Goal: Task Accomplishment & Management: Complete application form

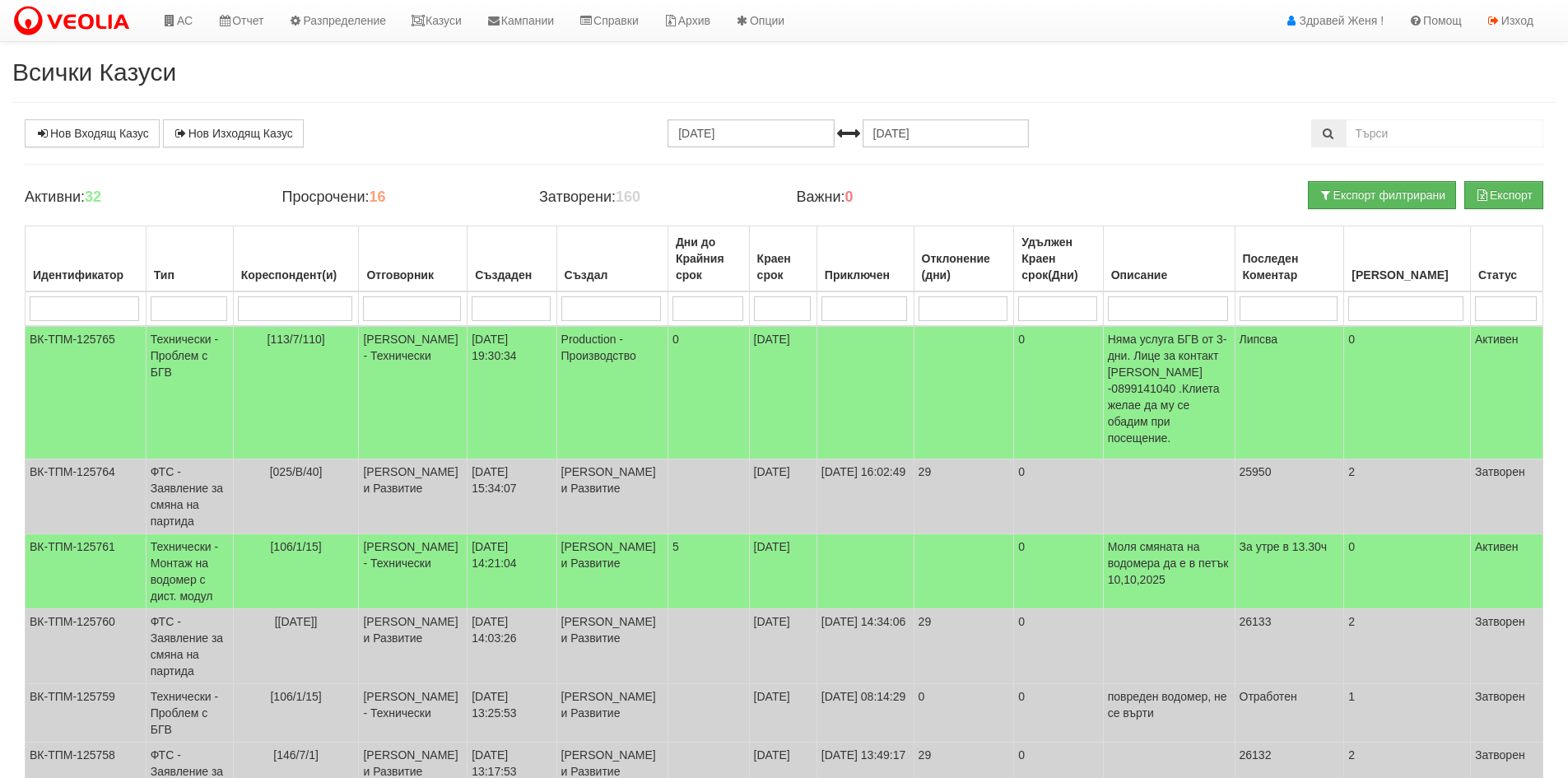
scroll to position [82, 0]
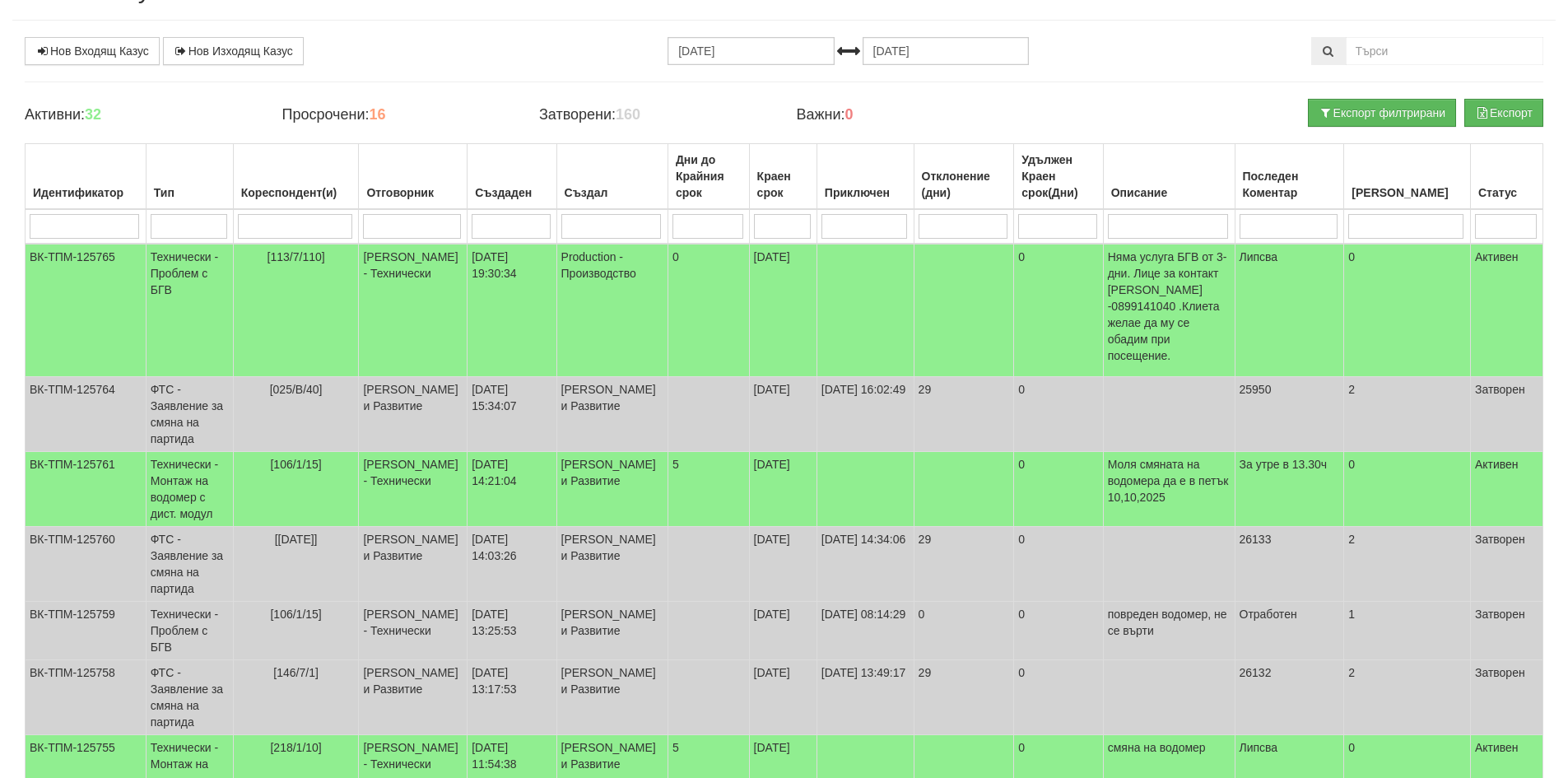
click at [1135, 85] on div "Нов Входящ Казус Нов Изходящ Казус 03.09.2025 03.10.2025 Зареждане на казусите.…" at bounding box center [784, 606] width 1544 height 1139
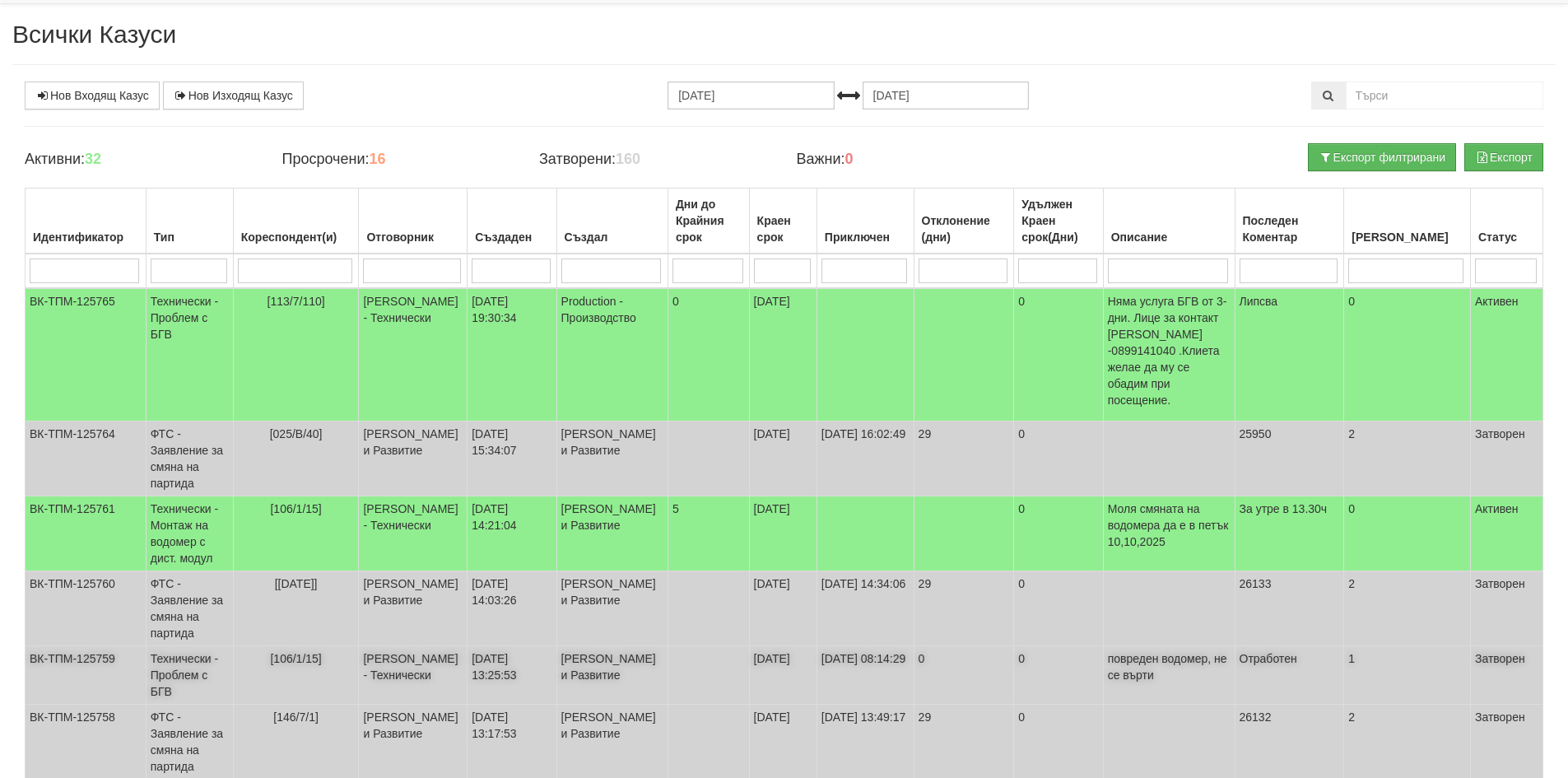
scroll to position [0, 0]
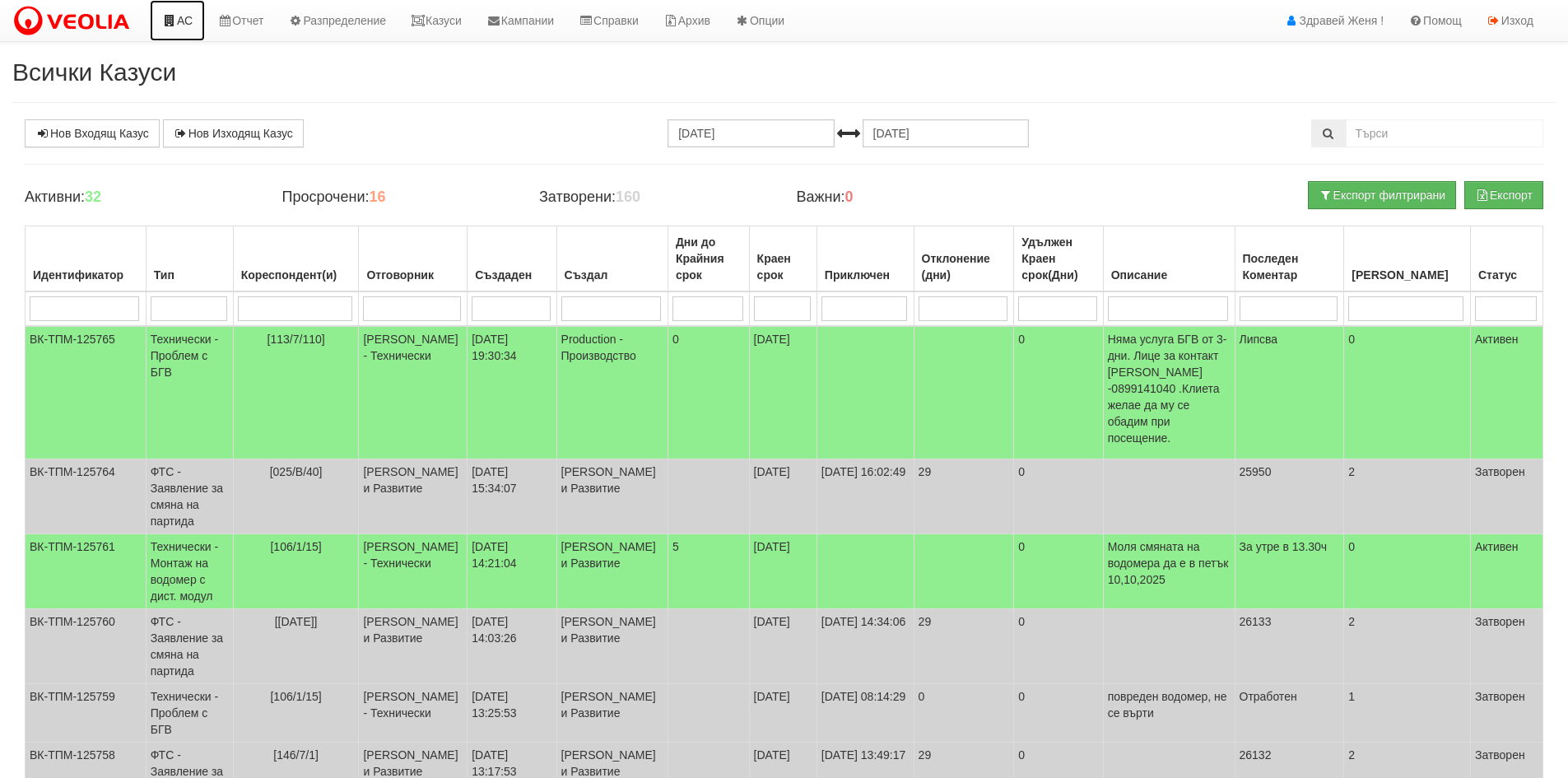
click at [191, 21] on link "АС" at bounding box center [177, 20] width 55 height 41
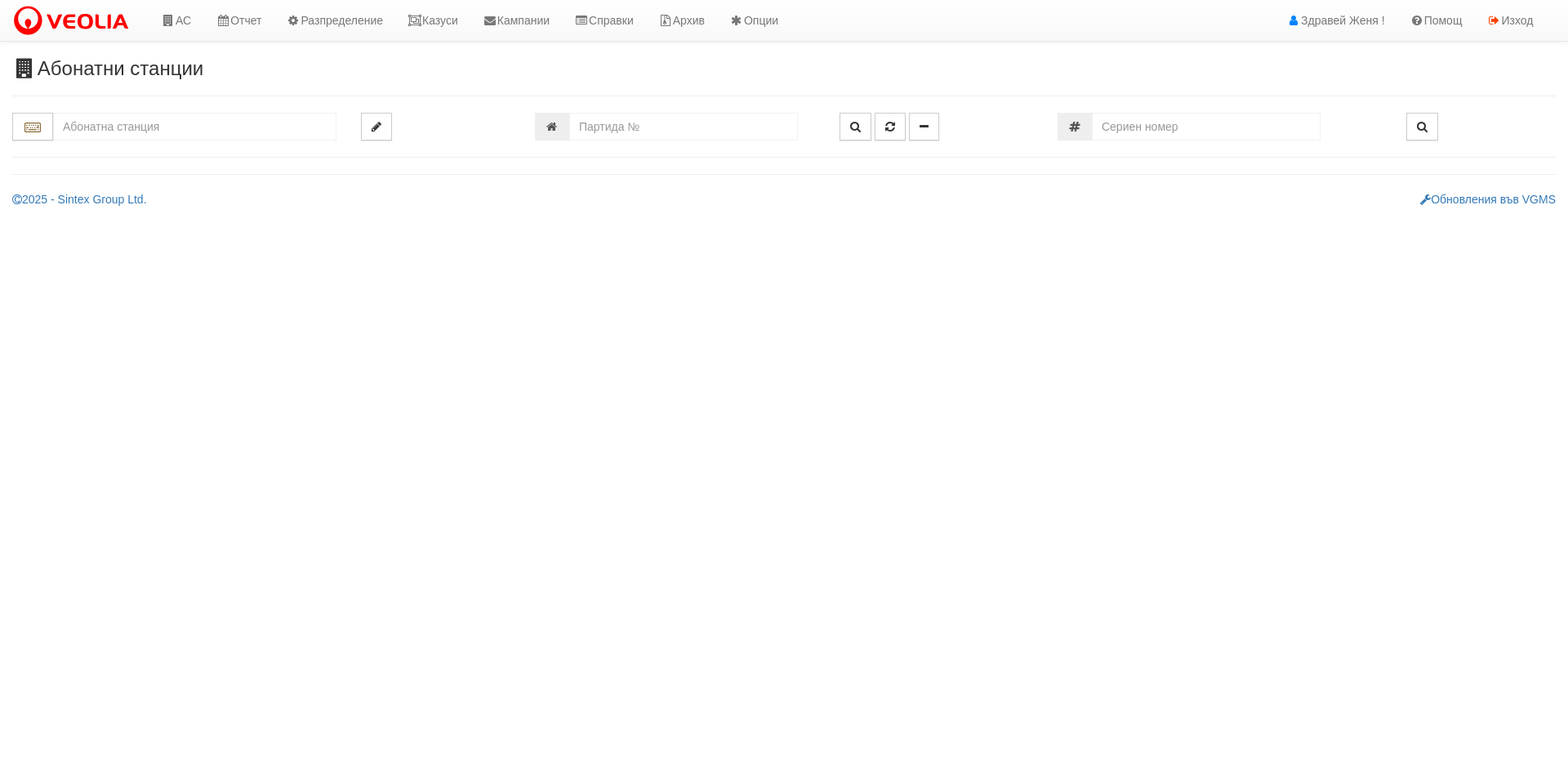
click at [170, 130] on input "text" at bounding box center [194, 126] width 284 height 27
click at [595, 121] on input "number" at bounding box center [683, 126] width 229 height 27
type input "5610"
type input "129/2 - "ВЕОЛИЯ ЕНЕРДЖИ ВАРНА " ЕАД"
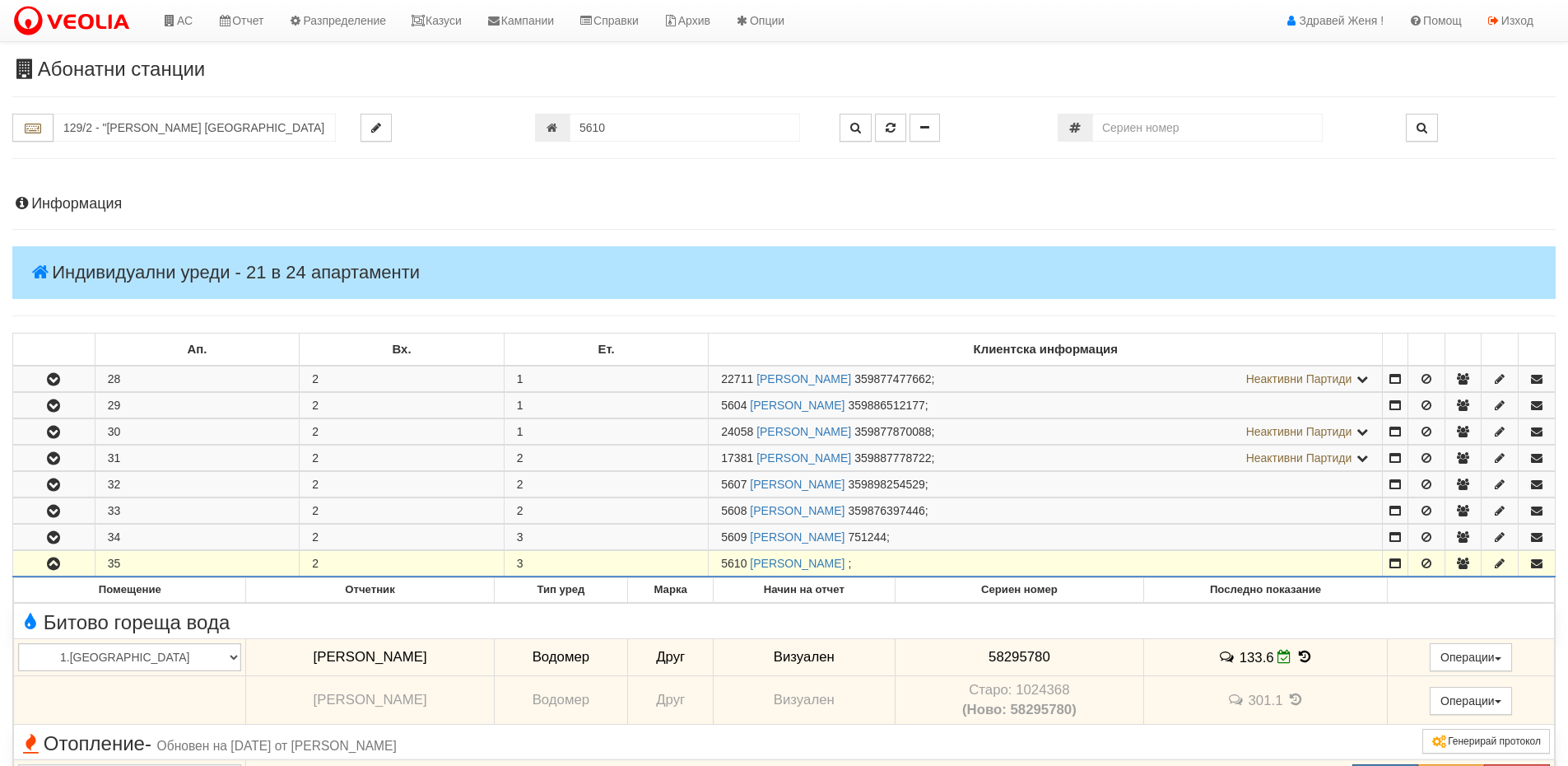
click at [96, 202] on h4 "Информация" at bounding box center [784, 204] width 1544 height 16
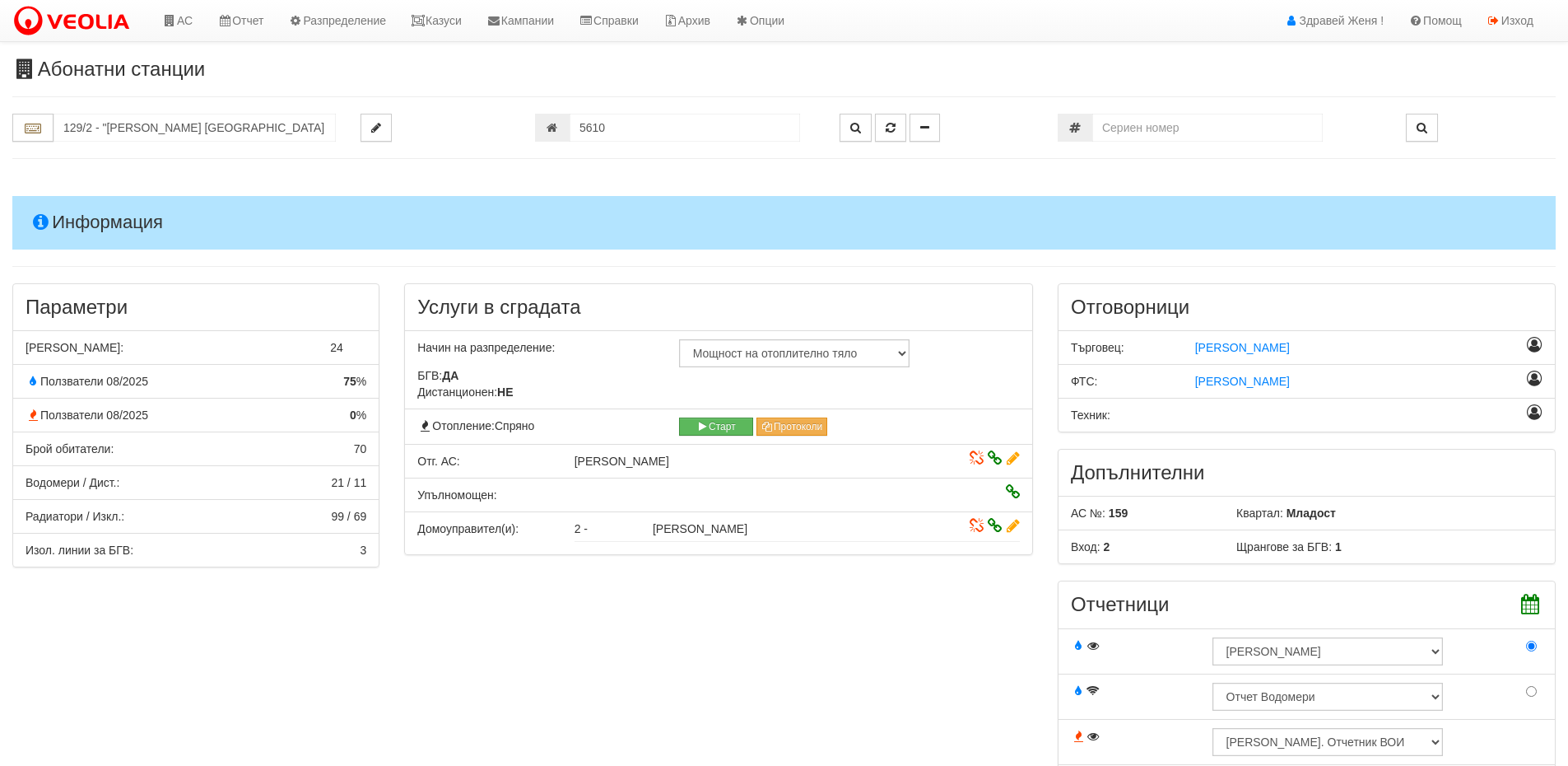
click at [984, 649] on div "Параметри Брой Апартаменти: 24 Ползватели 08/2025 75 % 0 % 70" at bounding box center [784, 555] width 1568 height 543
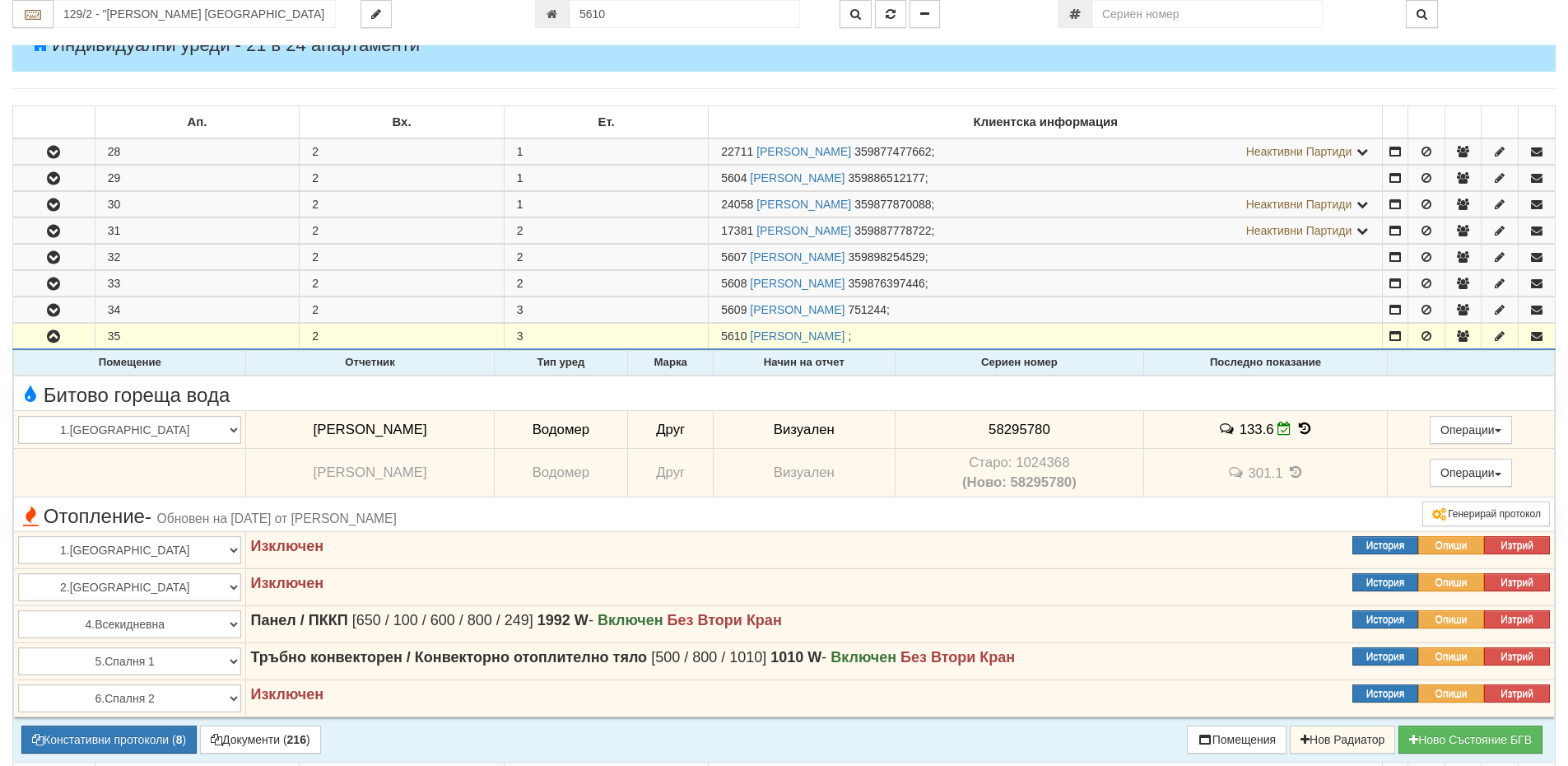
scroll to position [824, 0]
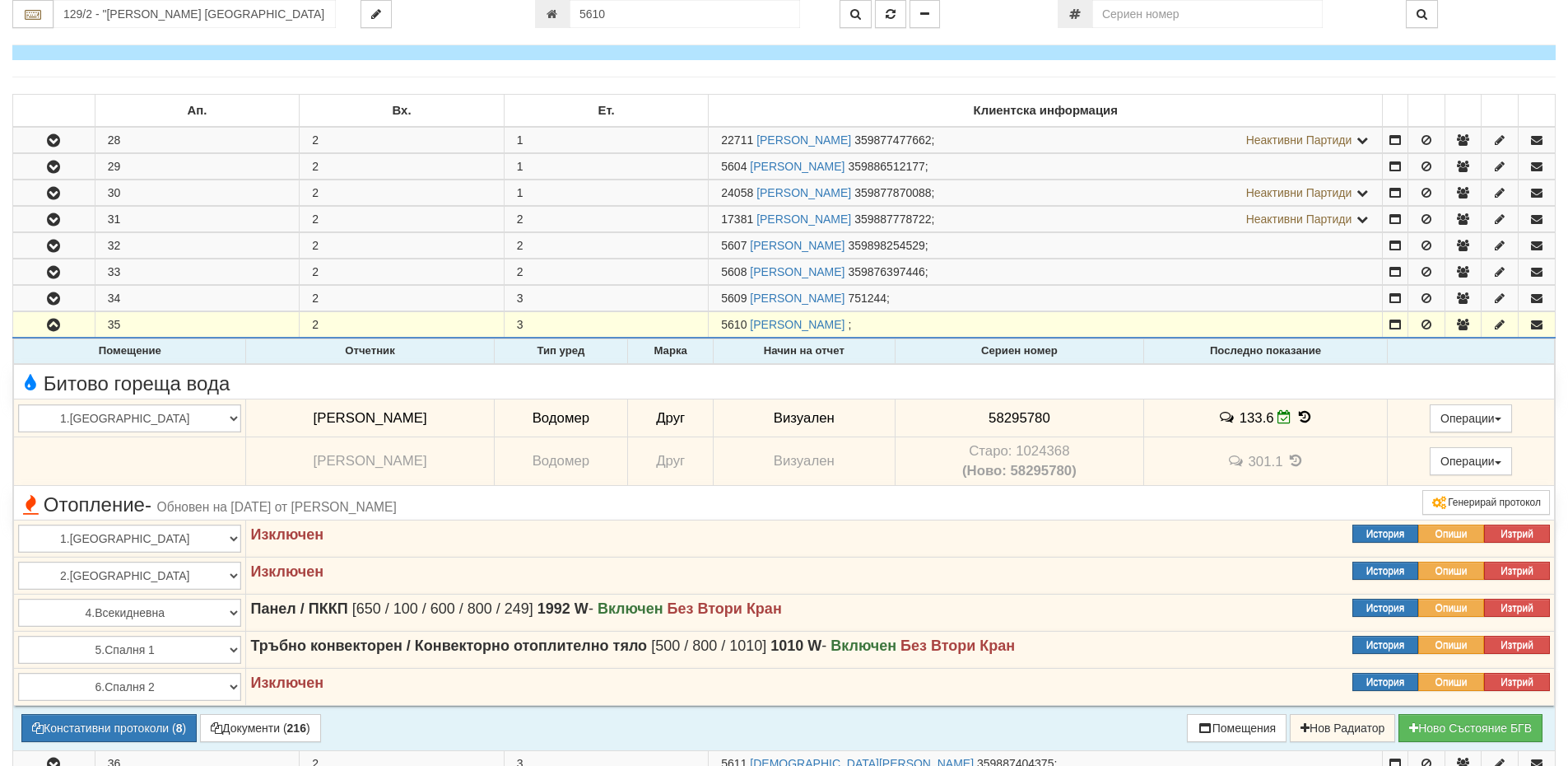
click at [1296, 420] on icon at bounding box center [1304, 417] width 18 height 14
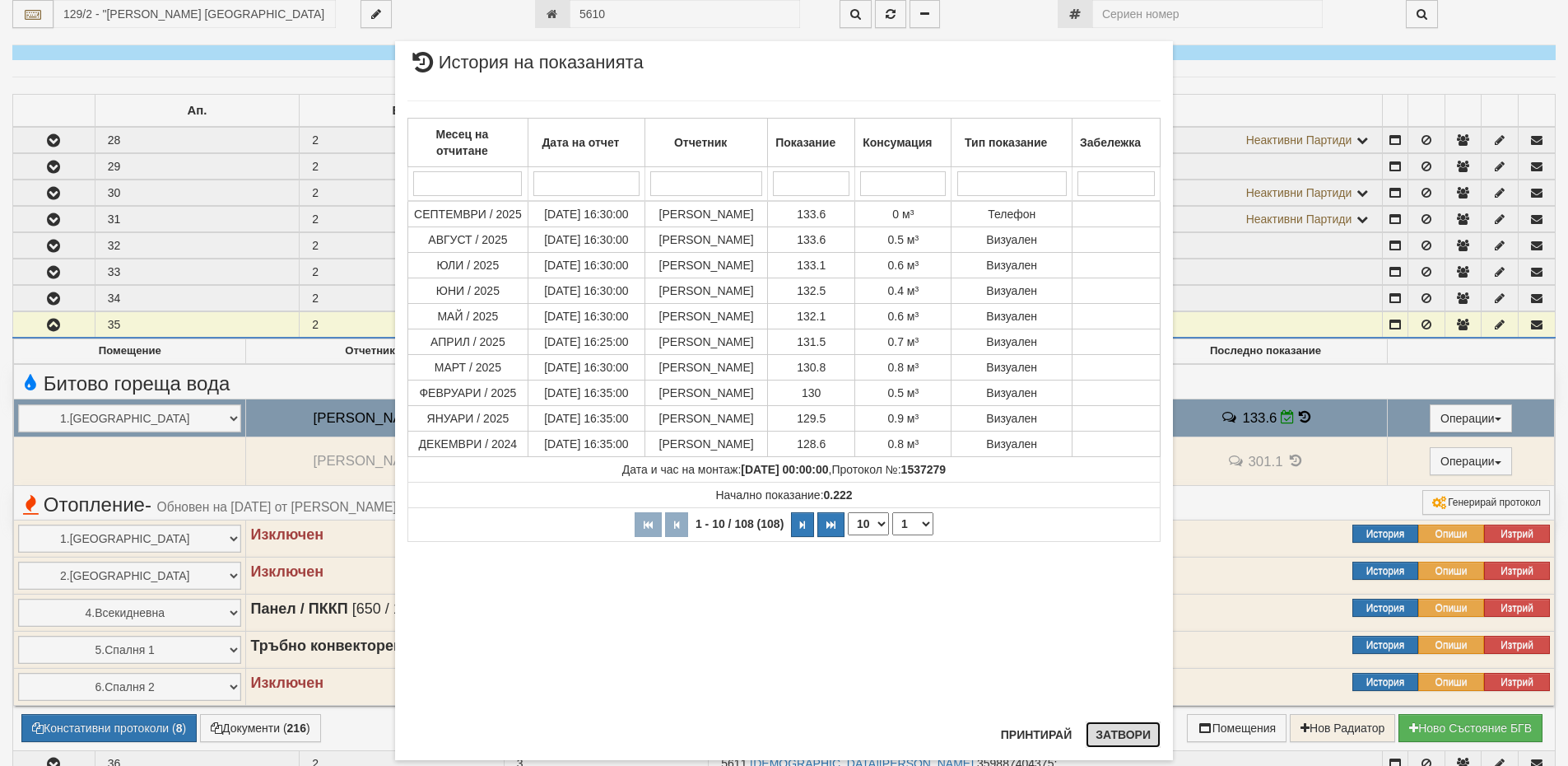
click at [1126, 738] on button "Затвори" at bounding box center [1124, 735] width 75 height 27
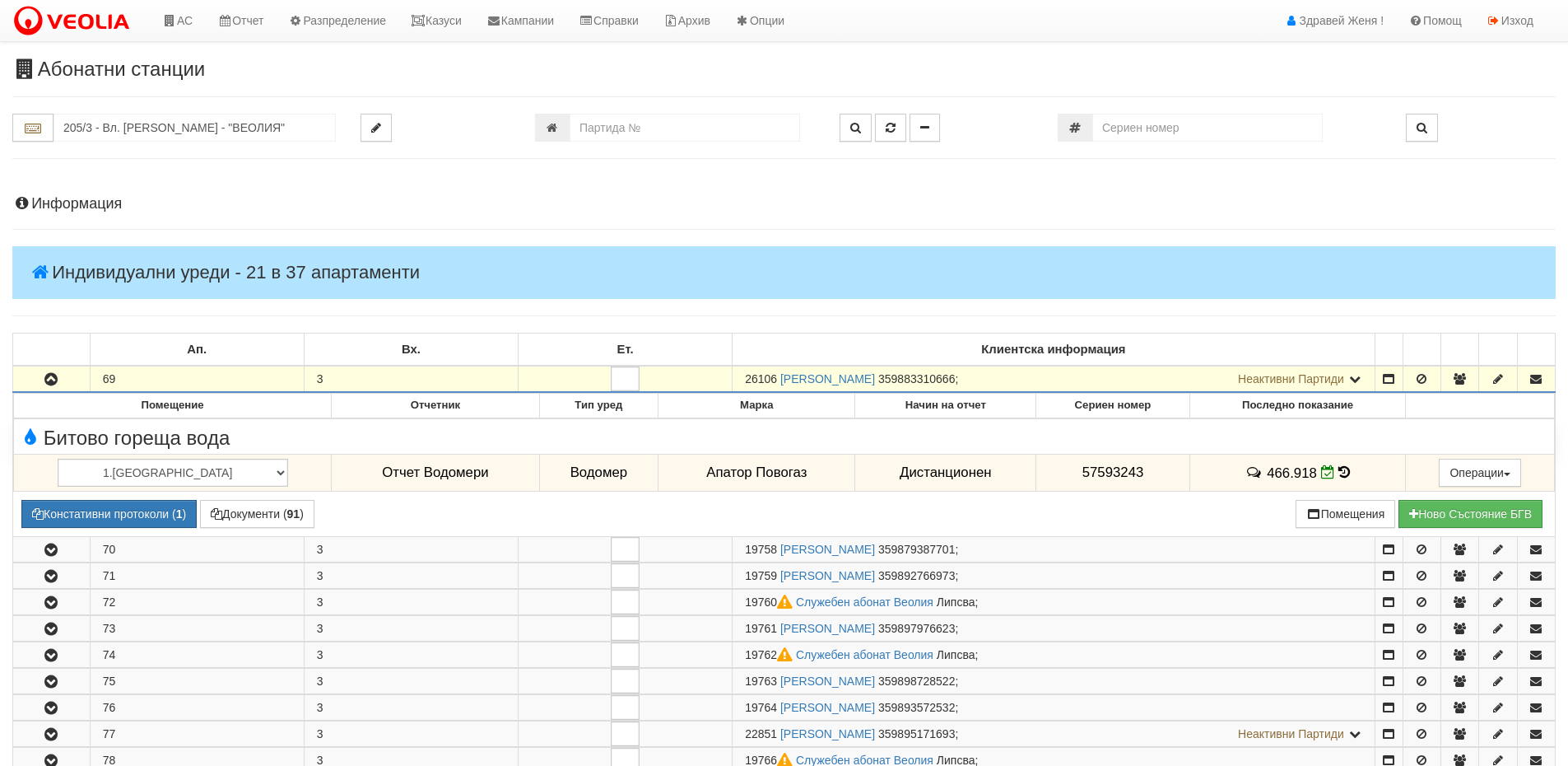
click at [74, 206] on h4 "Информация" at bounding box center [784, 204] width 1544 height 16
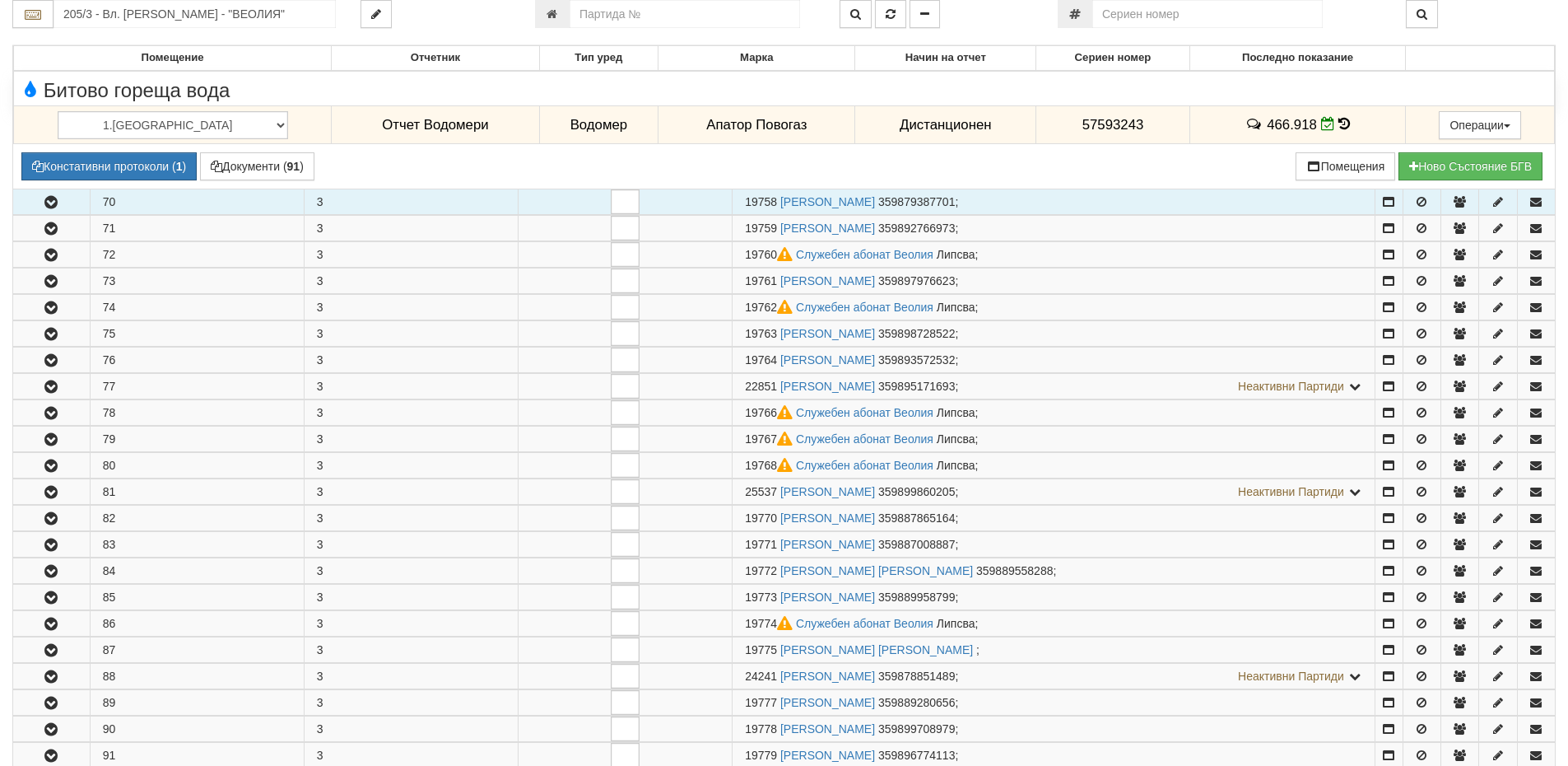
scroll to position [1153, 0]
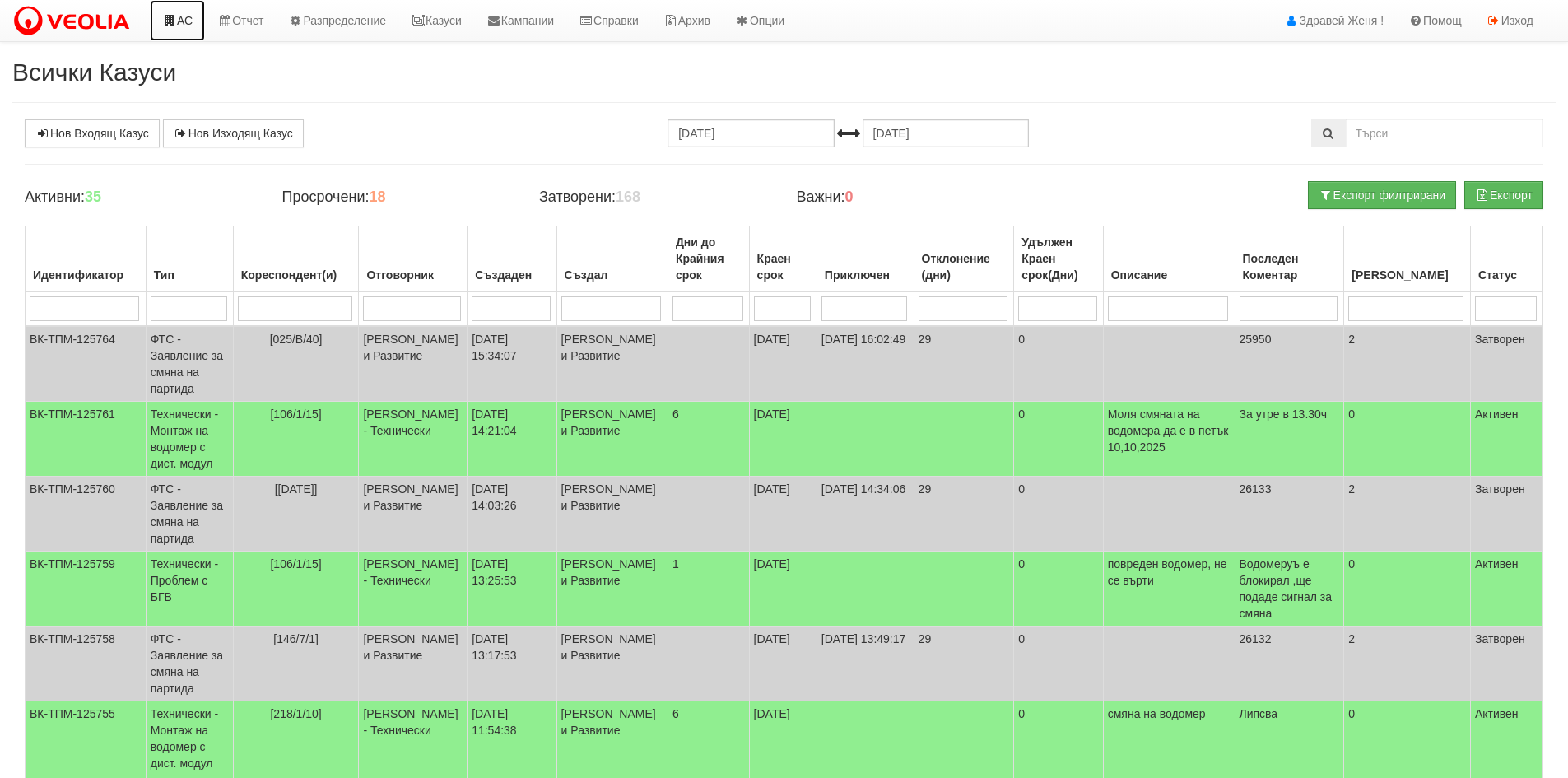
click at [191, 22] on link "АС" at bounding box center [177, 20] width 55 height 41
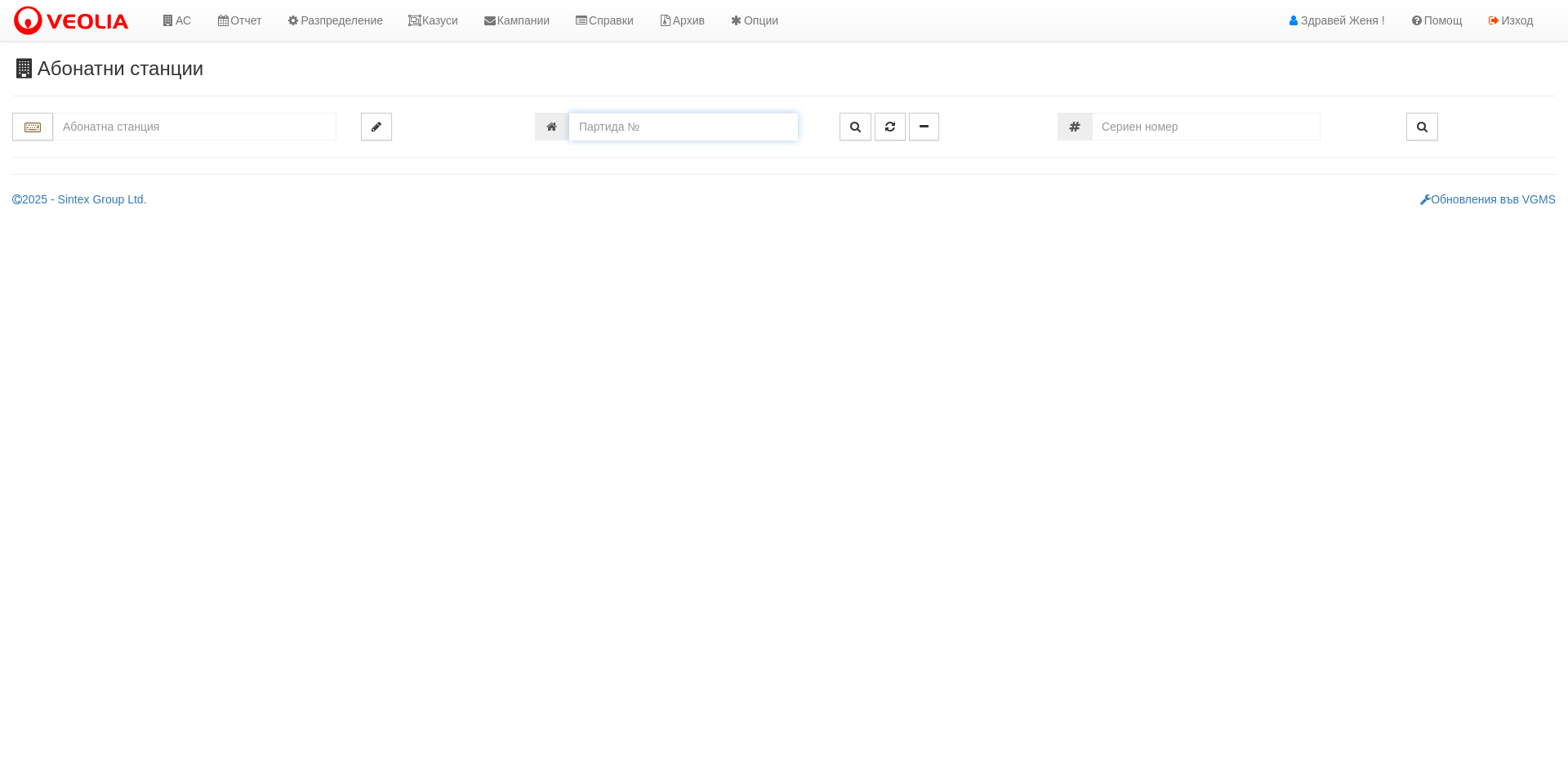
click at [616, 132] on input "number" at bounding box center [683, 126] width 229 height 27
type input "5610"
click at [857, 130] on icon "button" at bounding box center [855, 126] width 11 height 11
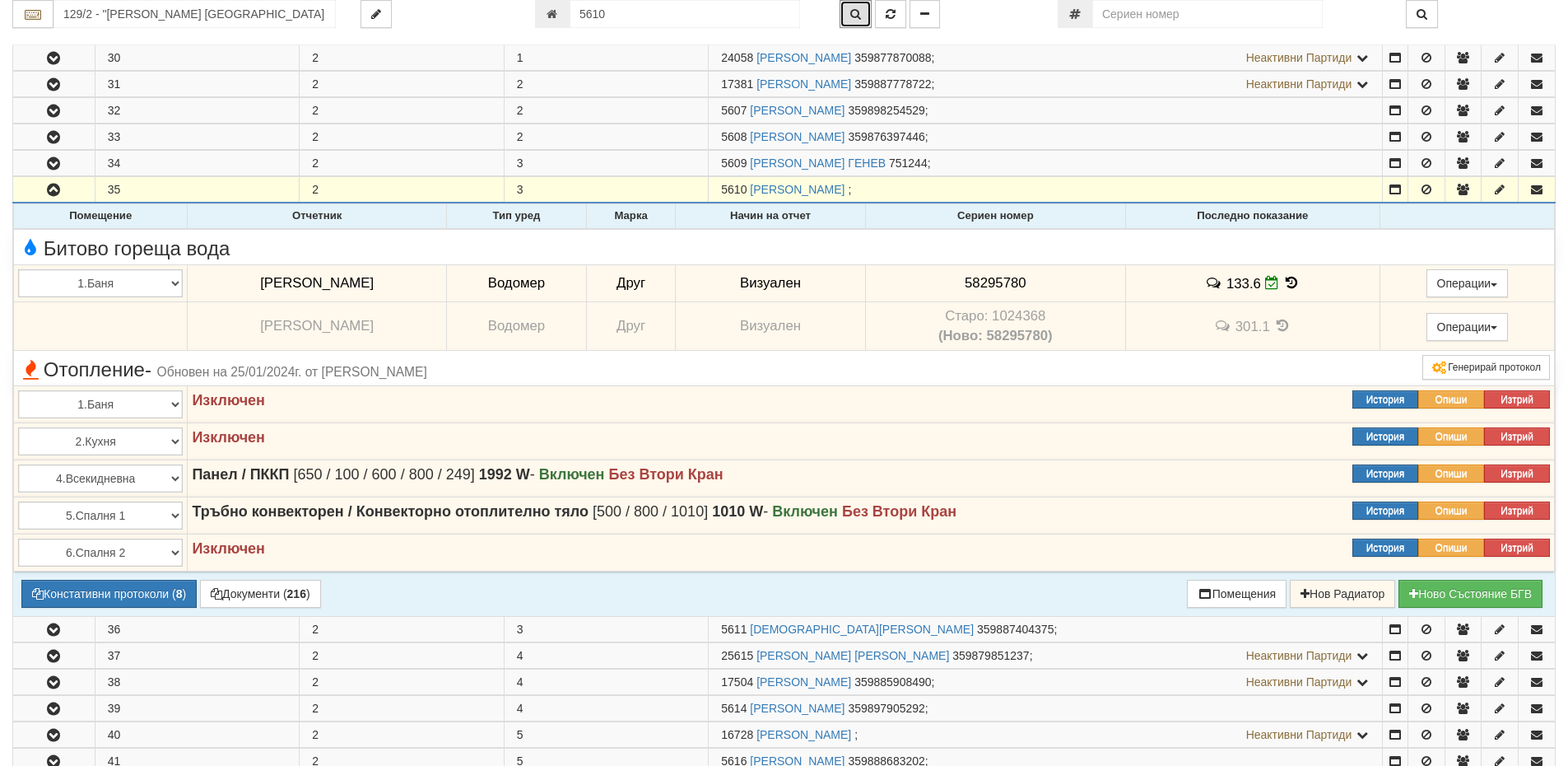
scroll to position [345, 0]
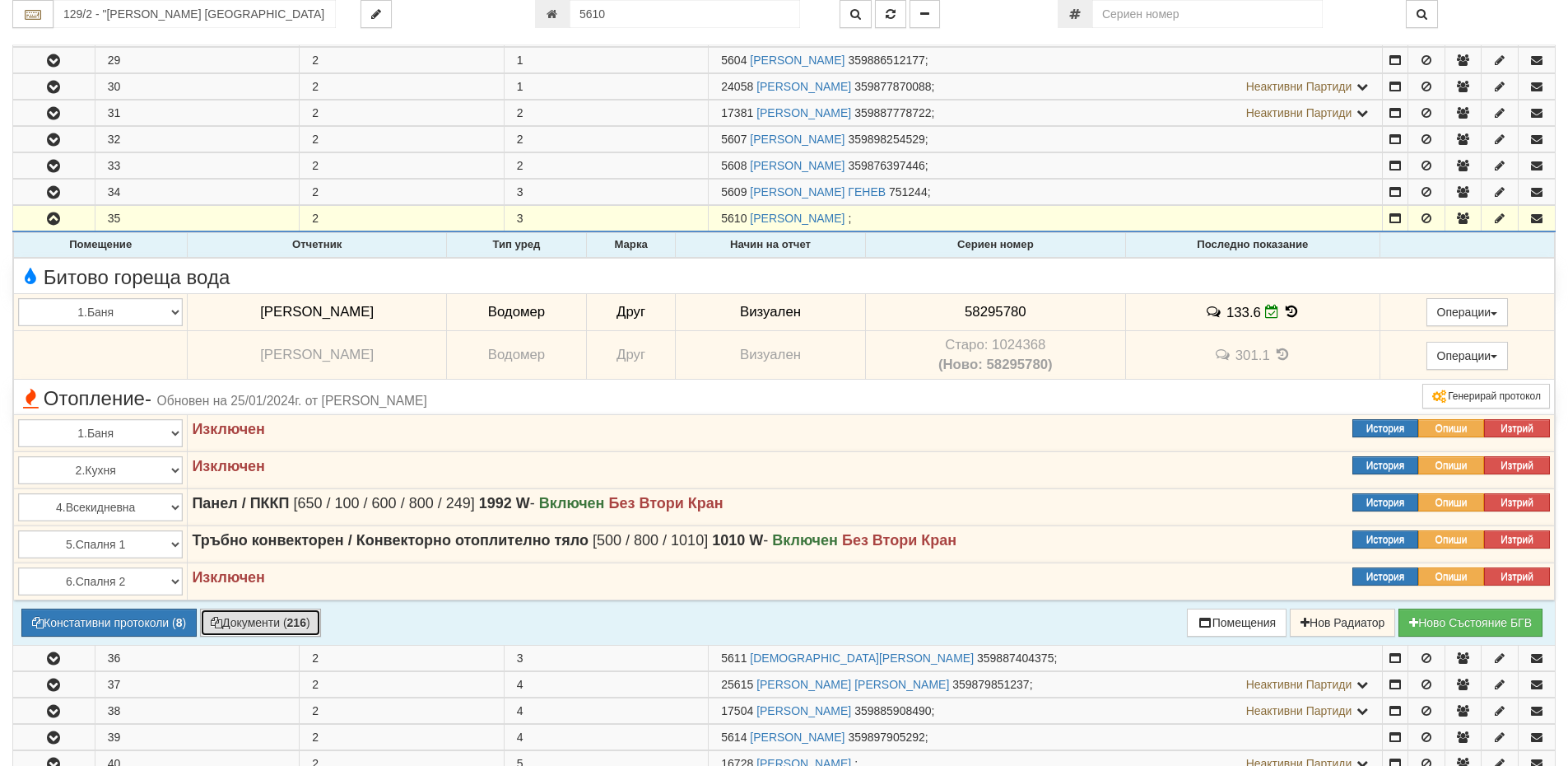
click at [259, 627] on button "Документи ( 216 )" at bounding box center [261, 622] width 121 height 28
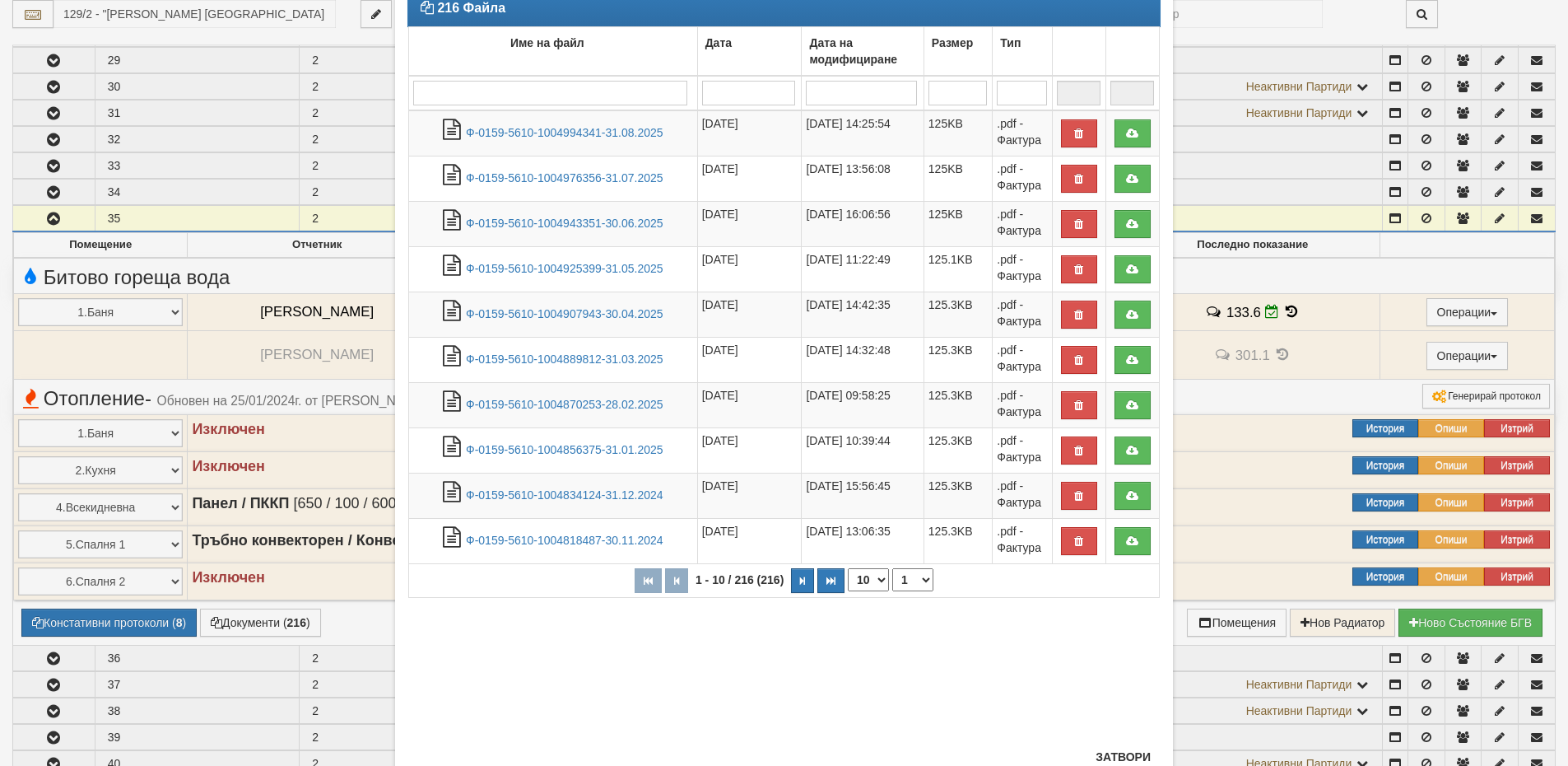
scroll to position [150, 0]
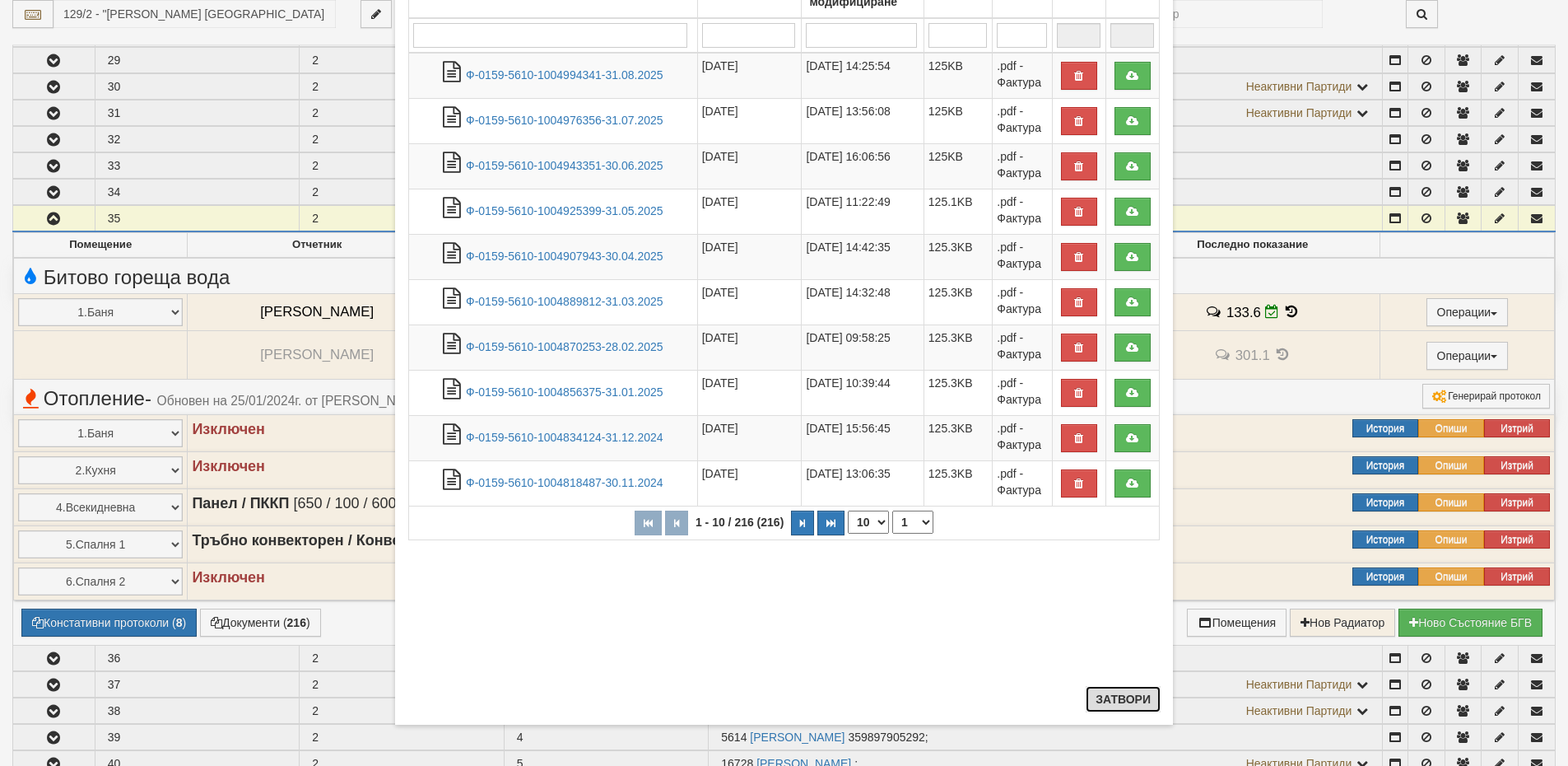
click at [1125, 701] on button "Затвори" at bounding box center [1124, 699] width 75 height 27
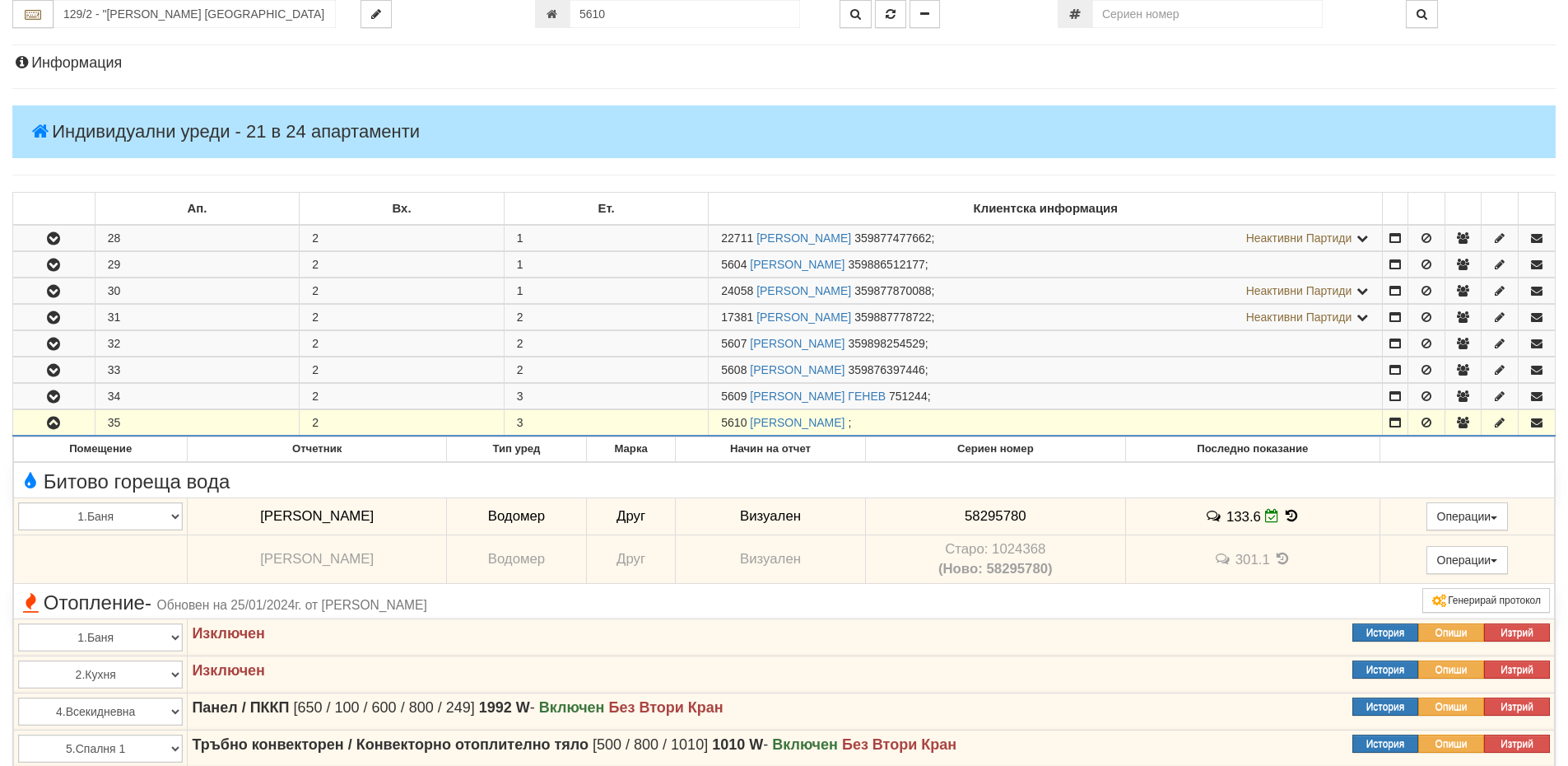
scroll to position [98, 0]
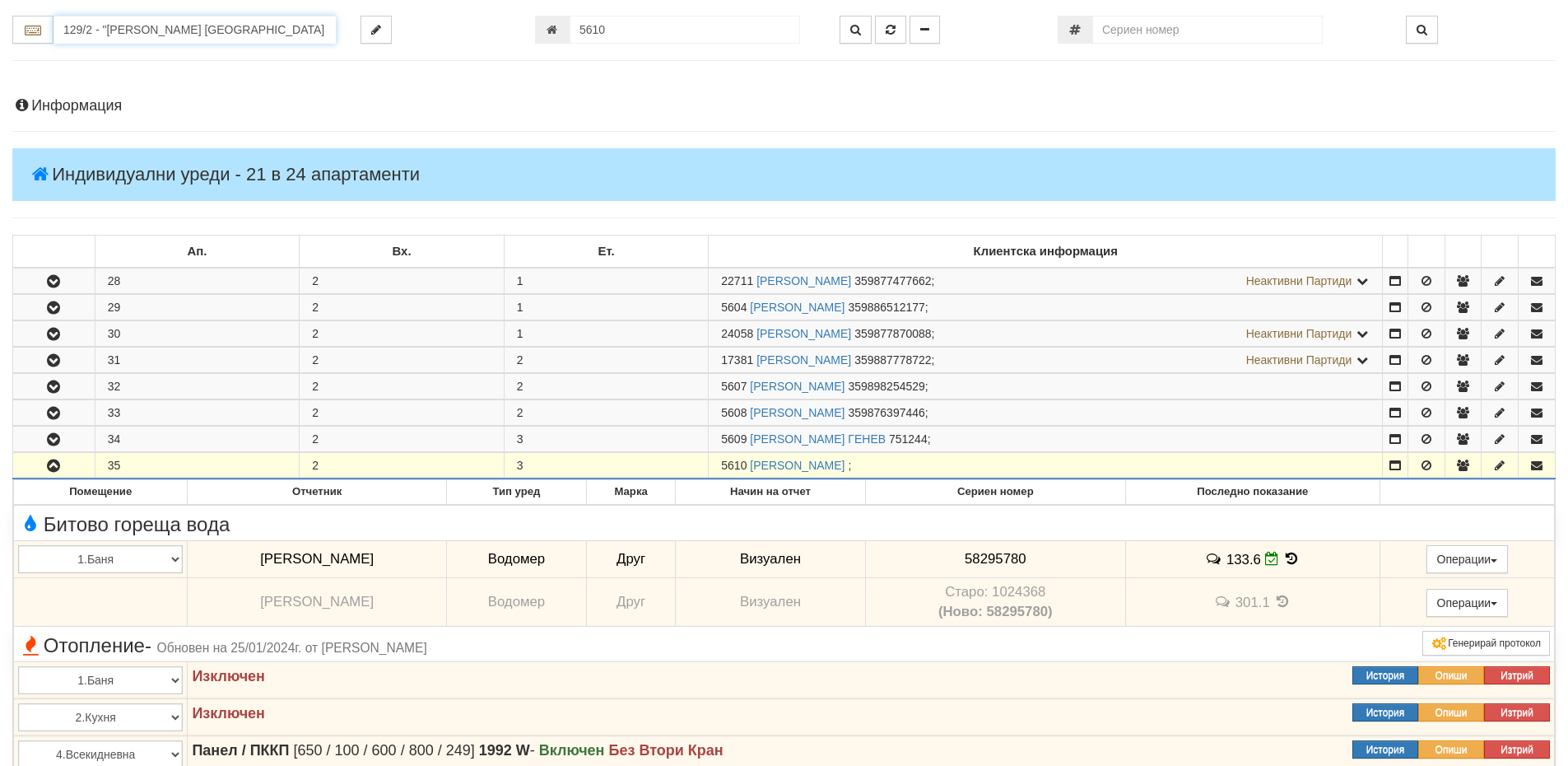
click at [157, 36] on input "129/2 - "ВЕОЛИЯ ЕНЕРДЖИ ВАРНА " ЕАД" at bounding box center [194, 29] width 282 height 28
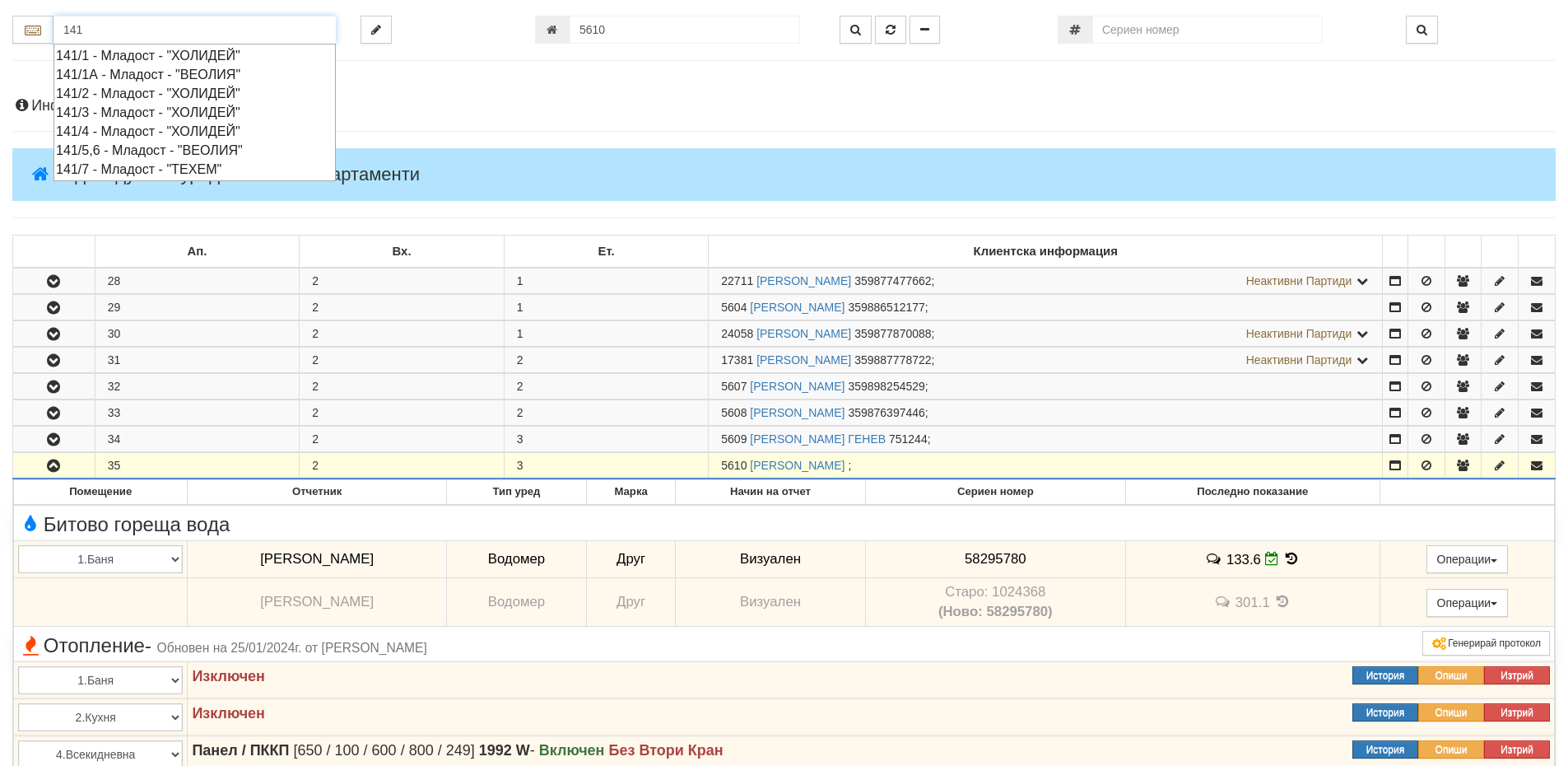
click at [111, 111] on div "141/3 - Младост - "ХОЛИДЕЙ"" at bounding box center [195, 112] width 278 height 19
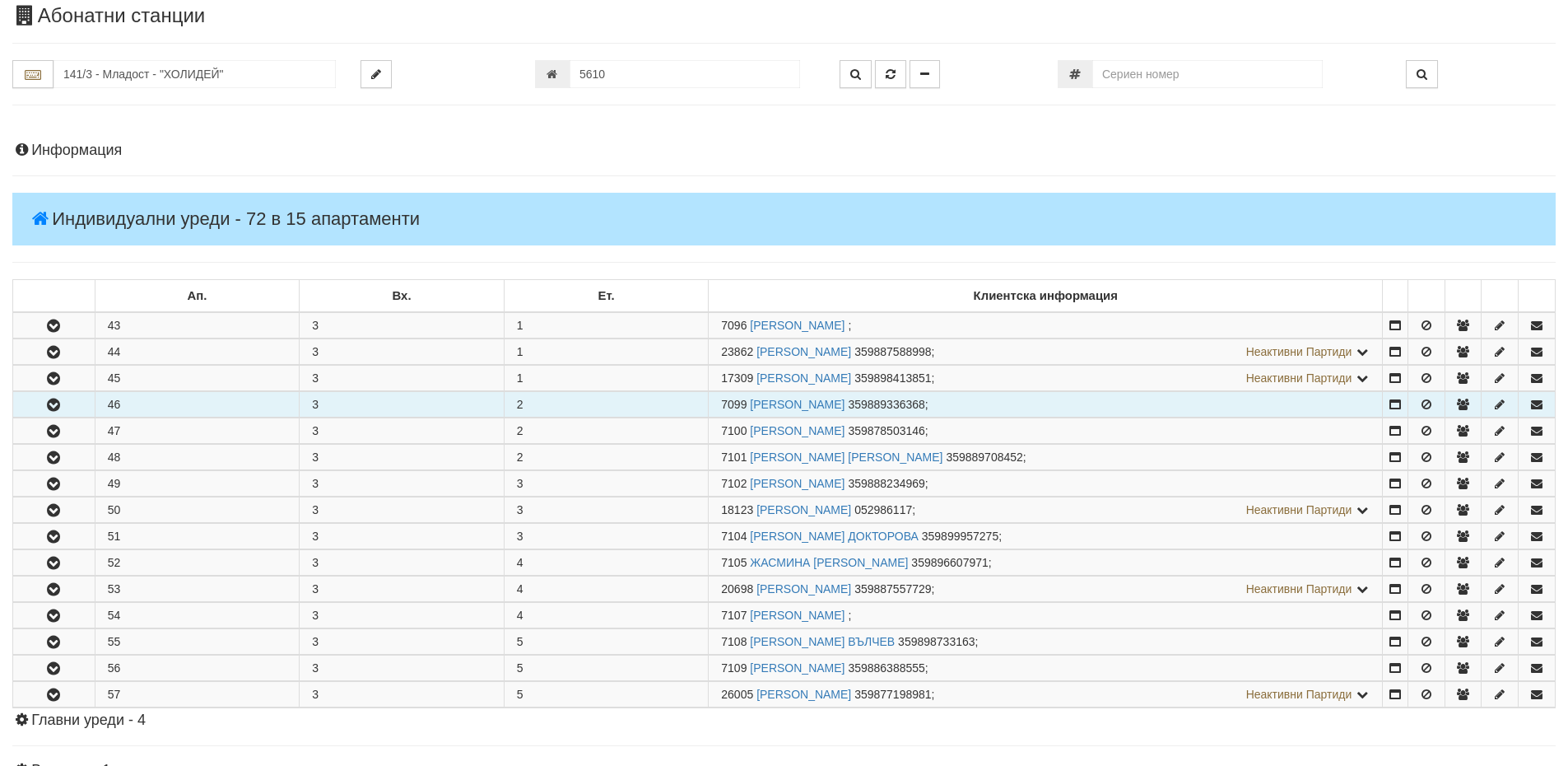
scroll to position [82, 0]
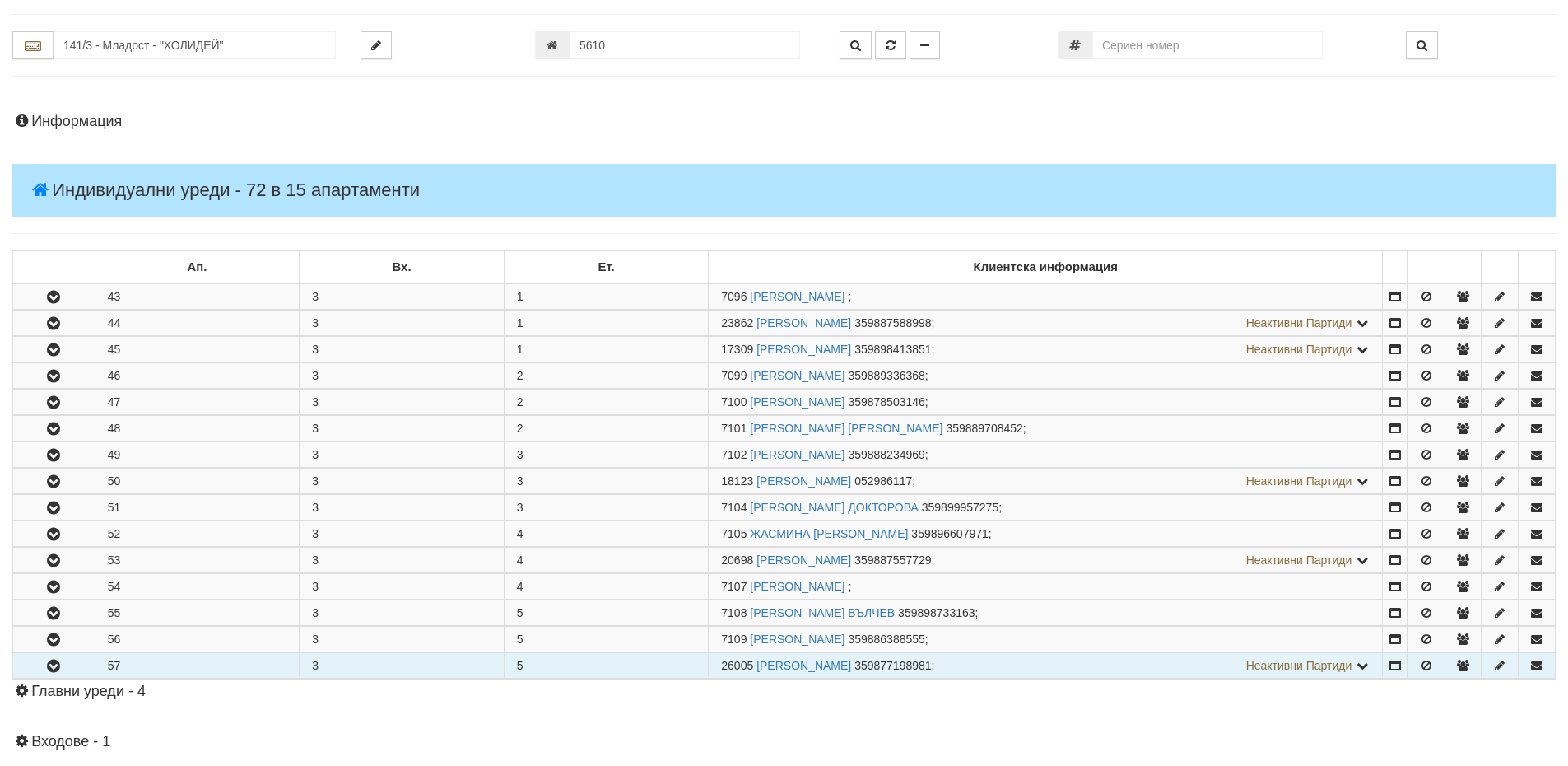
click at [39, 669] on button "button" at bounding box center [54, 665] width 82 height 25
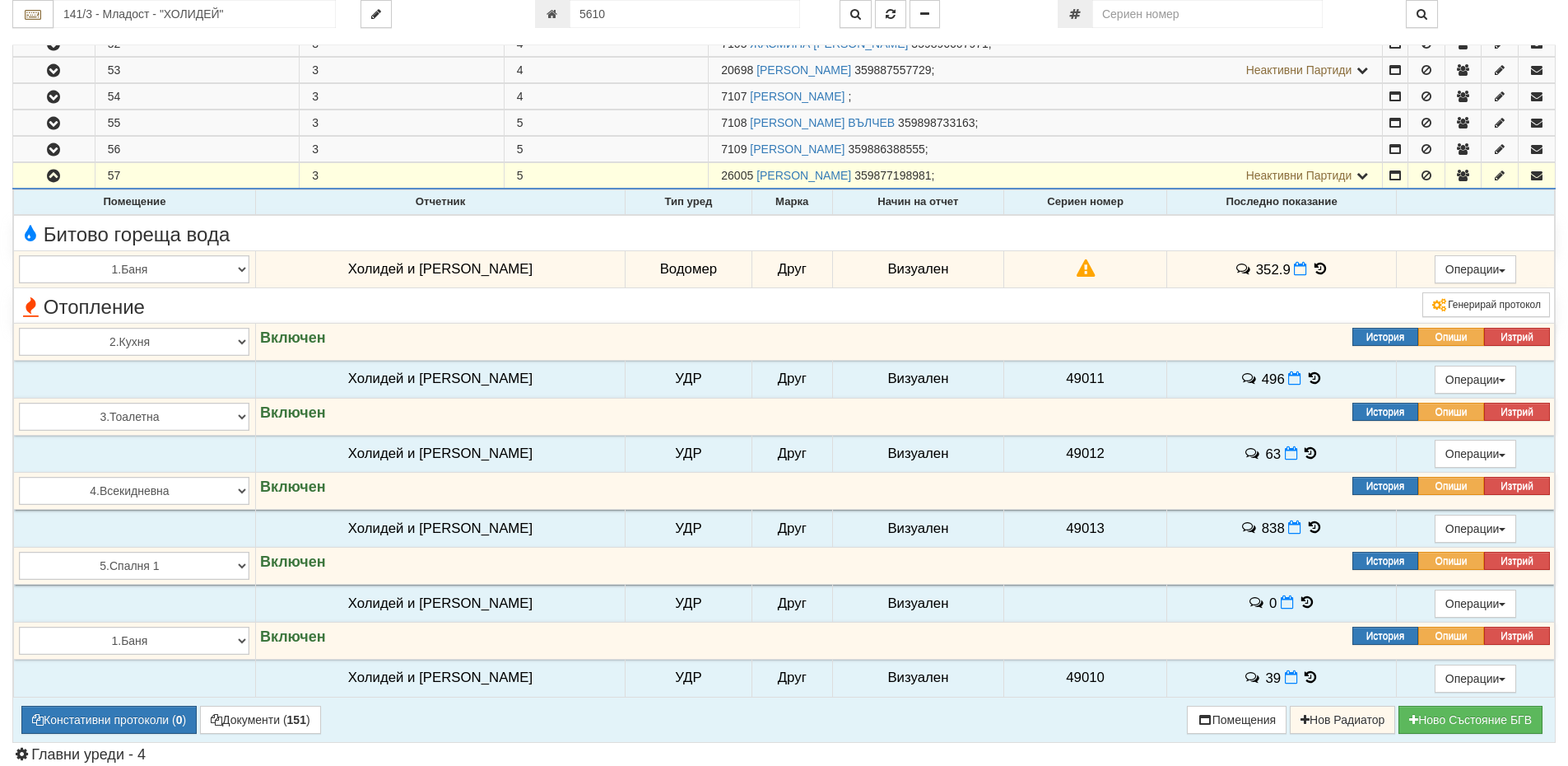
scroll to position [576, 0]
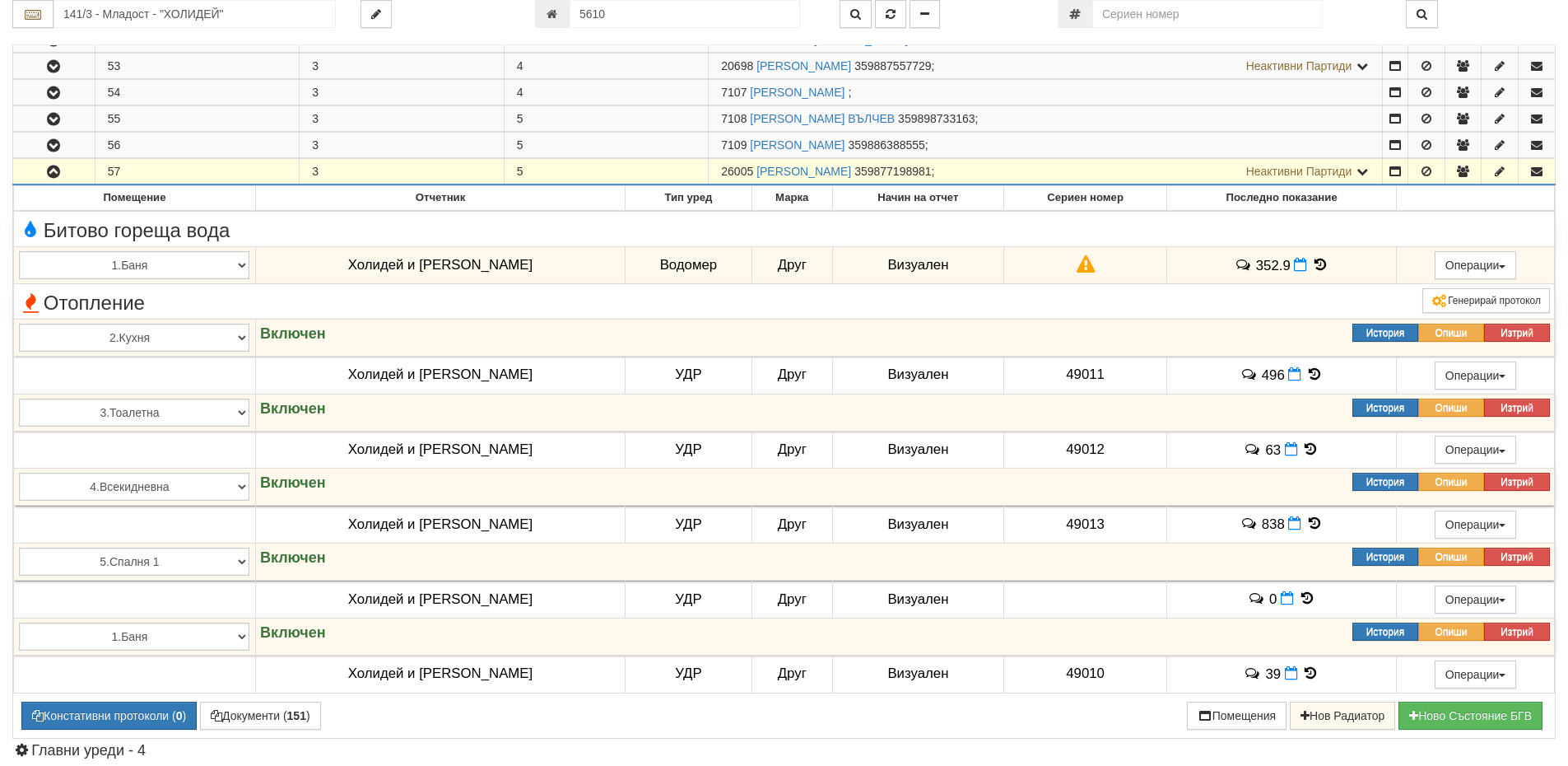
drag, startPoint x: 735, startPoint y: 175, endPoint x: 756, endPoint y: 173, distance: 21.1
click at [756, 173] on td "26005 КОСТАДИНКА ГОЕРГИЕВА ДИМИТРОВА 359877198981 ; Неактивни Партиди 7110 АТАН…" at bounding box center [1045, 172] width 674 height 27
copy span "26005"
click at [748, 175] on span "26005" at bounding box center [737, 171] width 32 height 13
drag, startPoint x: 751, startPoint y: 173, endPoint x: 713, endPoint y: 172, distance: 38.0
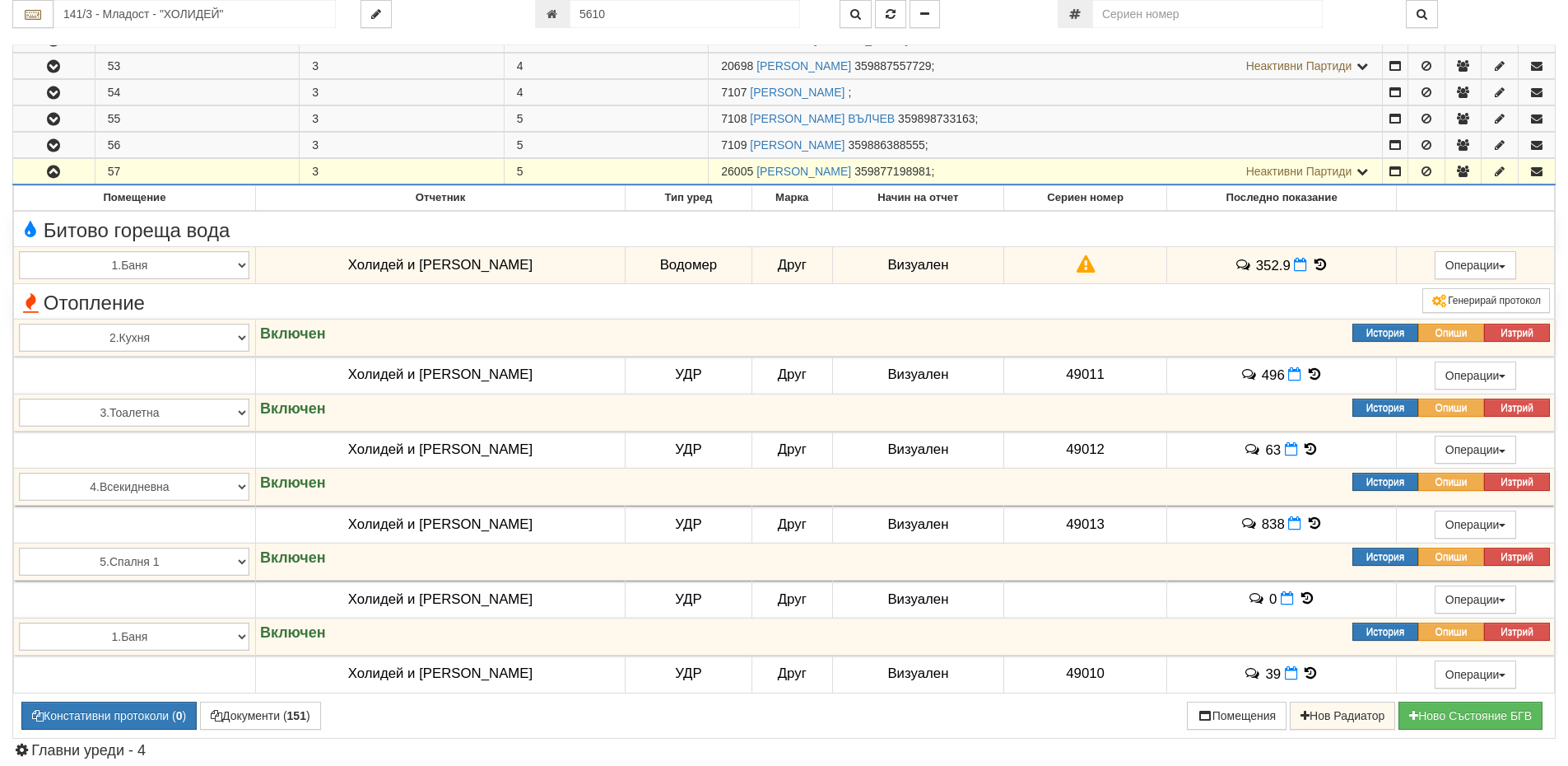
click at [713, 172] on td "26005 КОСТАДИНКА ГОЕРГИЕВА ДИМИТРОВА 359877198981 ; Неактивни Партиди 7110 АТАН…" at bounding box center [1045, 172] width 674 height 27
click at [721, 171] on span "26005" at bounding box center [737, 171] width 32 height 13
drag, startPoint x: 721, startPoint y: 171, endPoint x: 742, endPoint y: 171, distance: 21.0
click at [742, 171] on span "26005" at bounding box center [737, 171] width 32 height 13
click at [749, 169] on span "26005" at bounding box center [737, 171] width 32 height 13
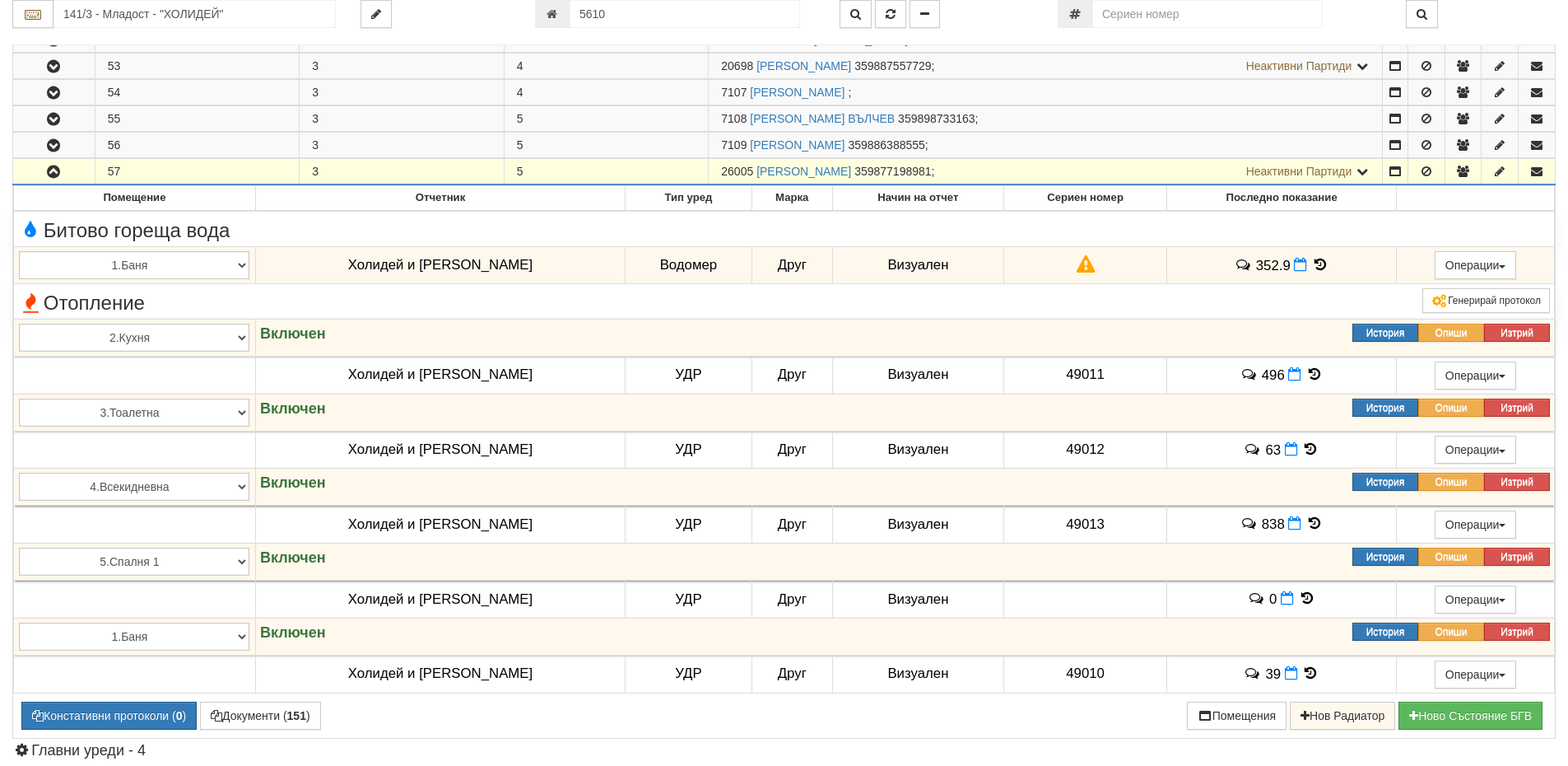
drag, startPoint x: 736, startPoint y: 169, endPoint x: 708, endPoint y: 167, distance: 28.1
click at [709, 167] on td "26005 КОСТАДИНКА ГОЕРГИЕВА ДИМИТРОВА 359877198981 ; Неактивни Партиди 7110 АТАН…" at bounding box center [1045, 172] width 674 height 27
click at [719, 169] on td "26005 КОСТАДИНКА ГОЕРГИЕВА ДИМИТРОВА 359877198981 ; Неактивни Партиди 7110 АТАН…" at bounding box center [1045, 172] width 674 height 27
drag, startPoint x: 727, startPoint y: 170, endPoint x: 754, endPoint y: 175, distance: 27.5
click at [753, 175] on span "26005" at bounding box center [737, 171] width 32 height 13
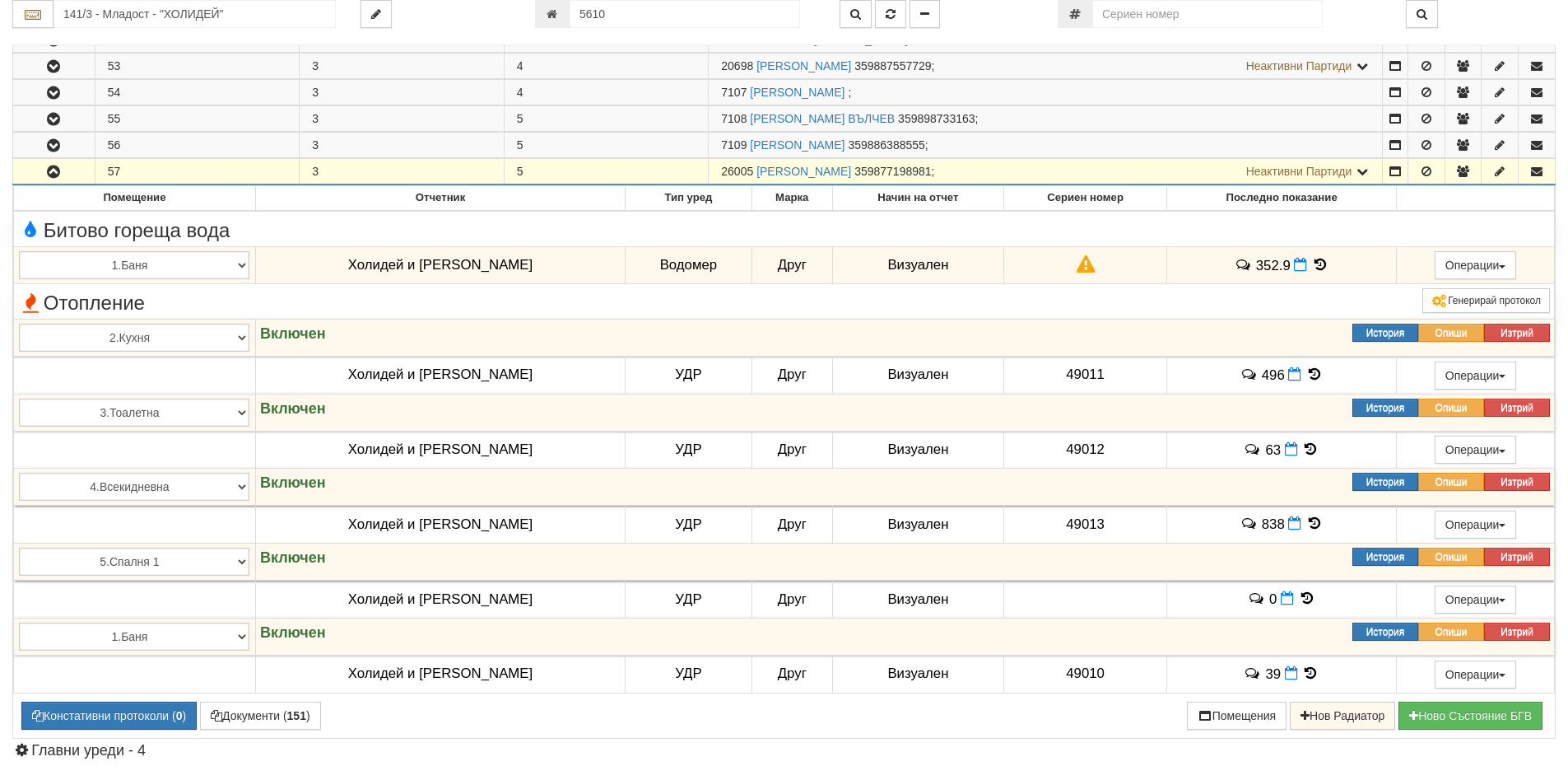
copy span "26005"
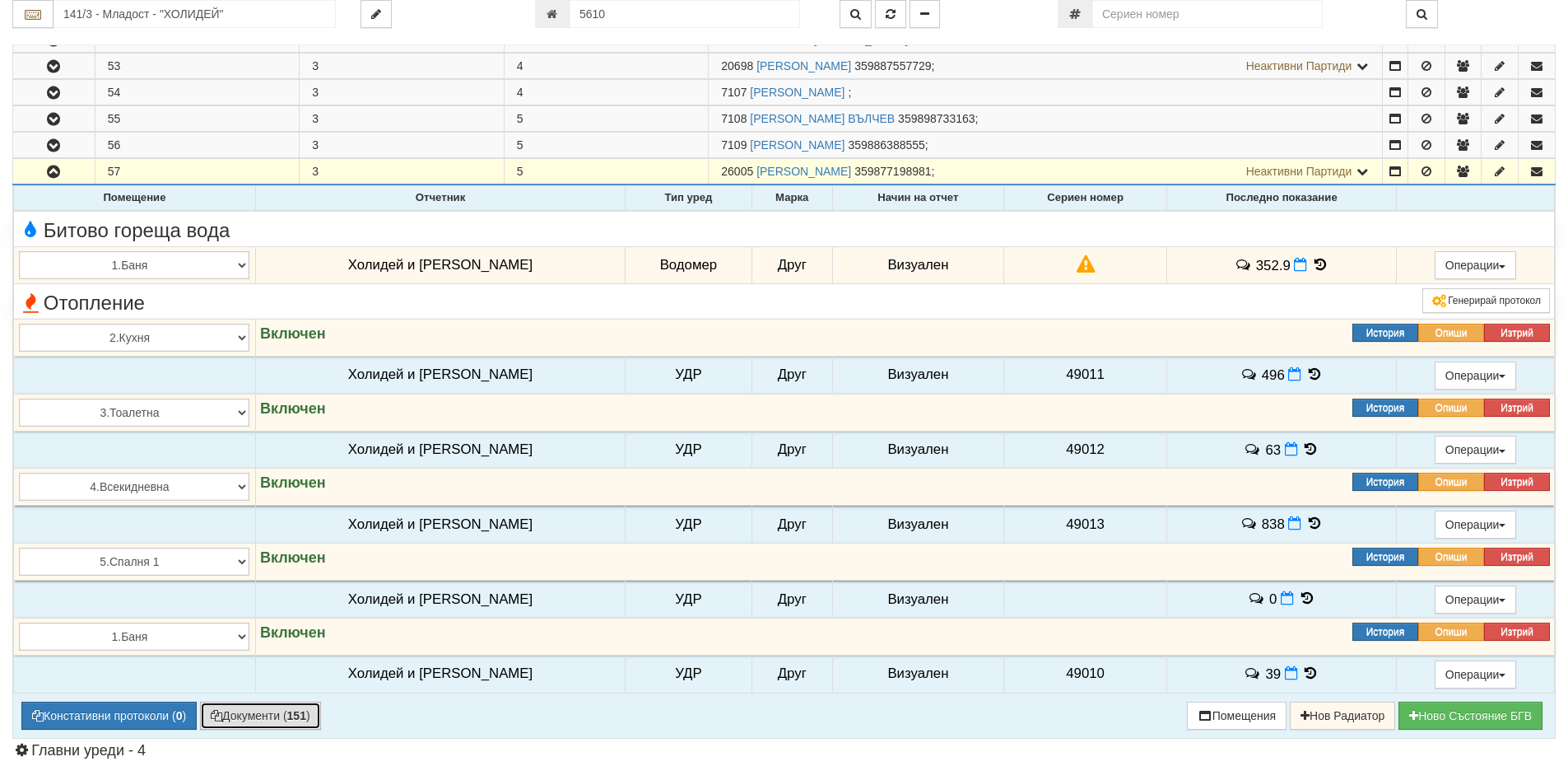
click at [276, 712] on button "Документи ( 151 )" at bounding box center [261, 715] width 121 height 28
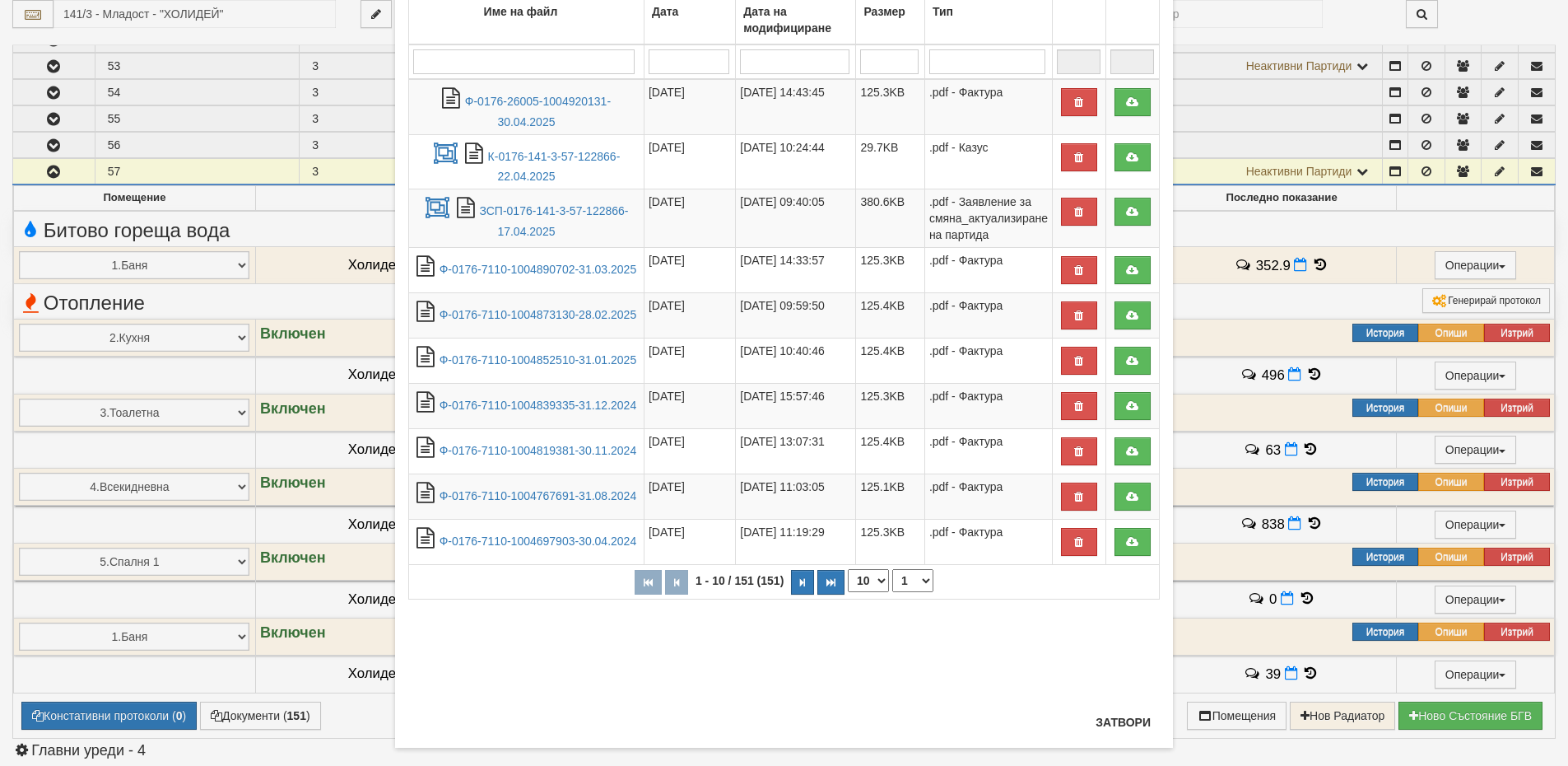
scroll to position [147, 0]
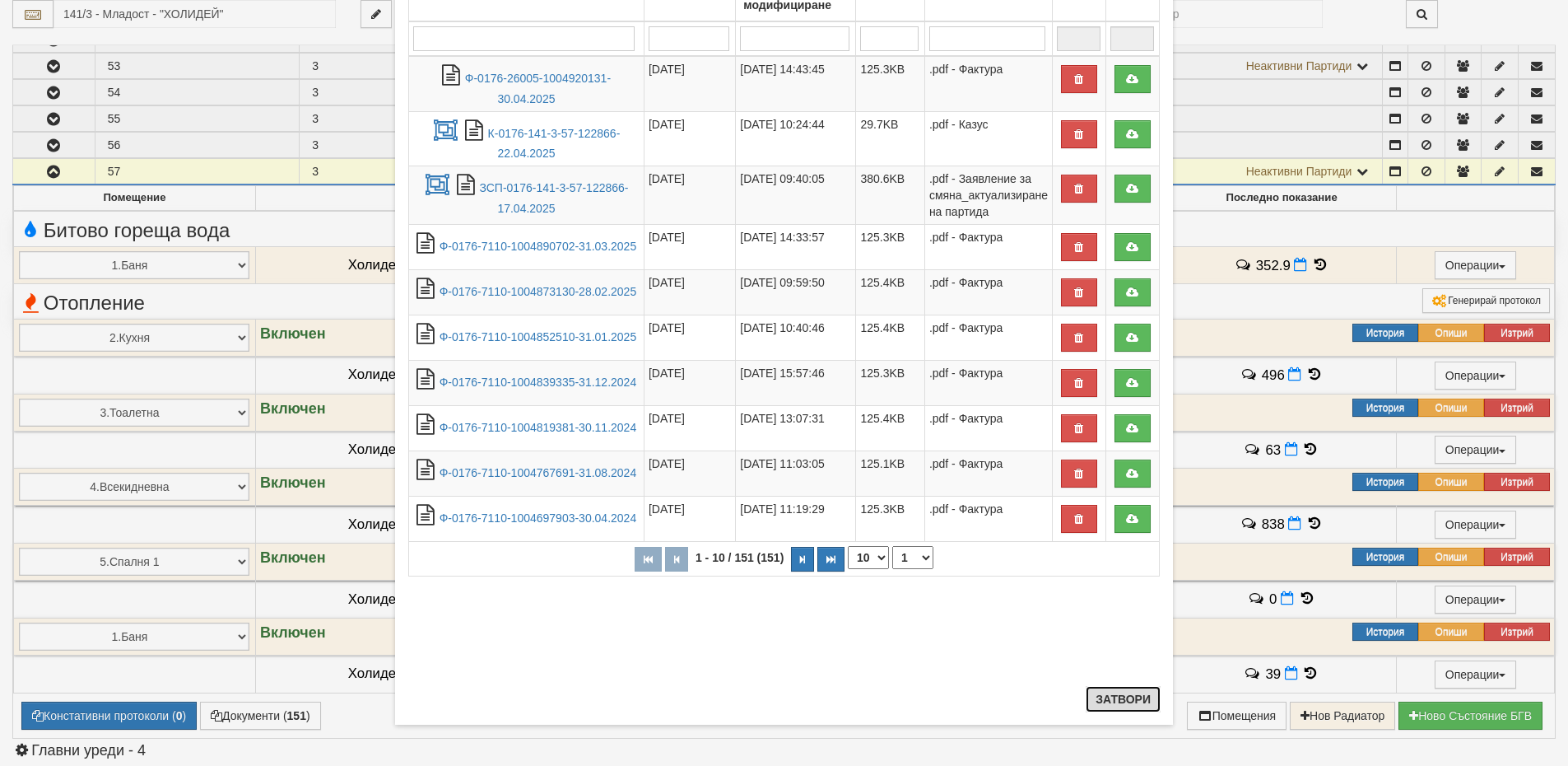
click at [1113, 705] on button "Затвори" at bounding box center [1124, 699] width 75 height 27
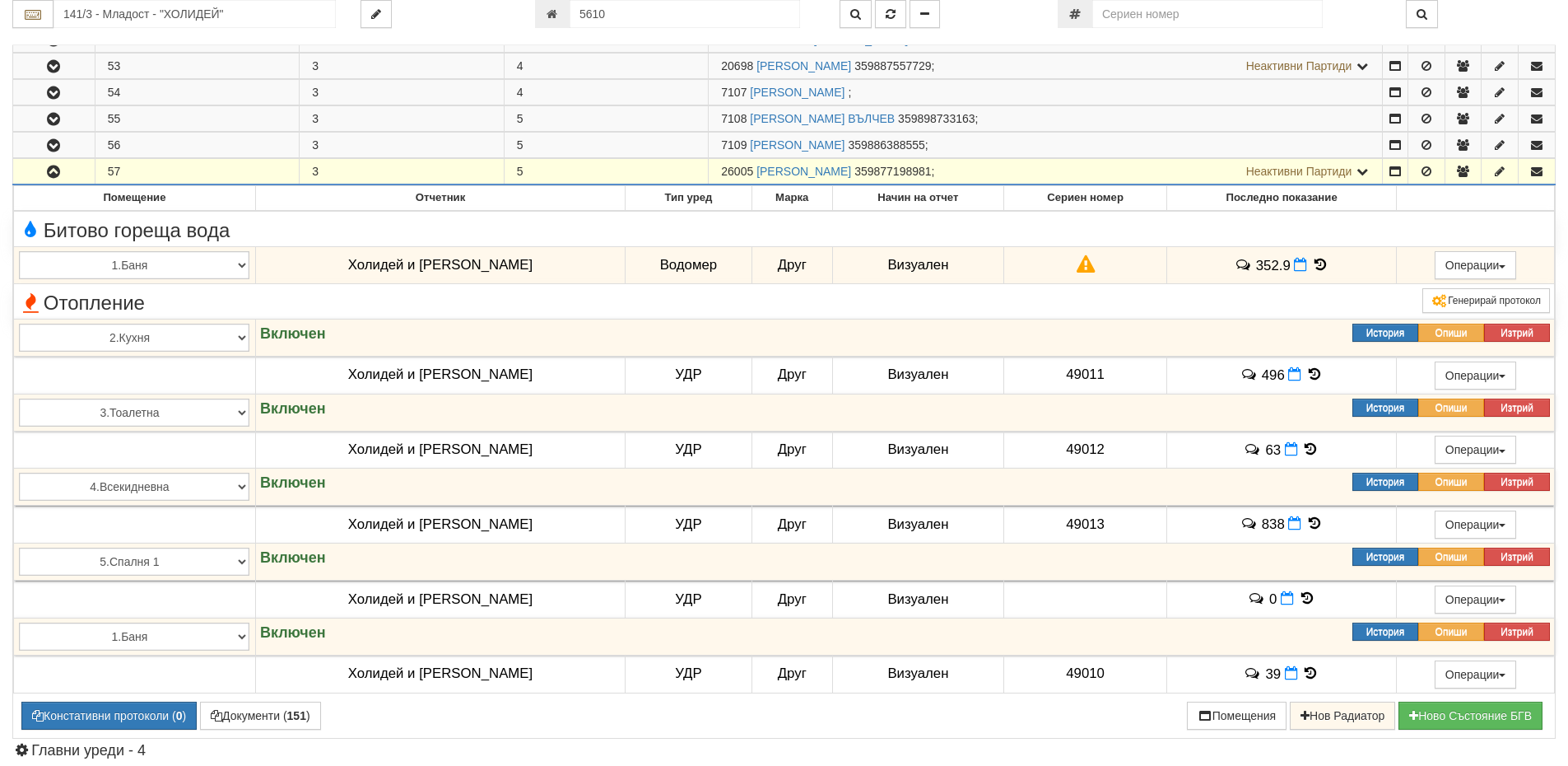
click at [728, 167] on span "26005" at bounding box center [737, 171] width 32 height 13
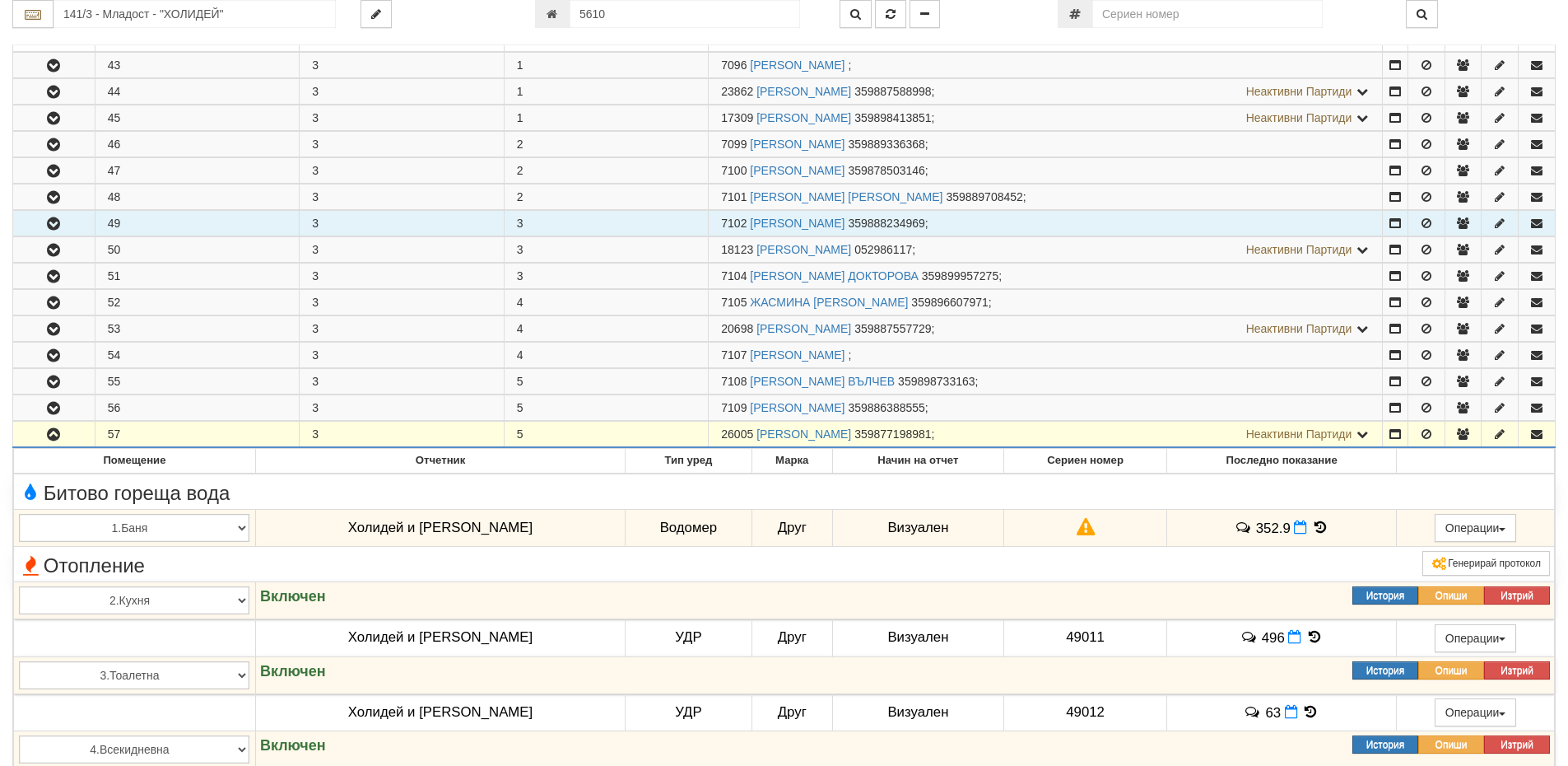
scroll to position [330, 0]
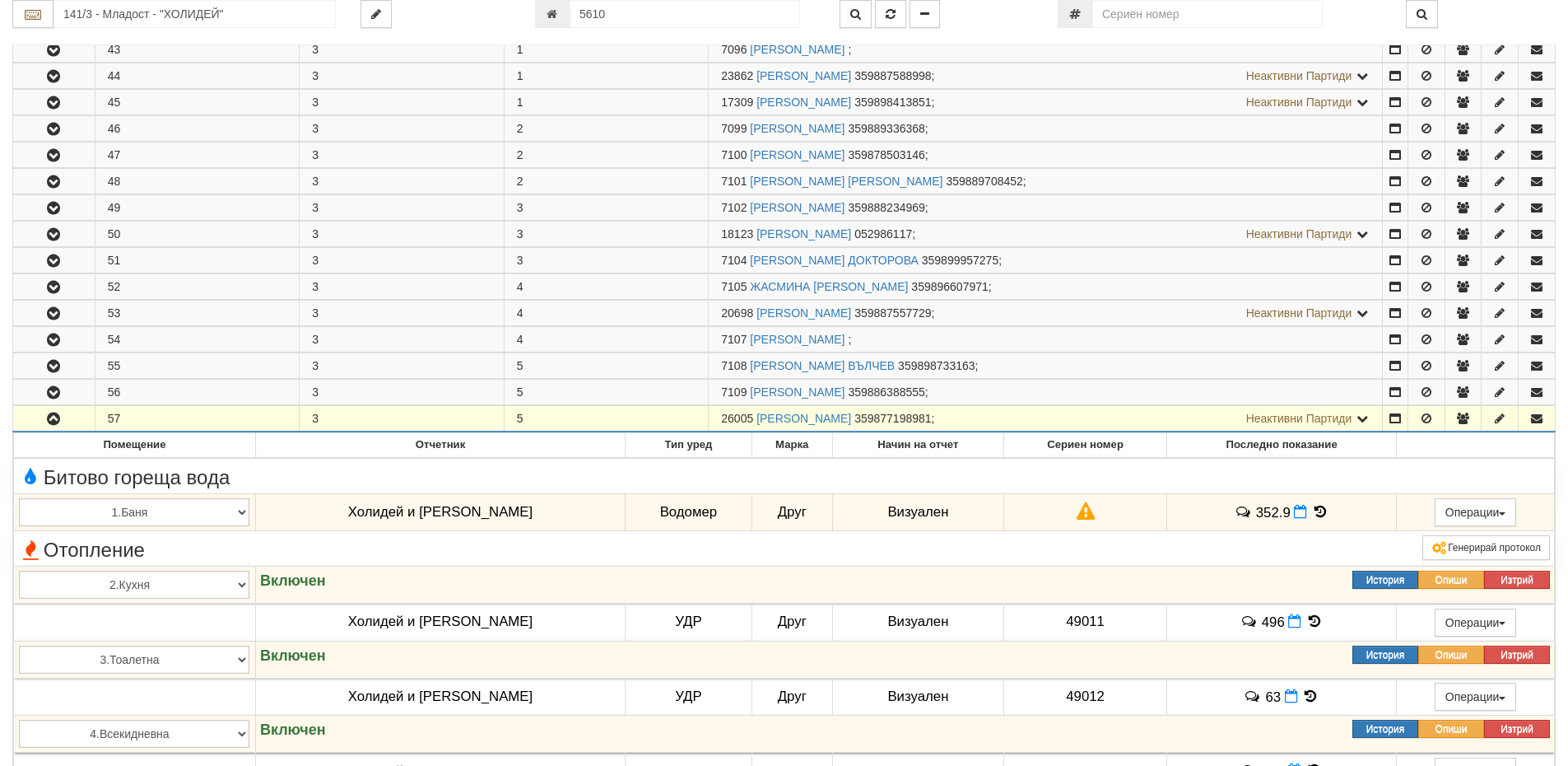
click at [52, 421] on icon "button" at bounding box center [53, 419] width 20 height 12
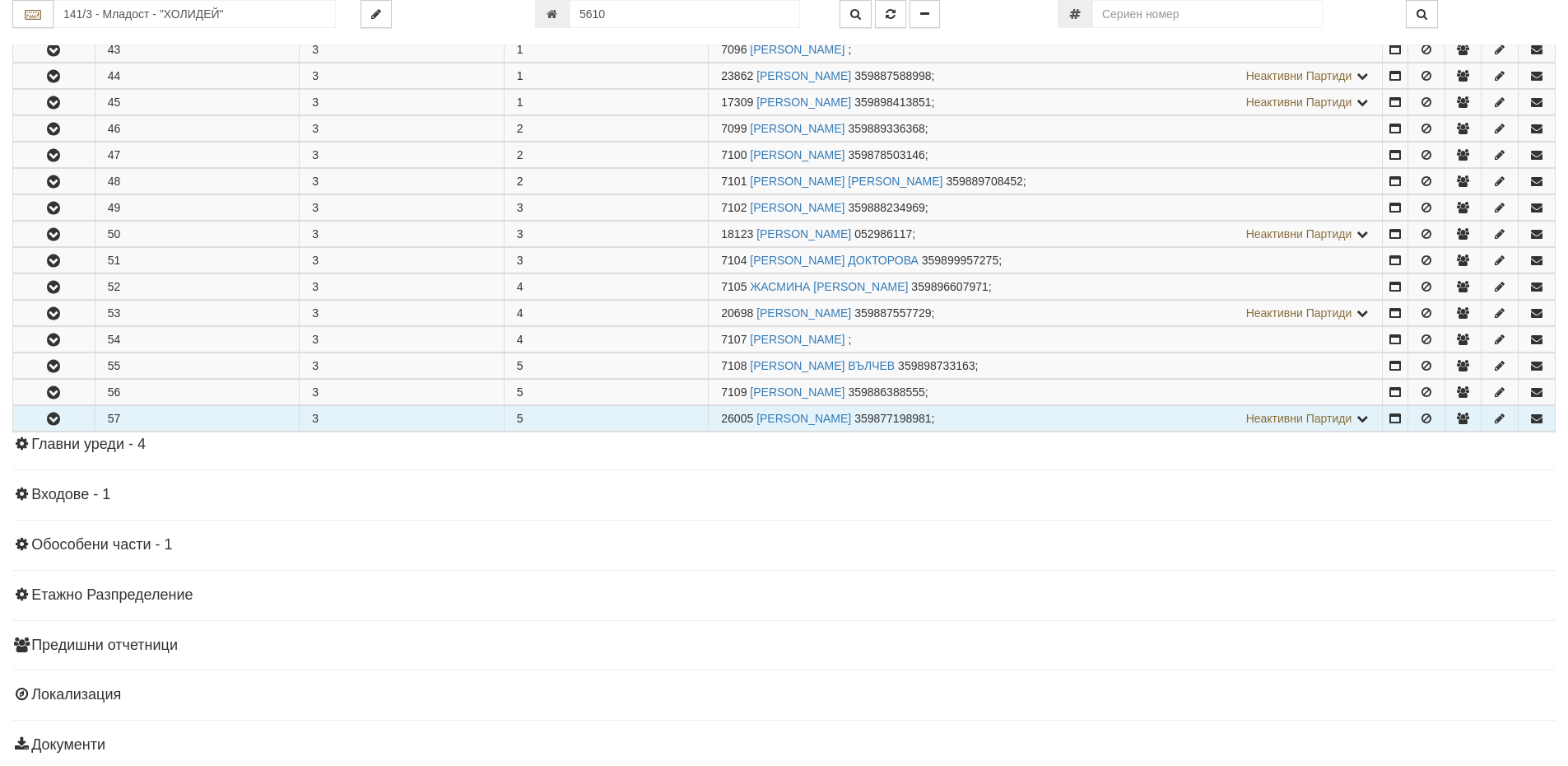
click at [52, 421] on icon "button" at bounding box center [53, 419] width 20 height 12
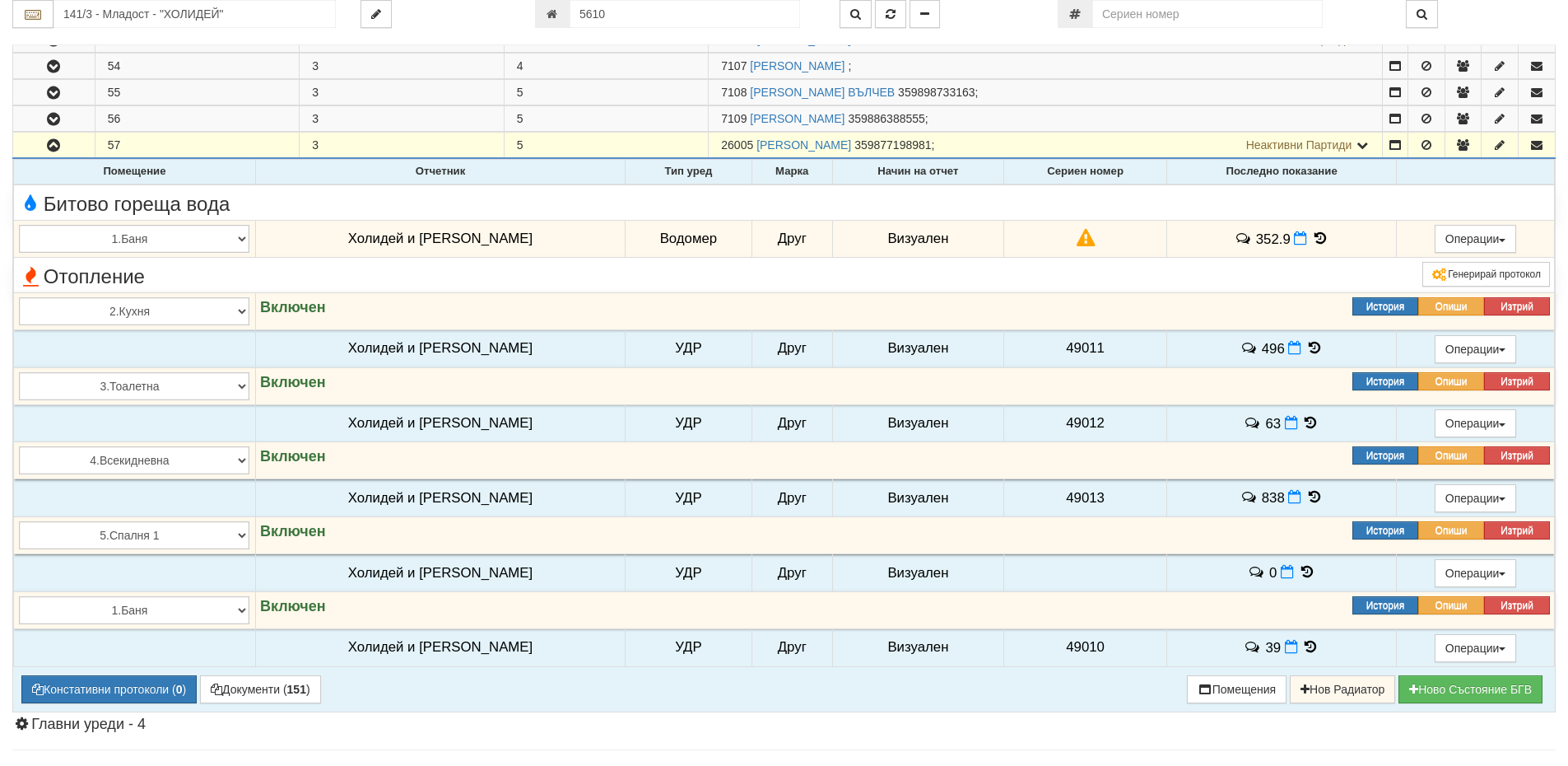
scroll to position [824, 0]
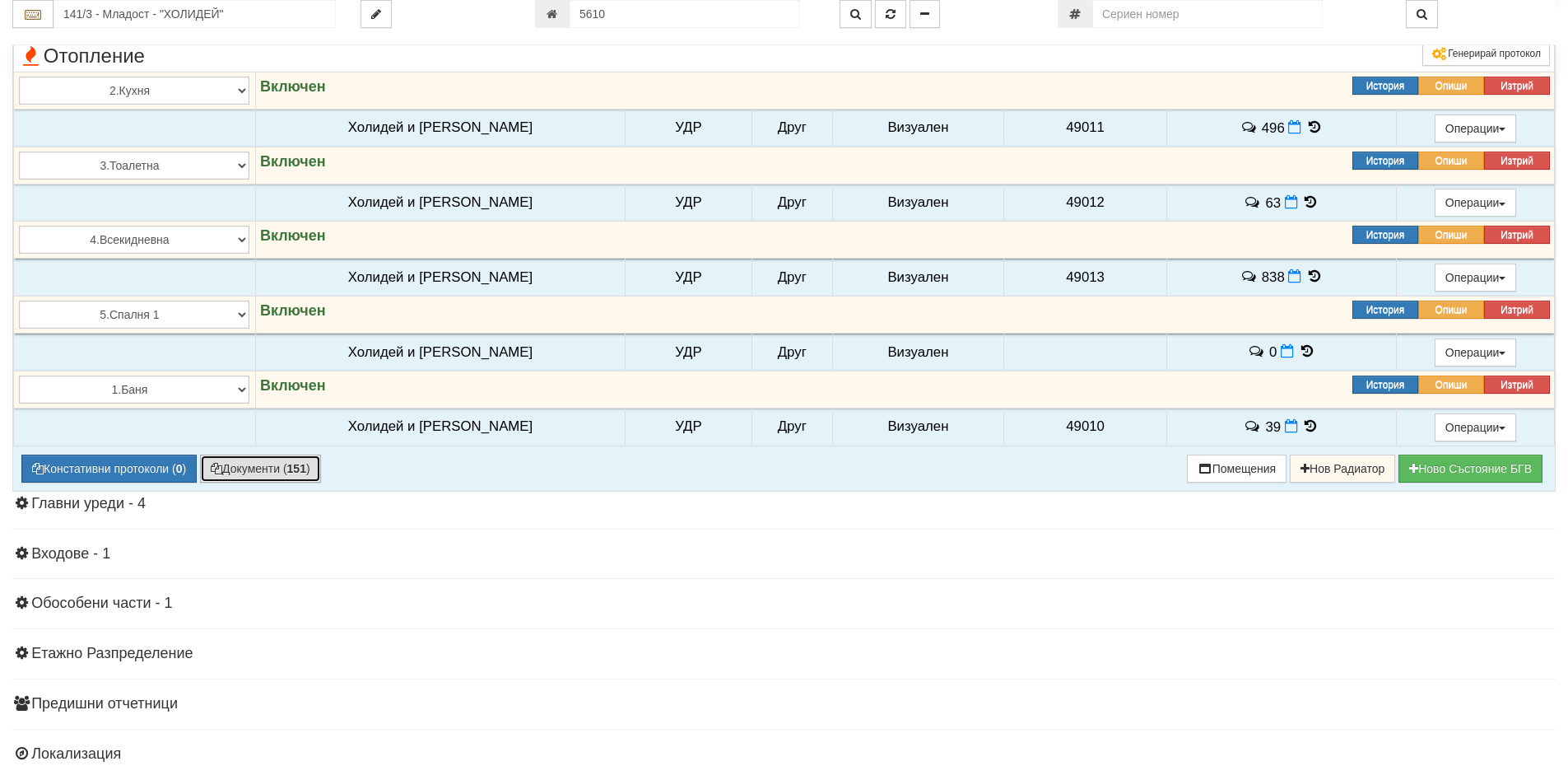
click at [280, 471] on button "Документи ( 151 )" at bounding box center [261, 468] width 121 height 28
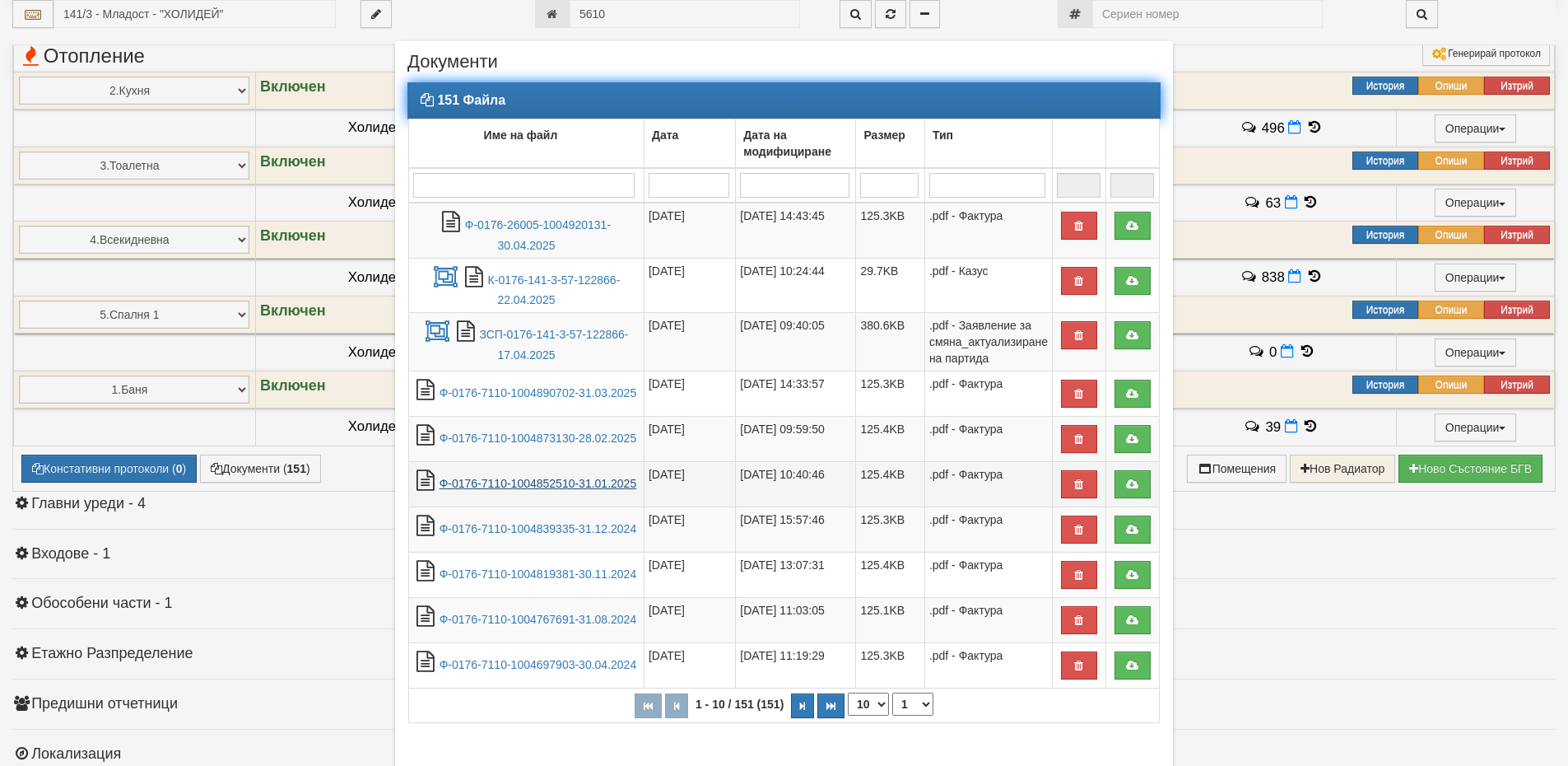
click at [496, 484] on link "Ф-0176-7110-1004852510-31.01.2025" at bounding box center [539, 483] width 198 height 13
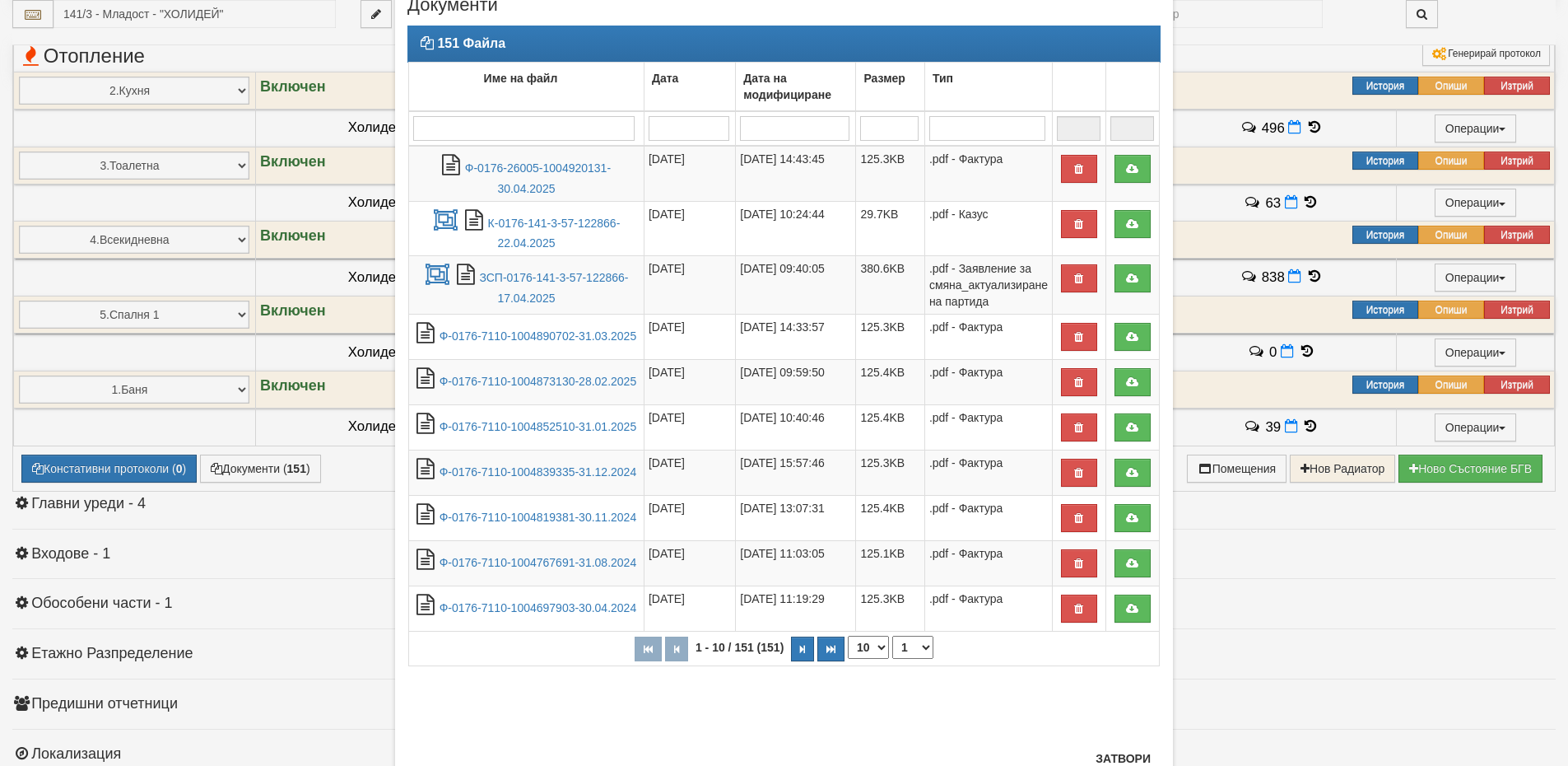
scroll to position [116, 0]
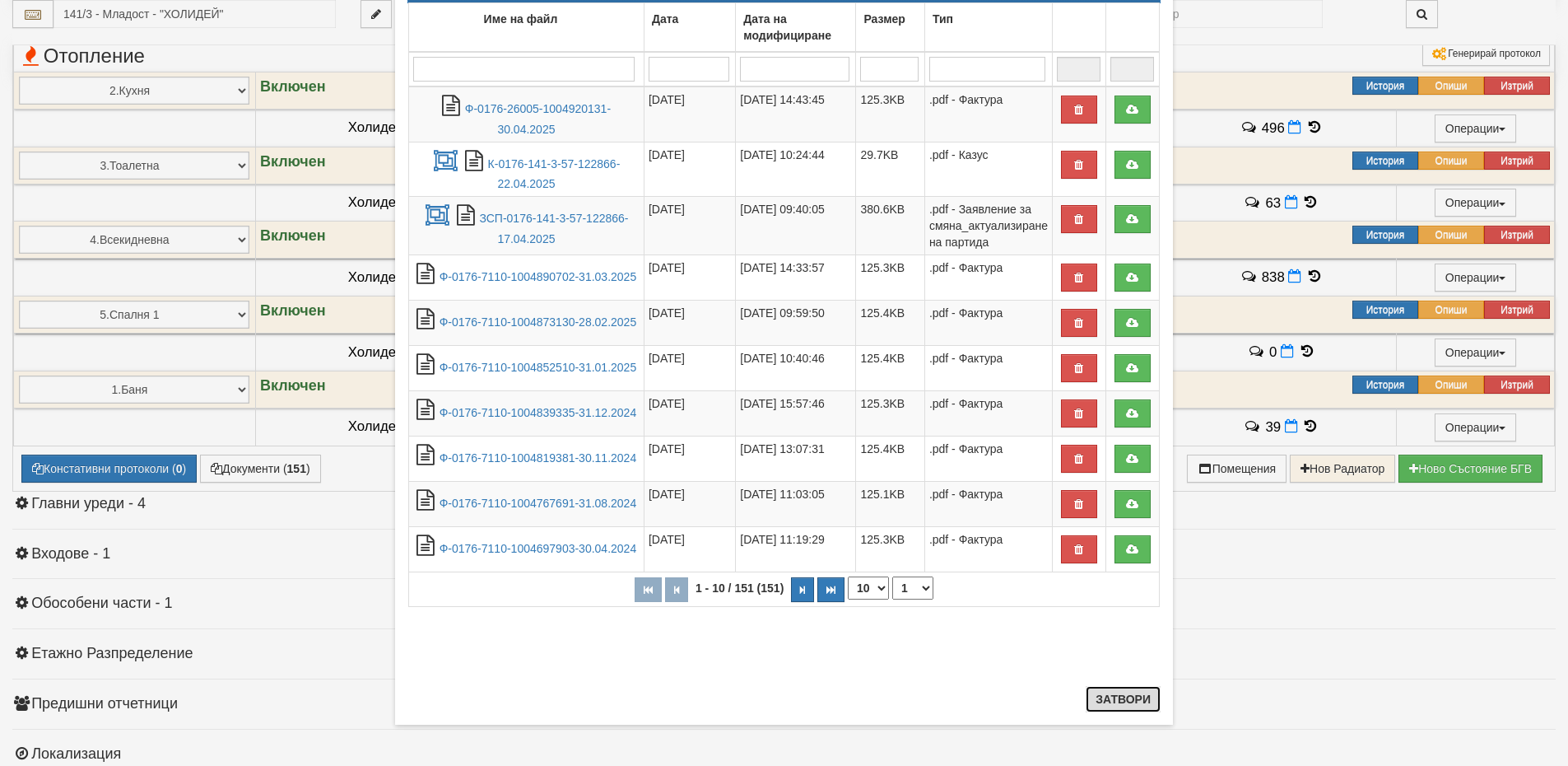
click at [1127, 697] on button "Затвори" at bounding box center [1124, 699] width 75 height 27
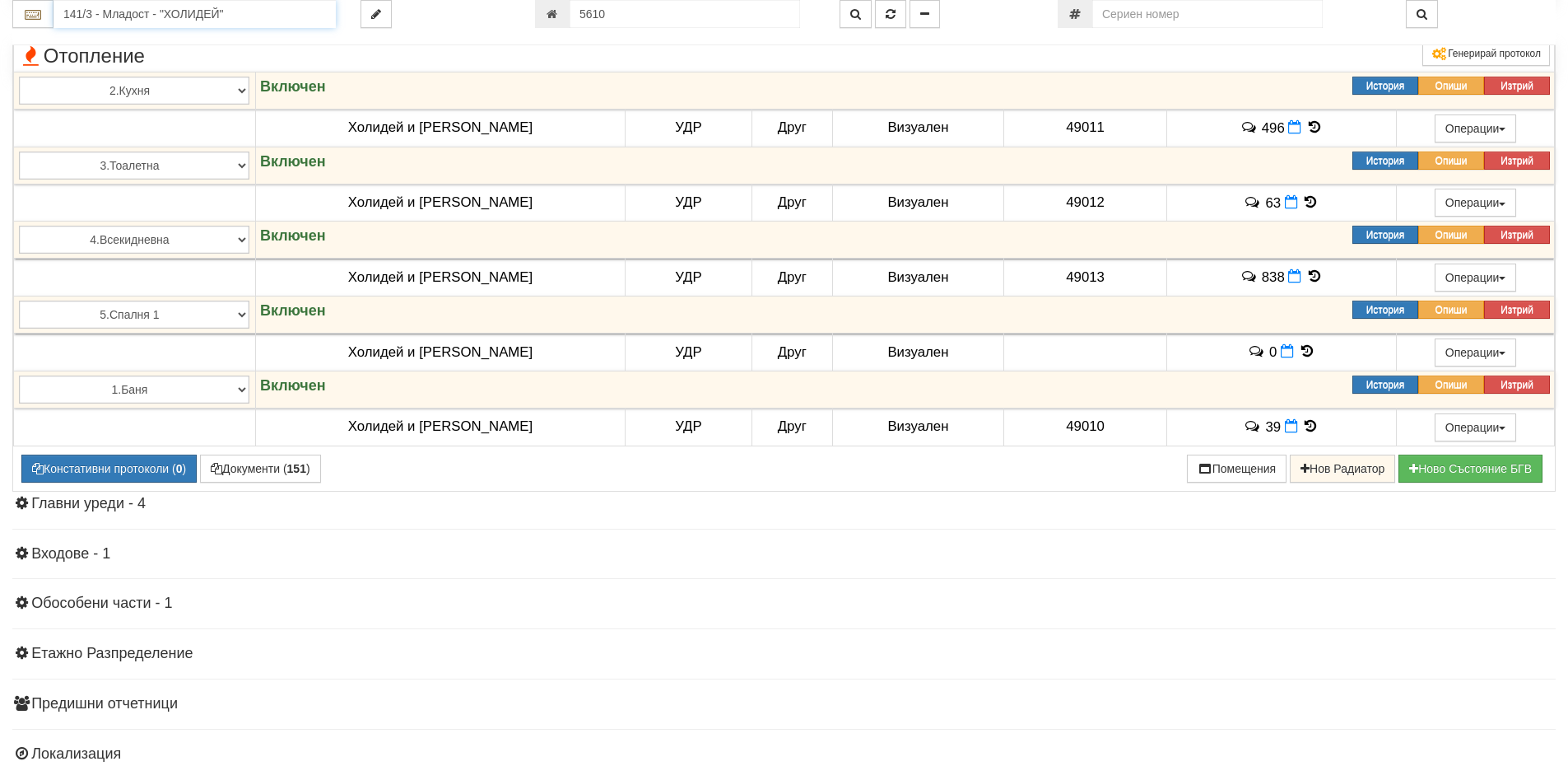
click at [150, 6] on input "141/3 - Младост - "ХОЛИДЕЙ"" at bounding box center [194, 13] width 282 height 28
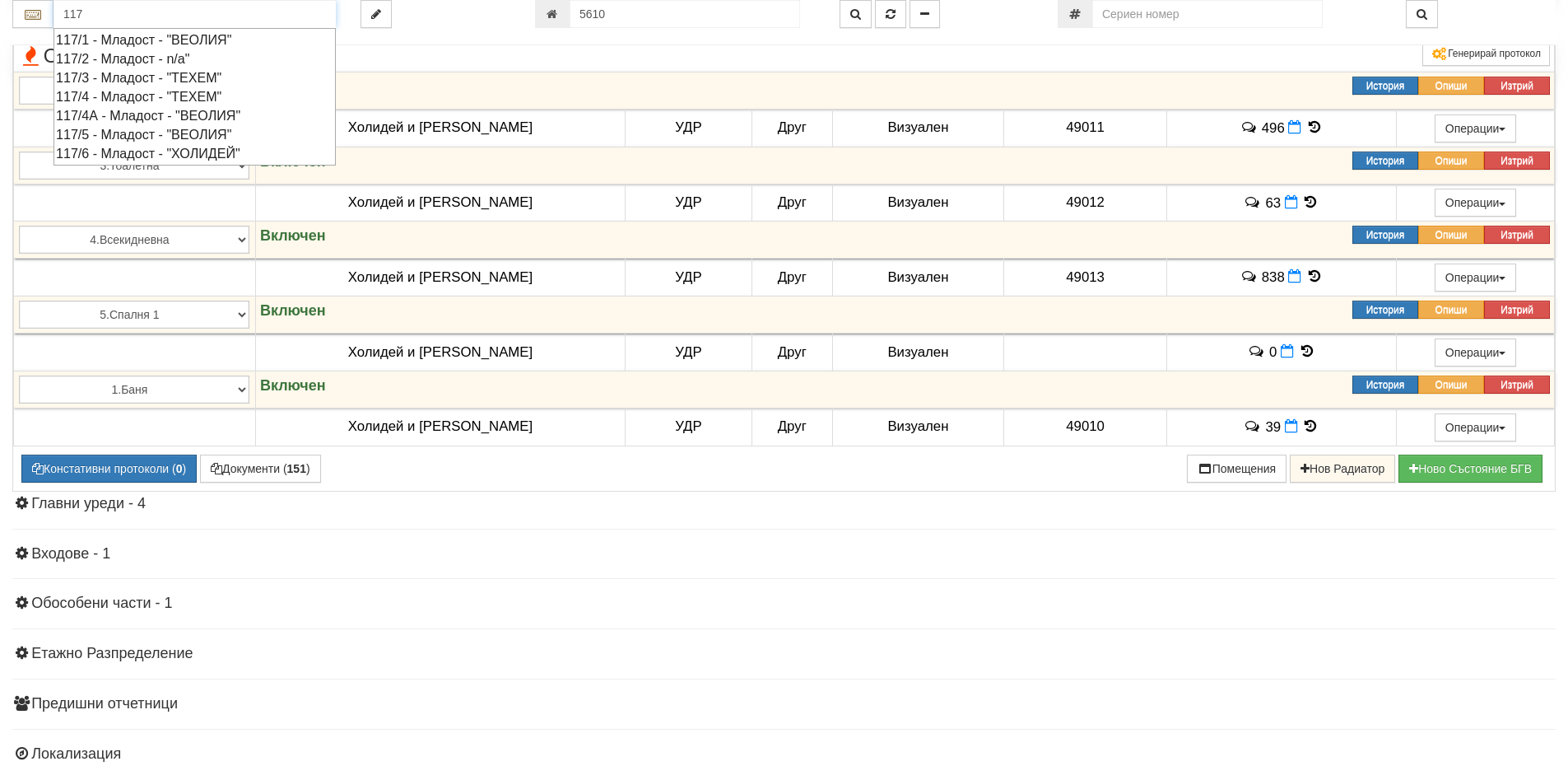
click at [147, 77] on div "117/3 - Младост - "ТЕХЕМ"" at bounding box center [195, 77] width 278 height 19
type input "117/3 - Младост - "ТЕХЕМ""
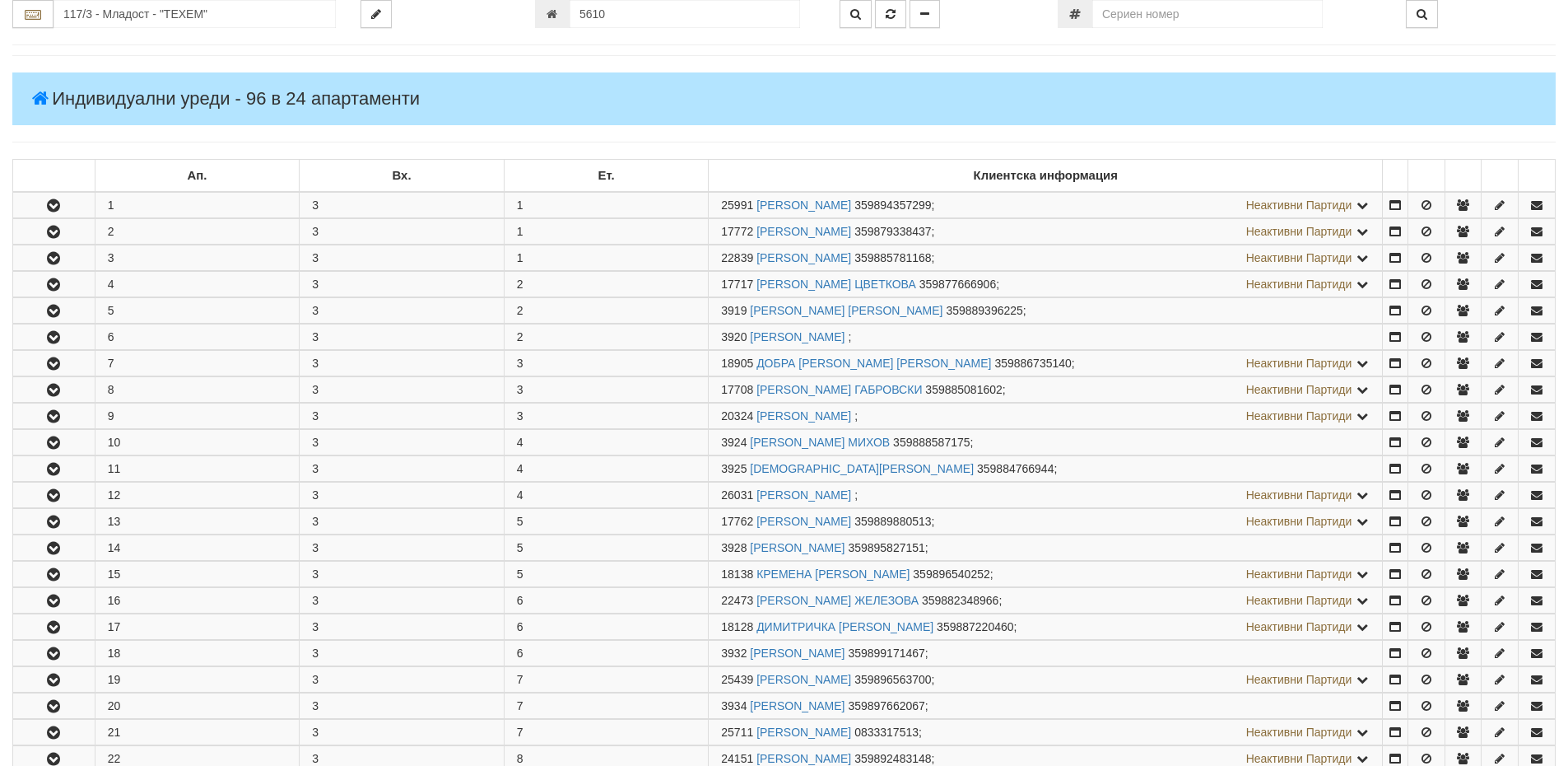
scroll to position [82, 0]
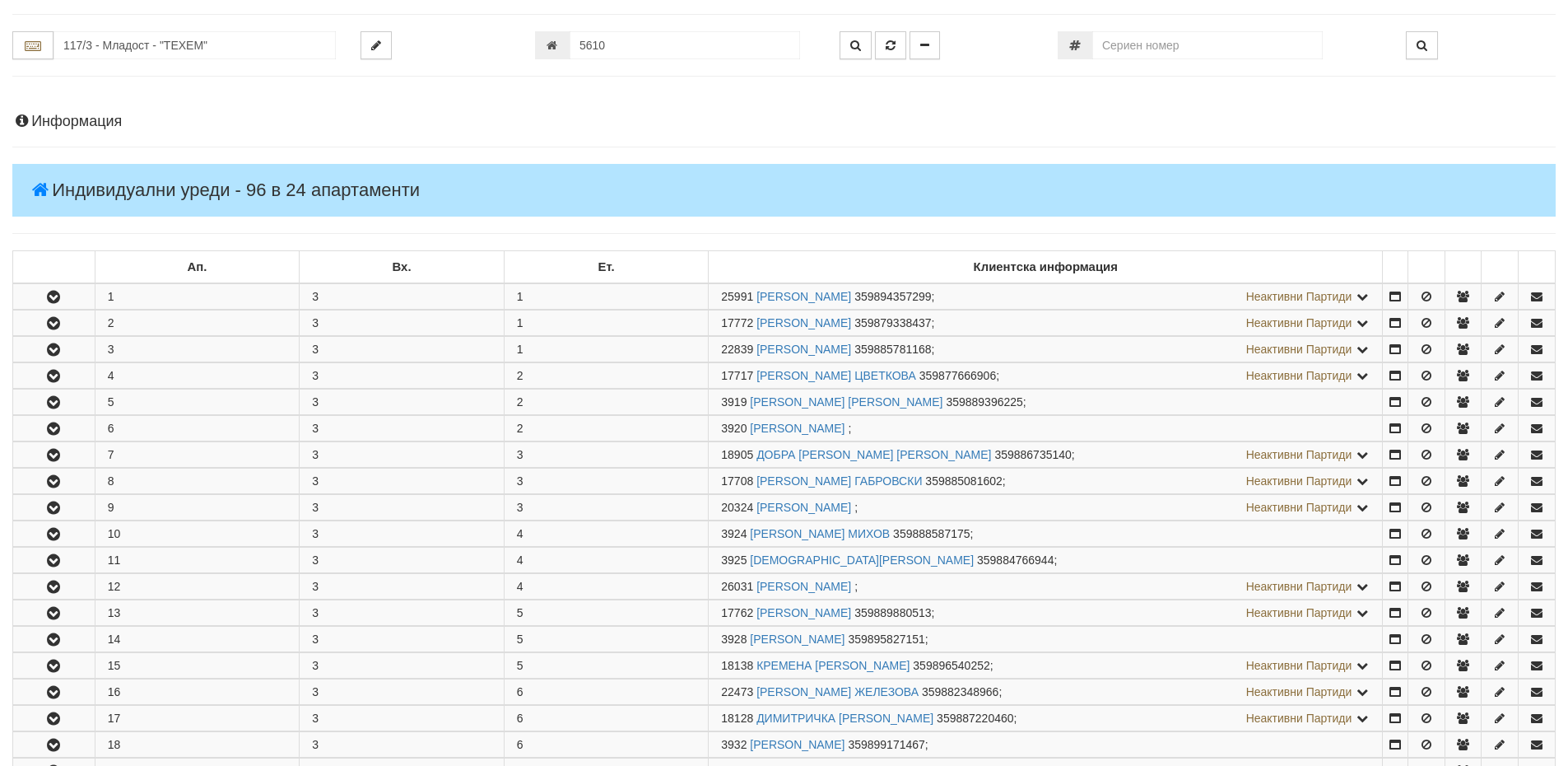
click at [93, 117] on h4 "Информация" at bounding box center [784, 122] width 1544 height 16
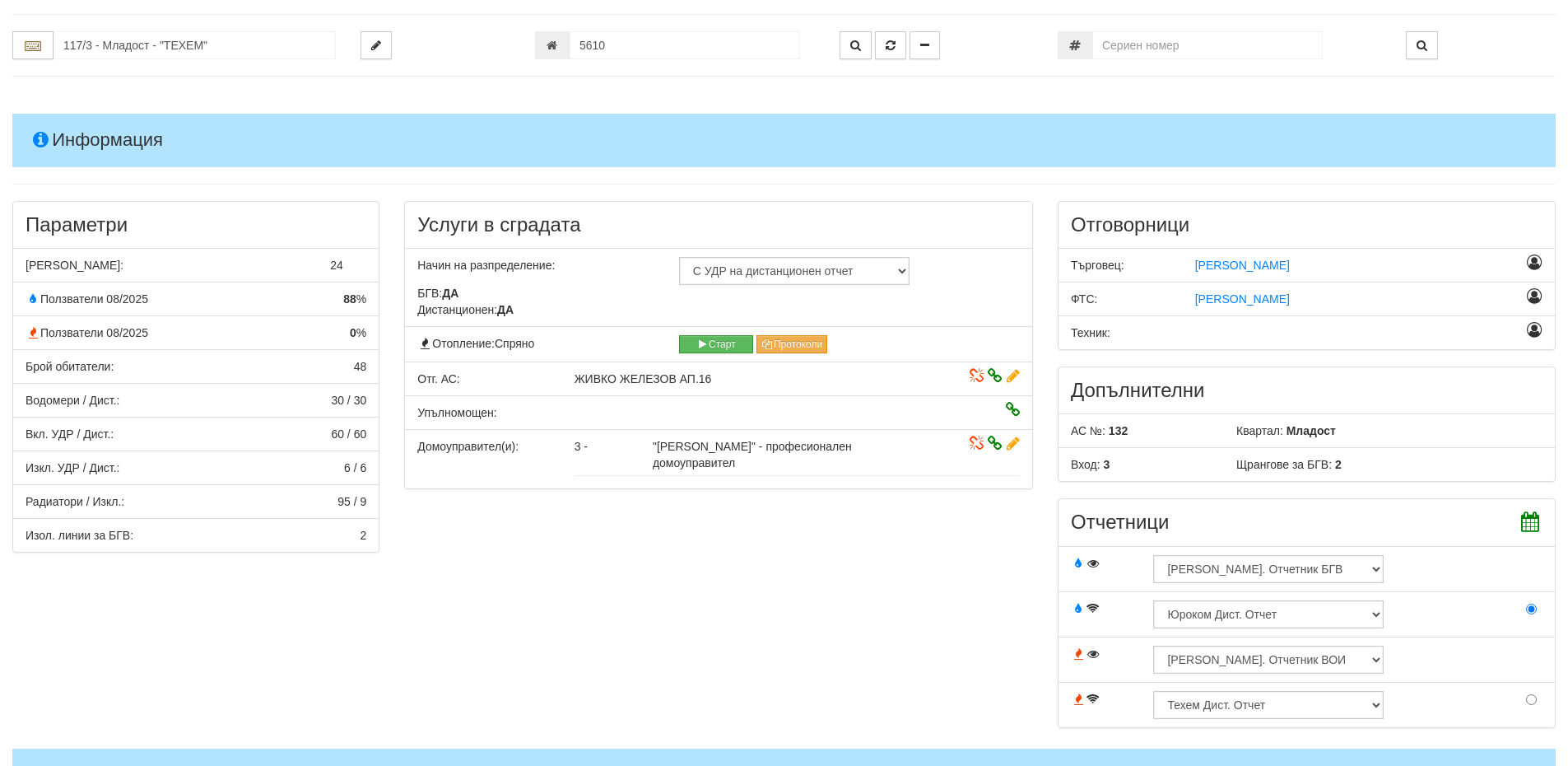
click at [93, 117] on h4 "Информация" at bounding box center [784, 140] width 1544 height 53
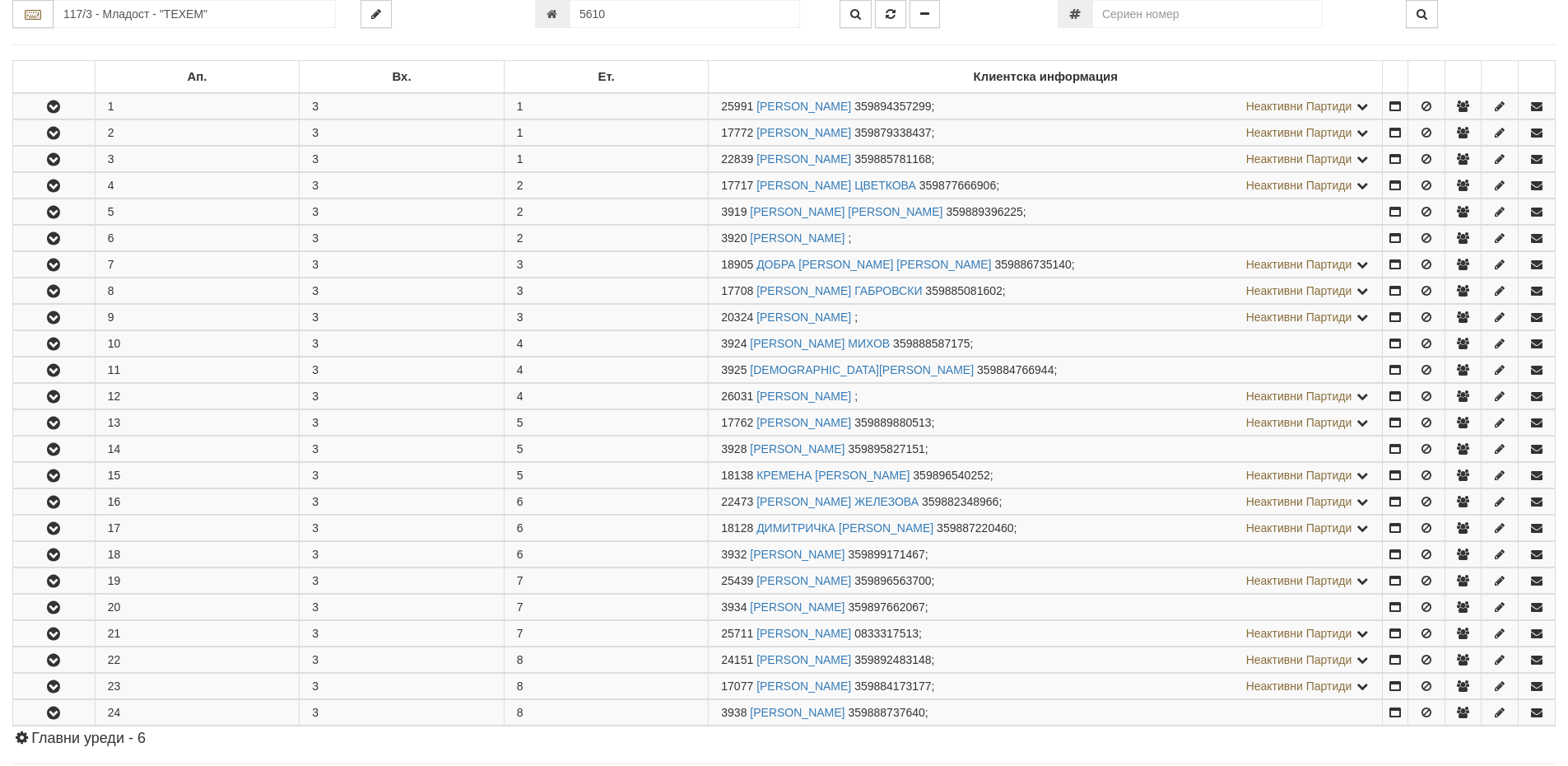
scroll to position [247, 0]
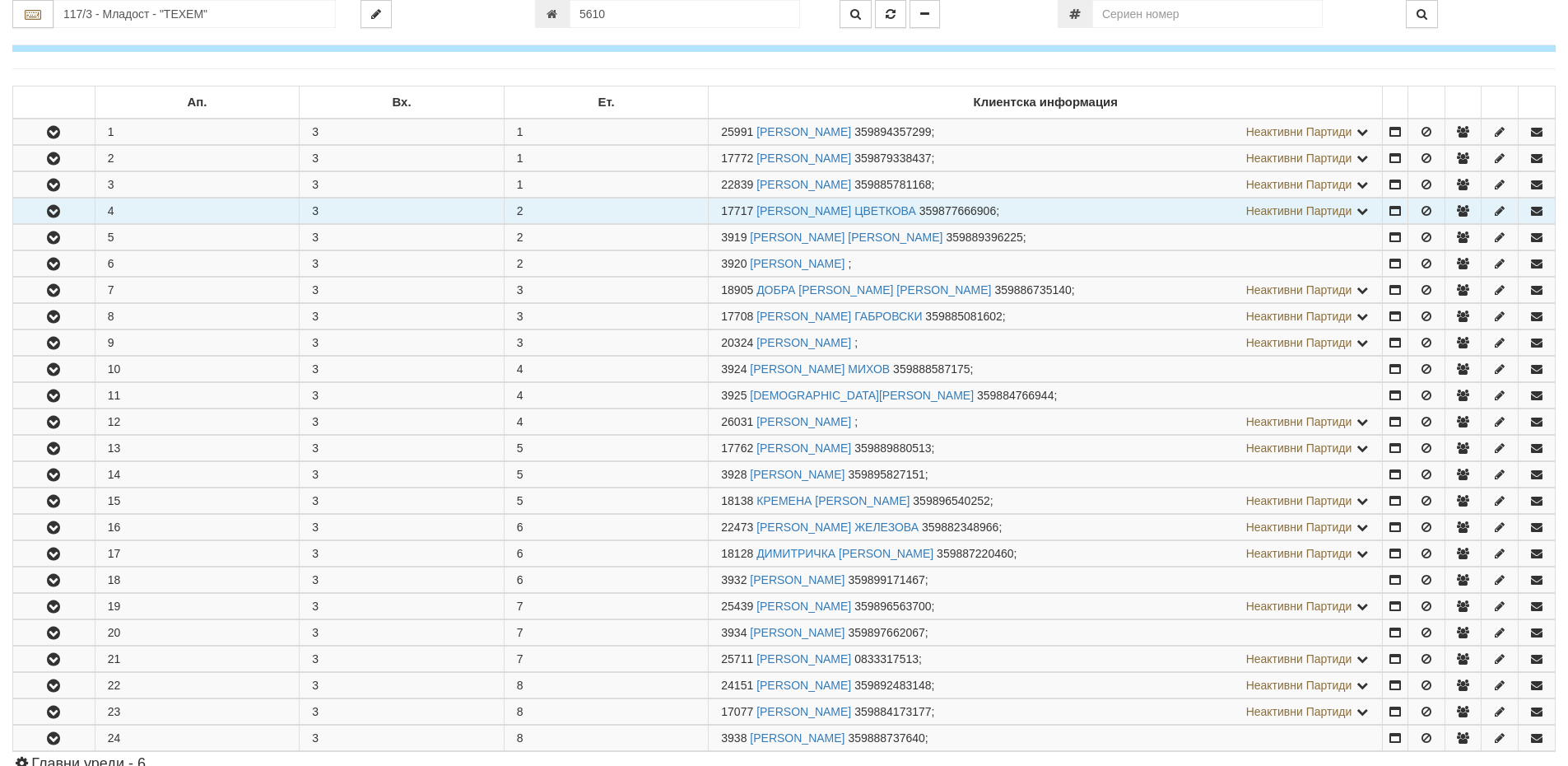
click at [58, 208] on icon "button" at bounding box center [53, 211] width 20 height 12
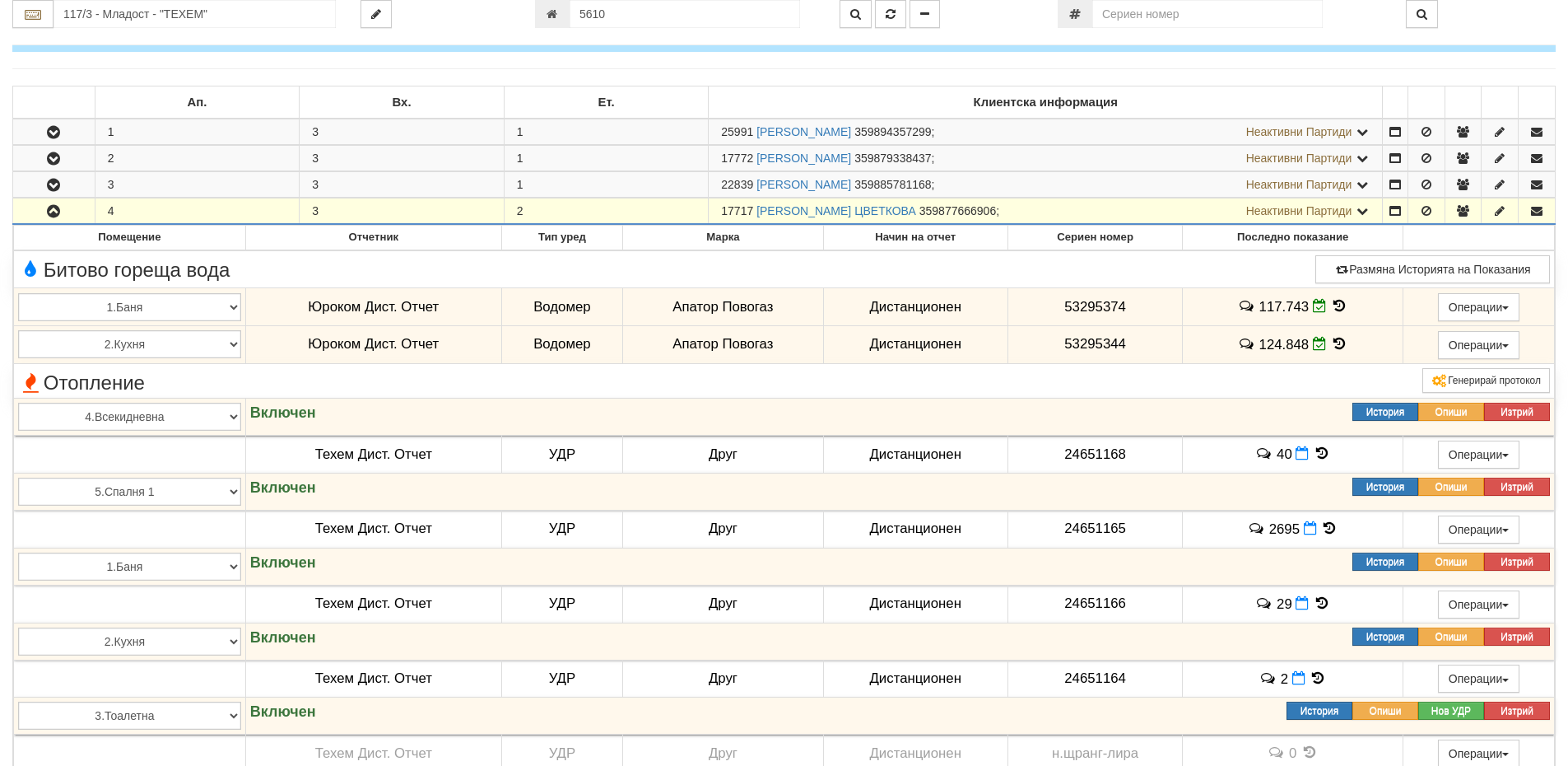
drag, startPoint x: 724, startPoint y: 208, endPoint x: 752, endPoint y: 209, distance: 28.0
click at [752, 209] on span "17717" at bounding box center [737, 210] width 32 height 13
copy span "17717"
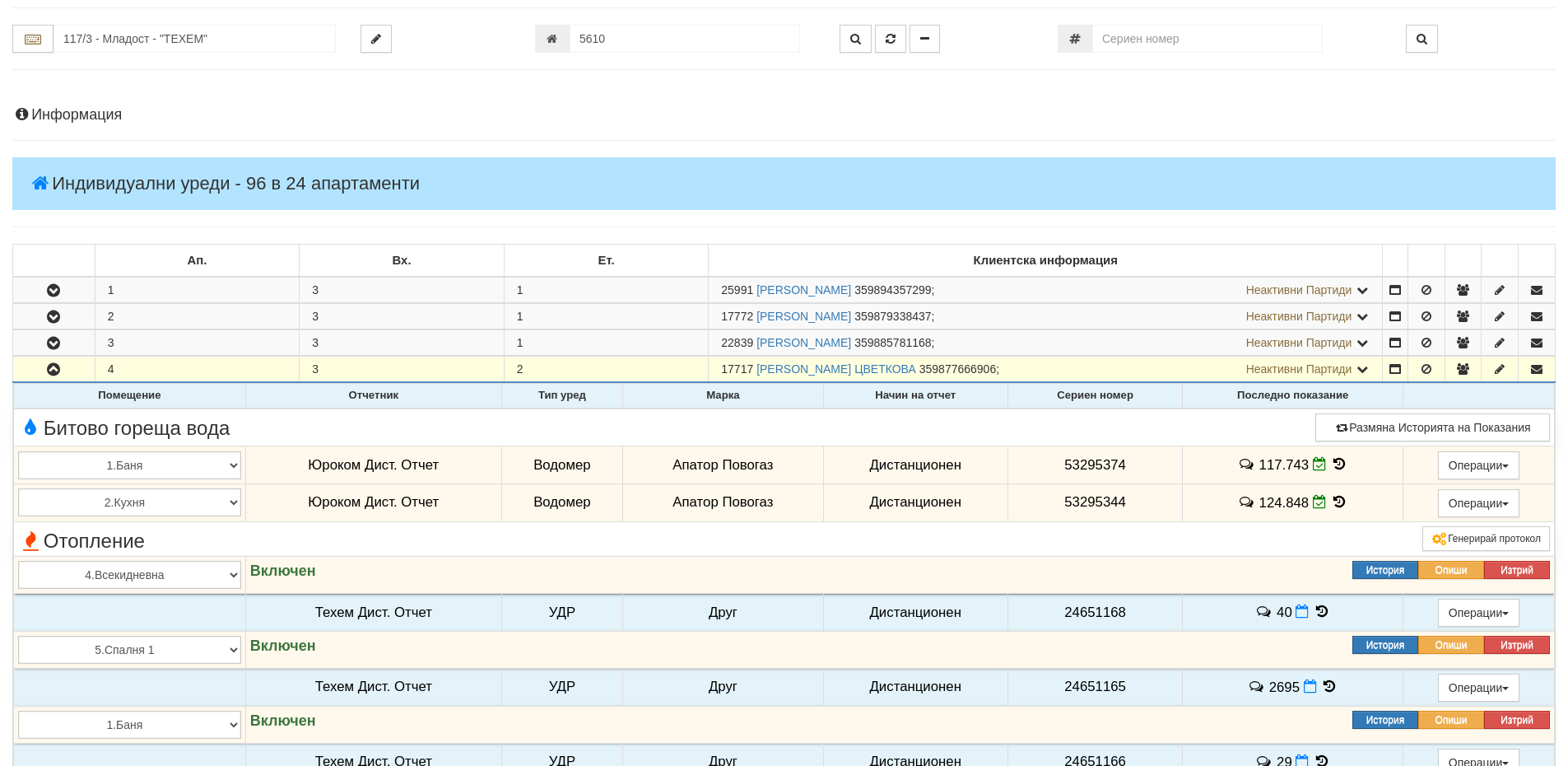
scroll to position [0, 0]
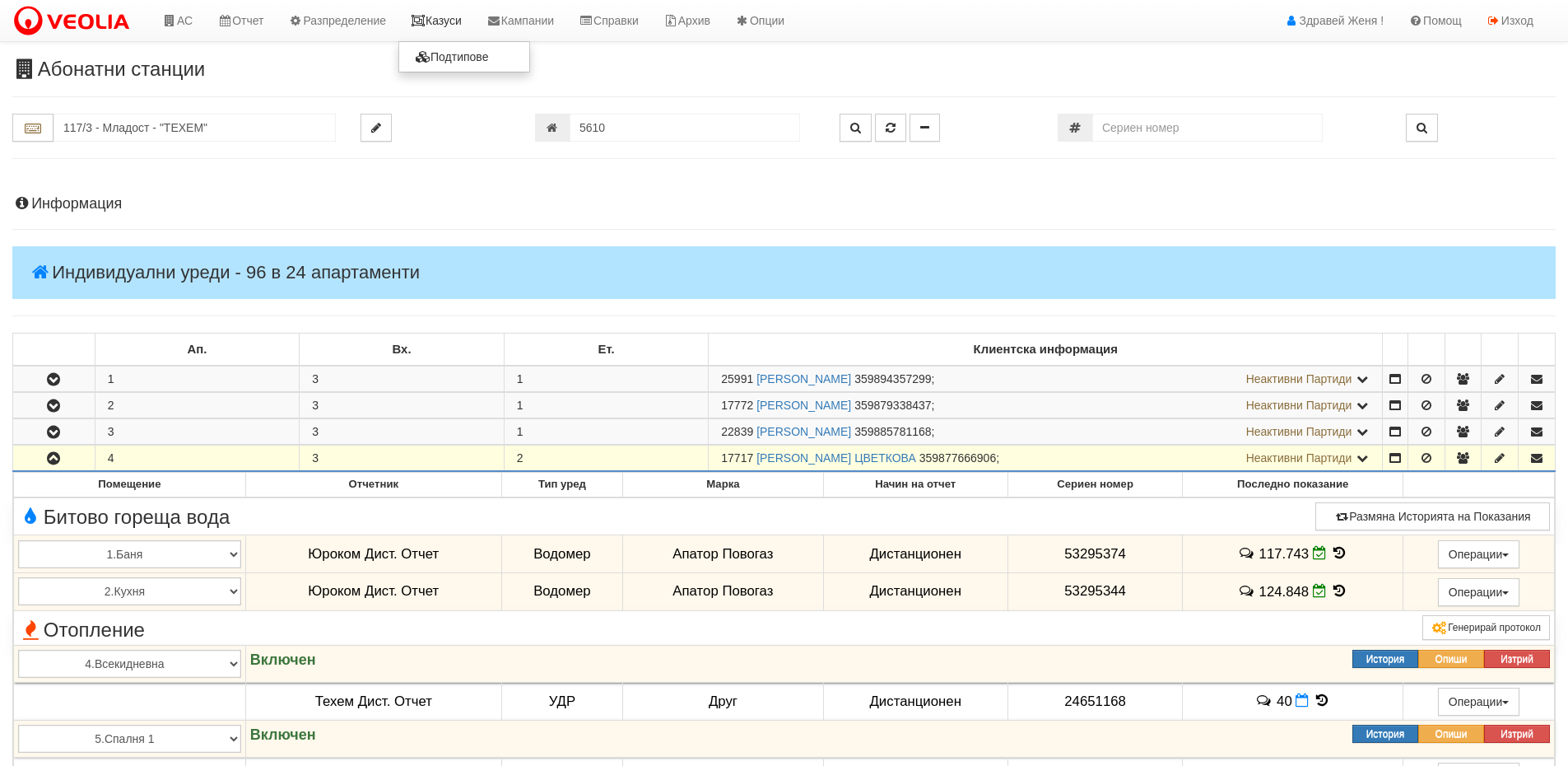
click at [415, 29] on link "Казуси" at bounding box center [435, 20] width 76 height 41
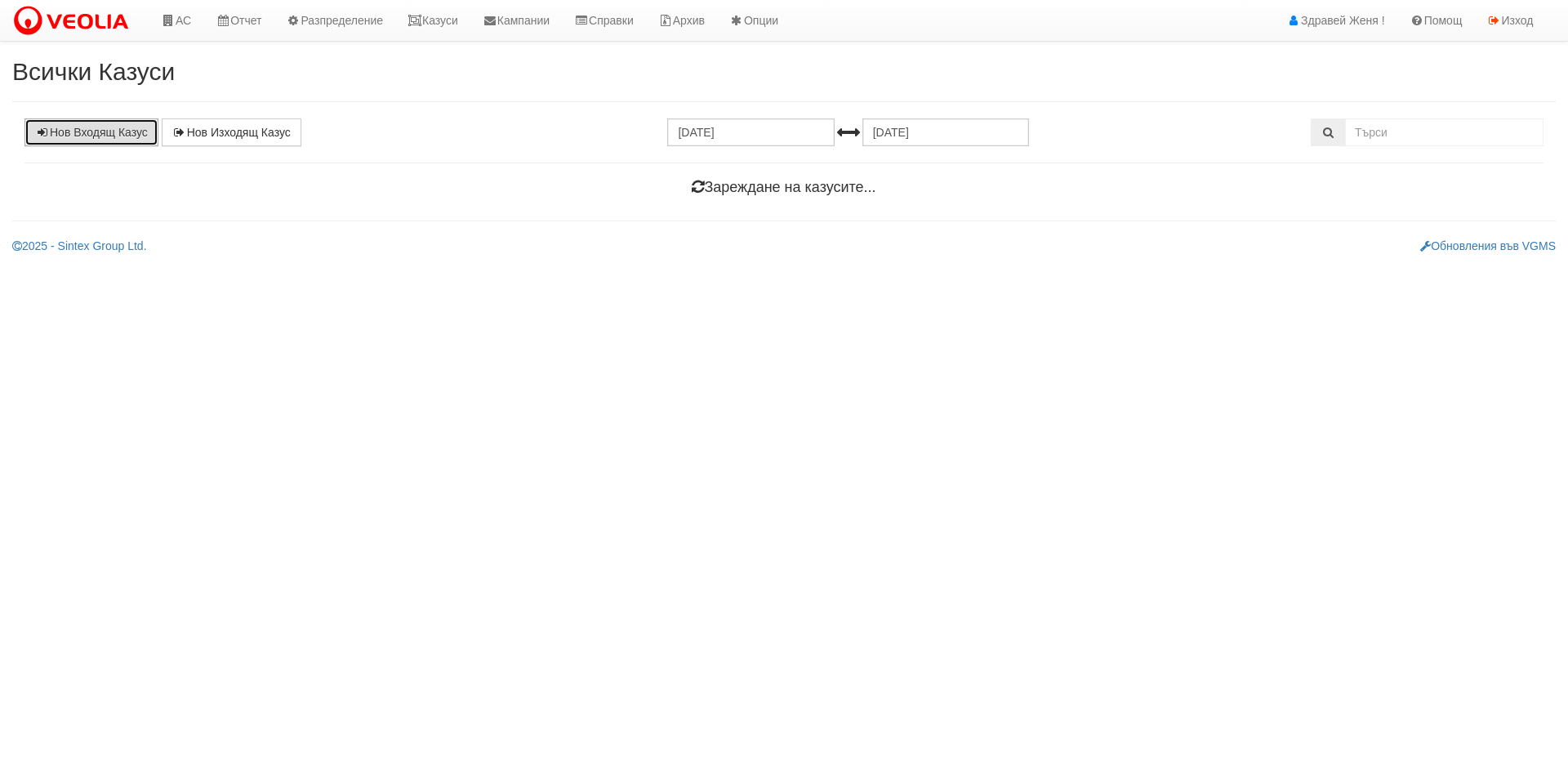
click at [125, 136] on link "Нов Входящ Казус" at bounding box center [92, 132] width 134 height 27
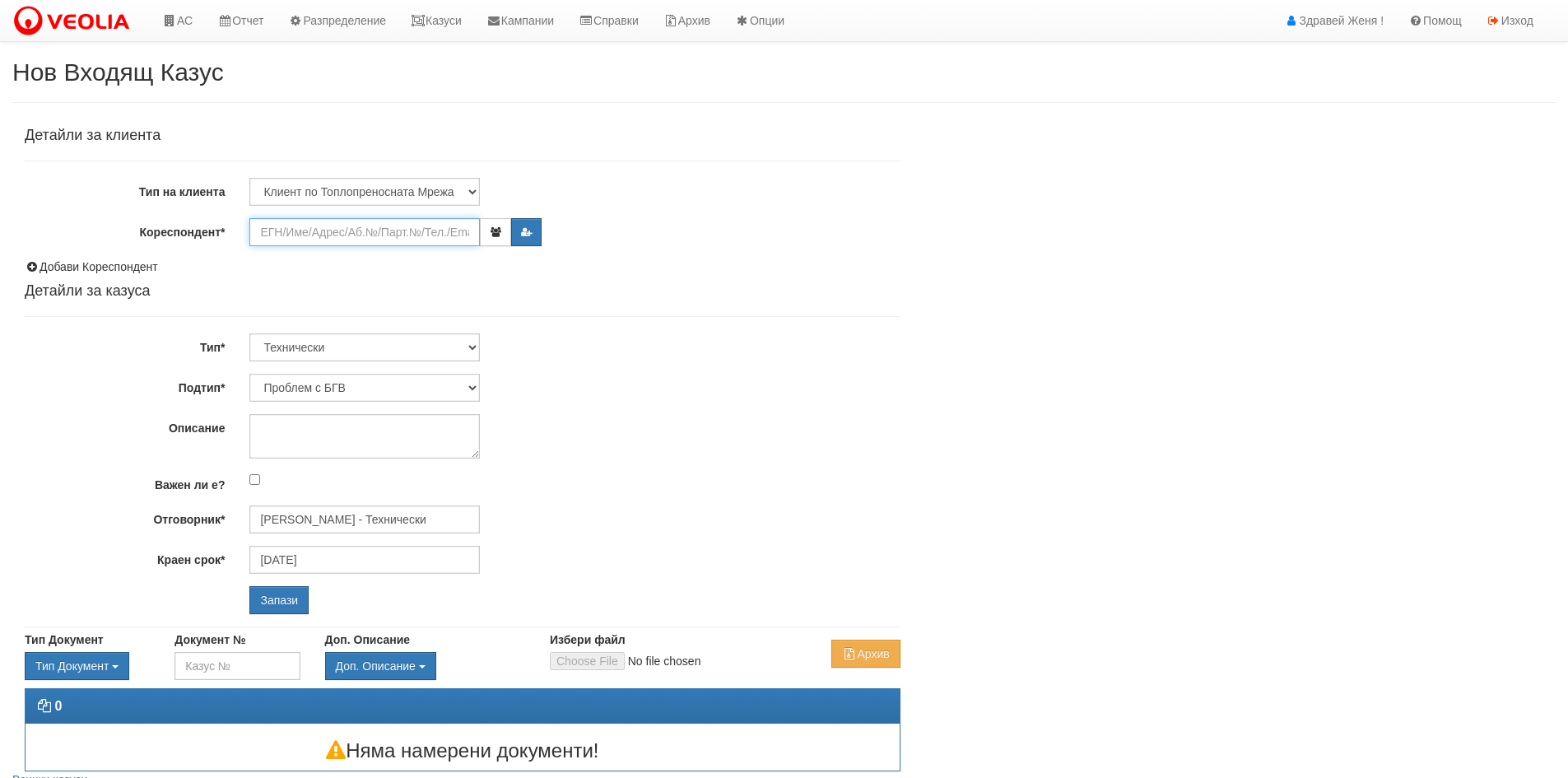
click at [336, 228] on input "Кореспондент*" at bounding box center [364, 231] width 231 height 28
paste input "17717"
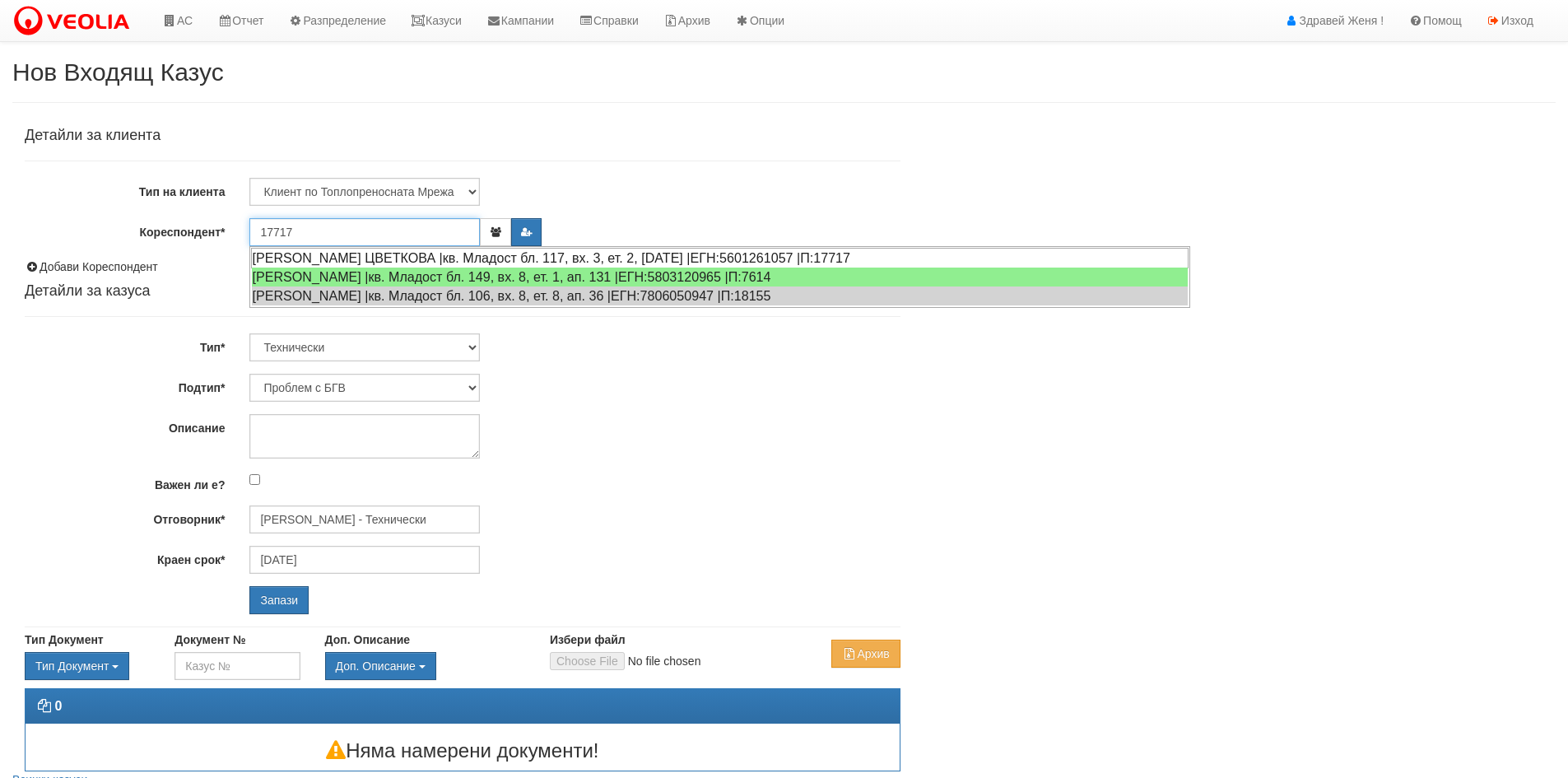
click at [375, 260] on div "ИЛИАНА ЦВЕТКОВА ЦВЕТКОВА |кв. Младост бл. 117, вх. 3, ет. 2, ап. 4 |ЕГН:5601261…" at bounding box center [719, 257] width 938 height 20
type input "ИЛИАНА ЦВЕТКОВА ЦВЕТКОВА"
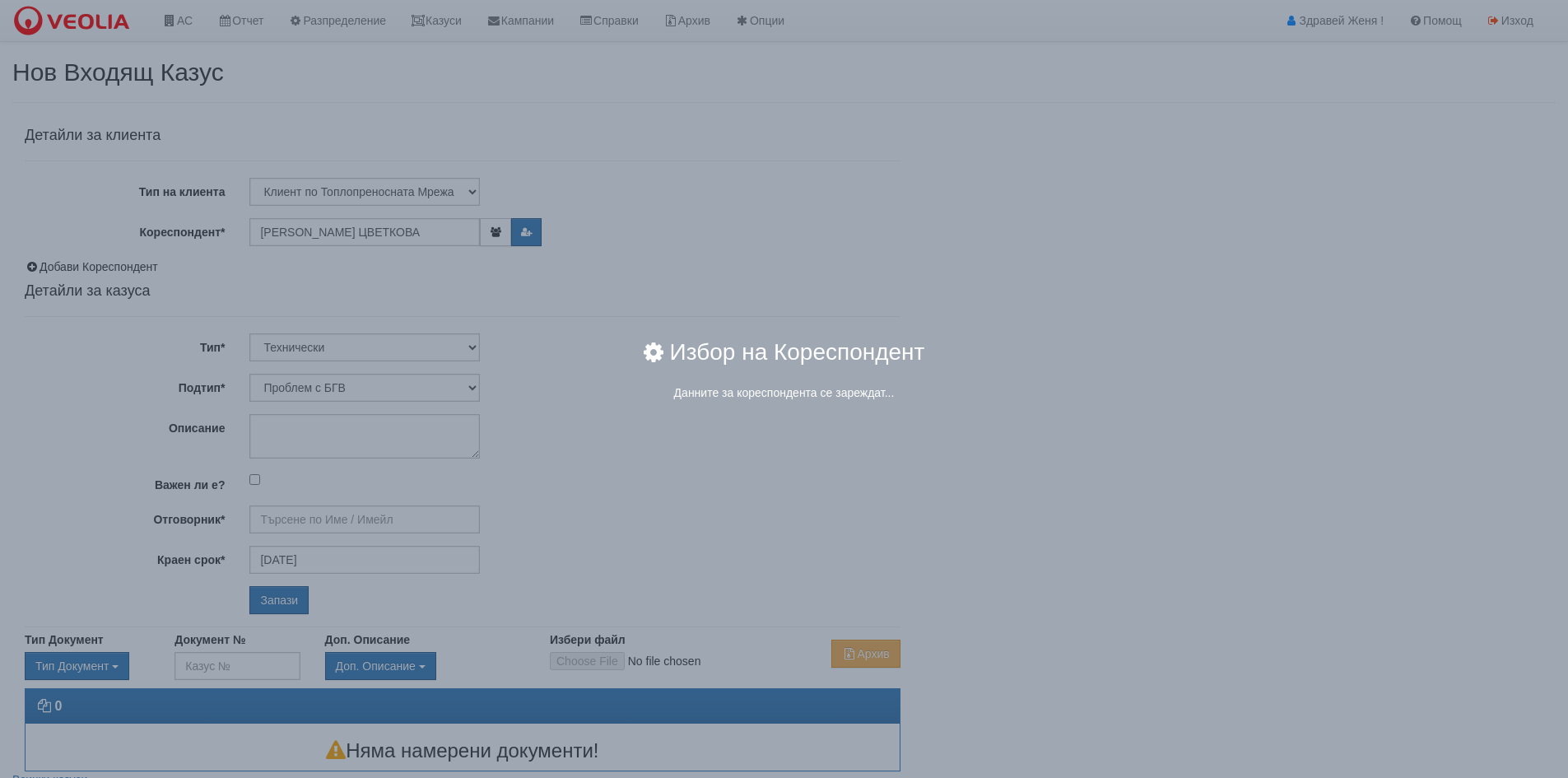
type input "[PERSON_NAME] - Технически"
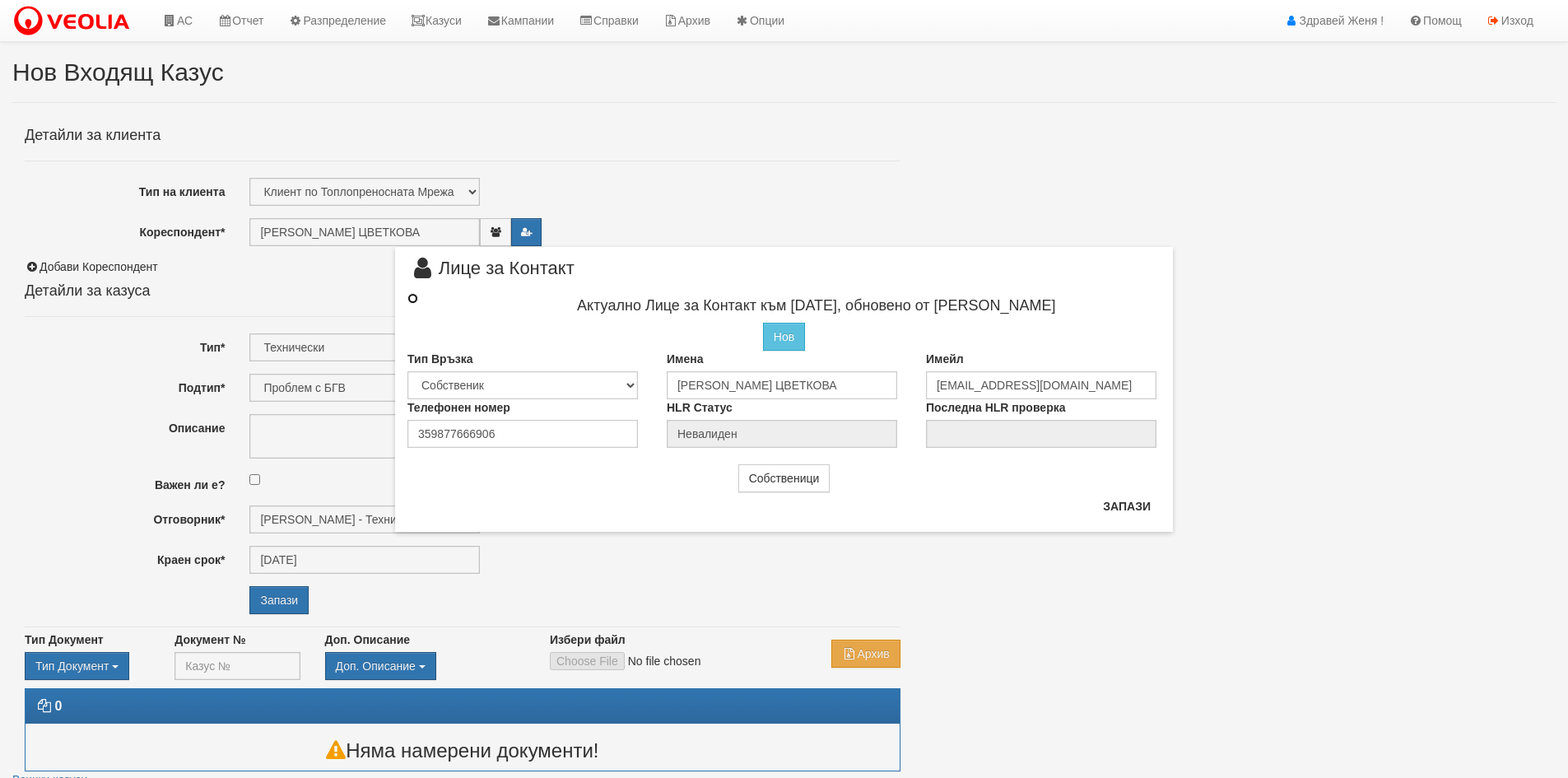
click at [410, 295] on input "radio" at bounding box center [413, 298] width 11 height 11
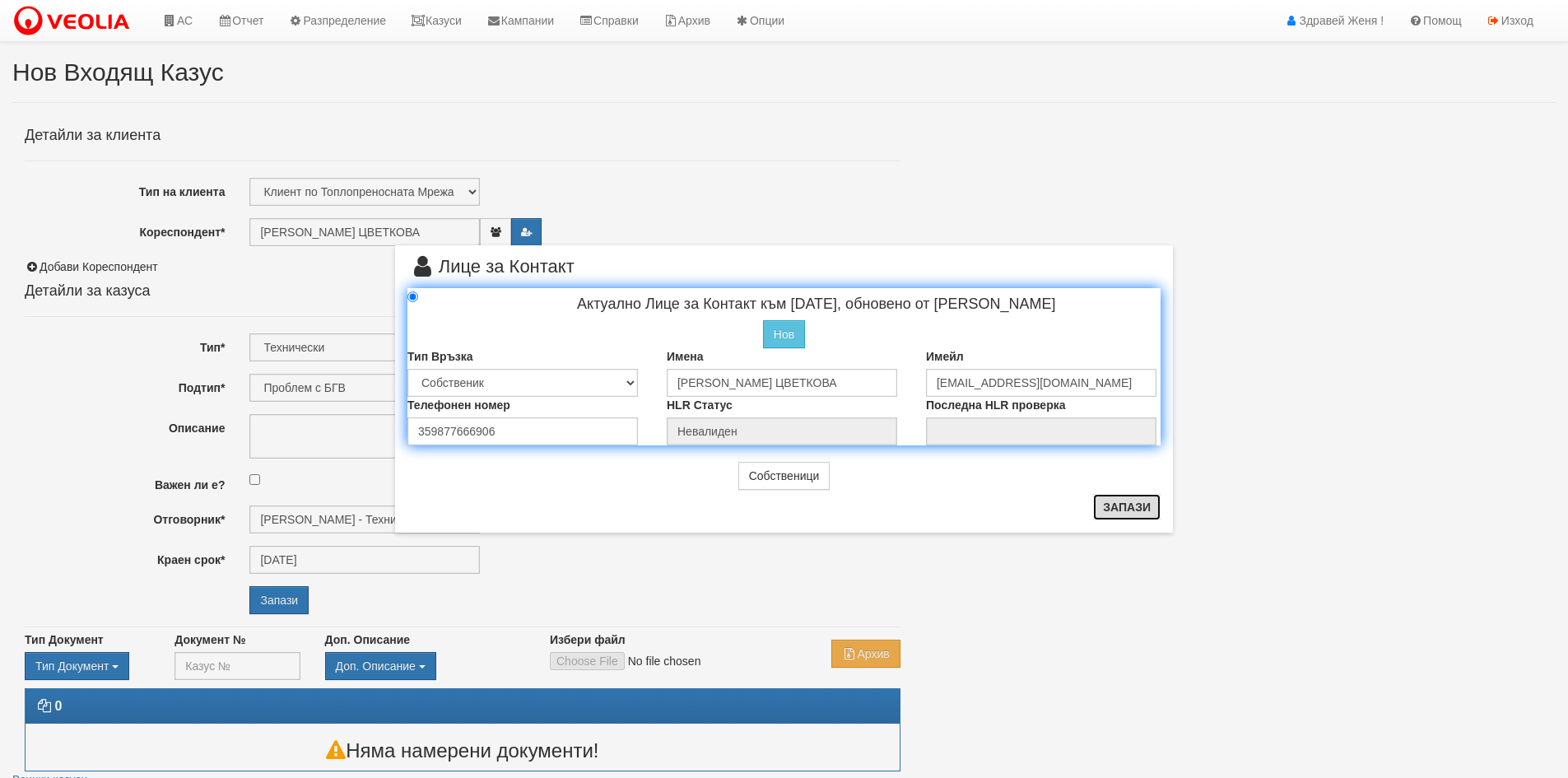
click at [1130, 499] on button "Запази" at bounding box center [1127, 507] width 68 height 27
radio input "true"
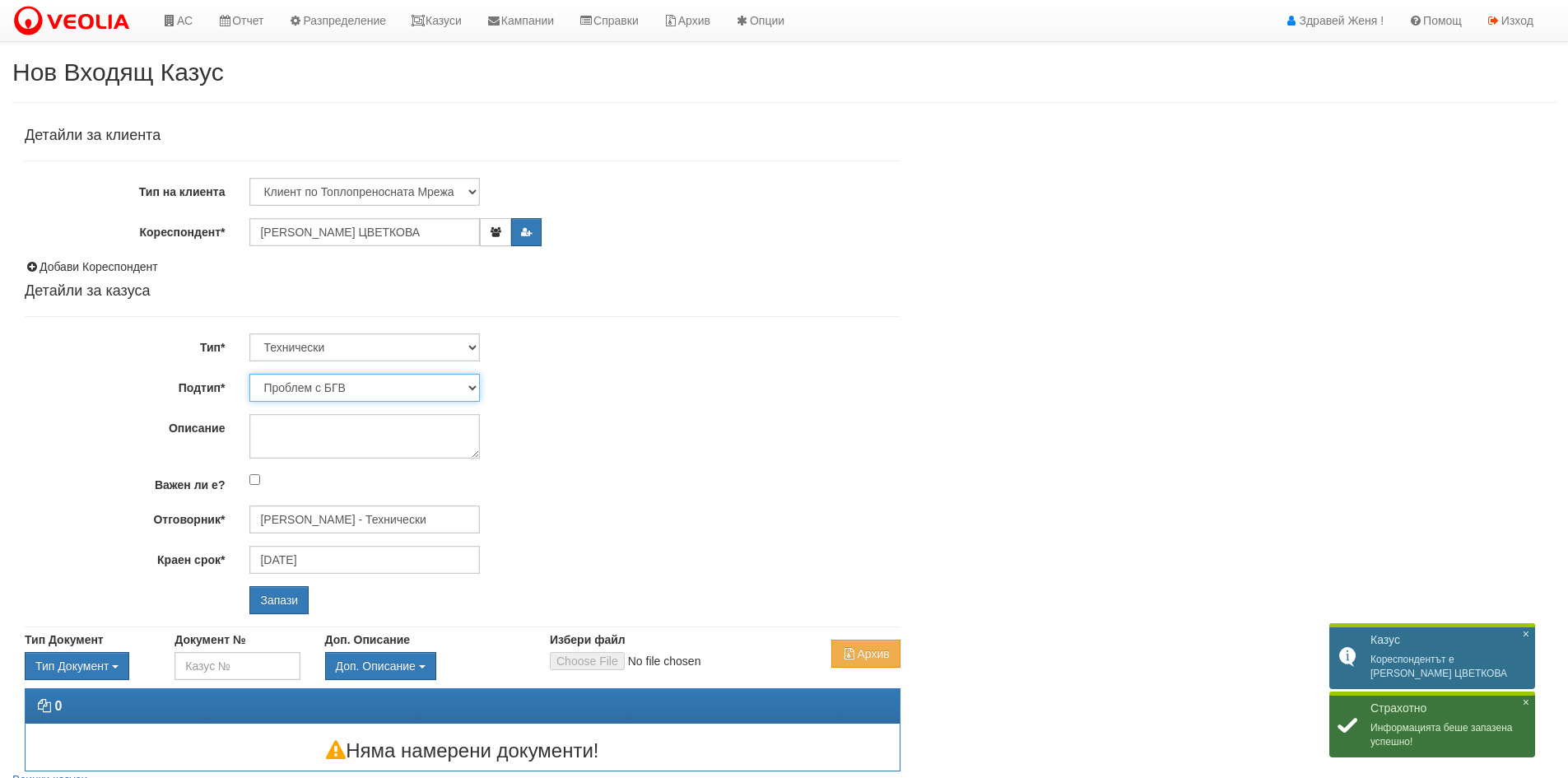
click at [377, 384] on select "Проблем с БГВ Теч ВОИ Теч БГВ Теч в АС Теч от водомер Проблем в АС Интервенция …" at bounding box center [364, 387] width 231 height 28
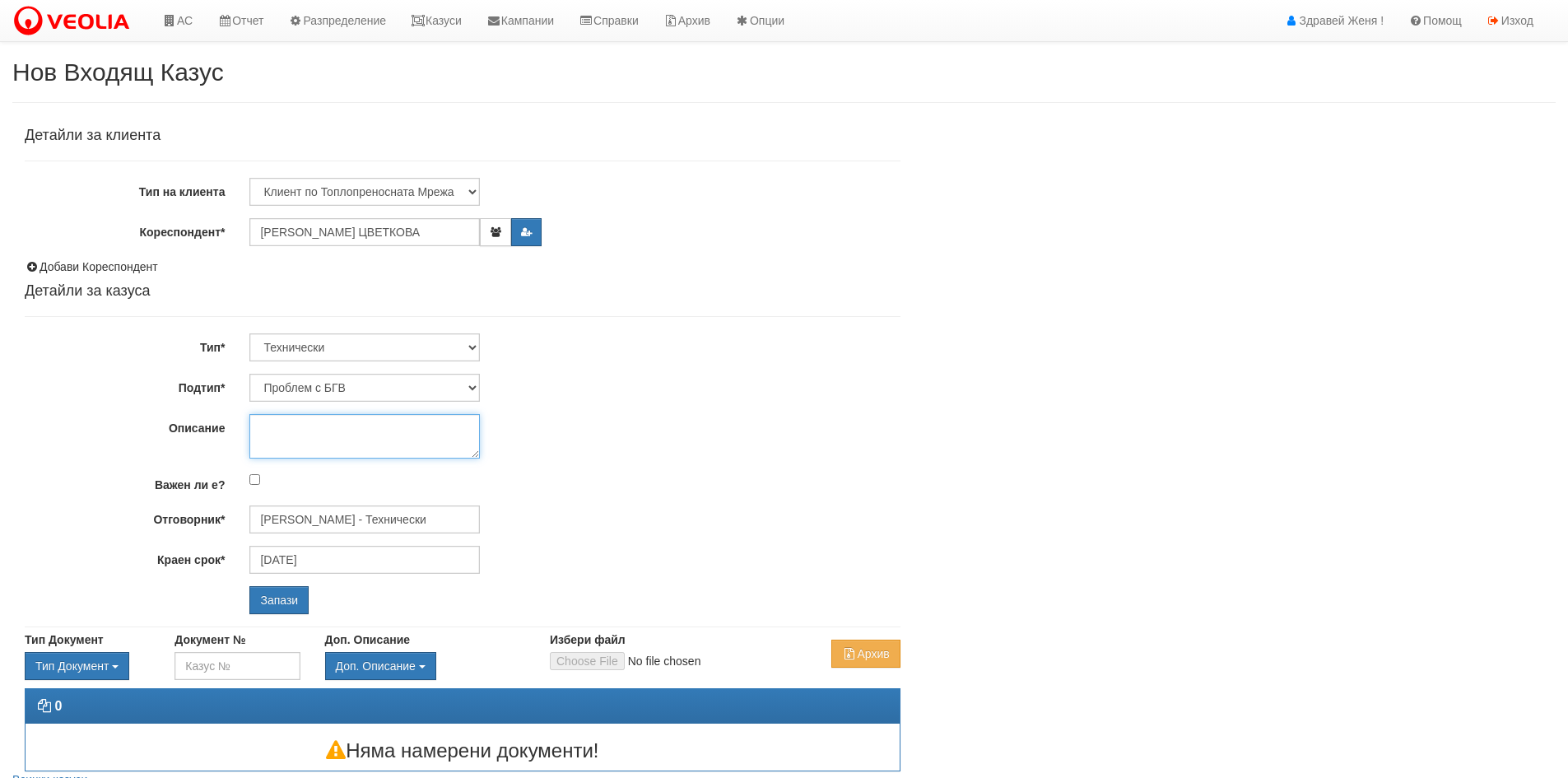
click at [337, 443] on textarea "Описание" at bounding box center [364, 436] width 231 height 45
type textarea "К"
click at [479, 453] on textarea "Няма БГВ в кухните на дясната вертикала. ОАС е на работа и клиентите не могат д…" at bounding box center [364, 436] width 231 height 45
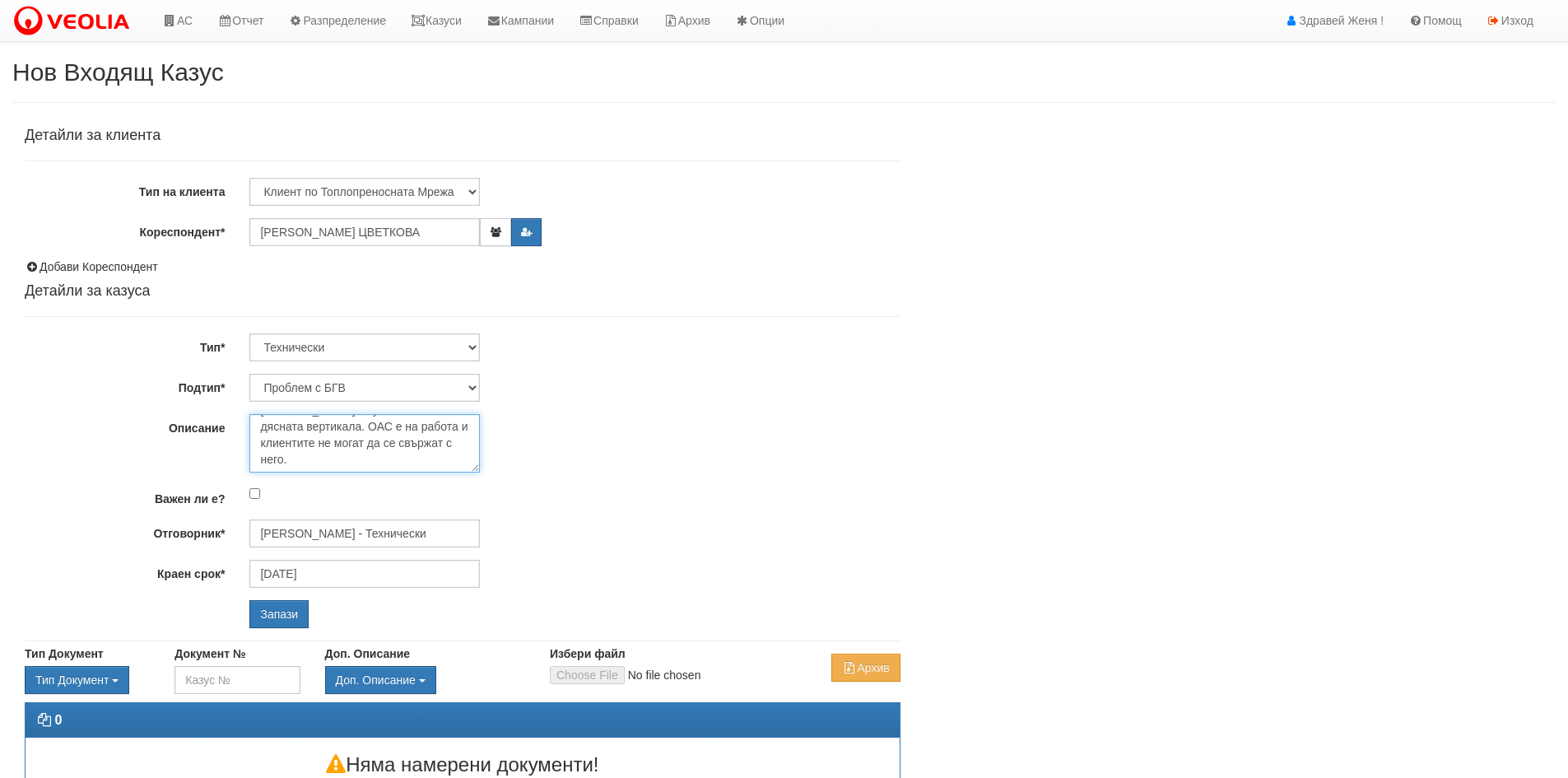
scroll to position [16, 0]
drag, startPoint x: 474, startPoint y: 454, endPoint x: 477, endPoint y: 472, distance: 18.2
click at [477, 472] on textarea "Няма БГВ в кухните на дясната вертикала. ОАС е на работа и клиентите не могат д…" at bounding box center [364, 443] width 231 height 59
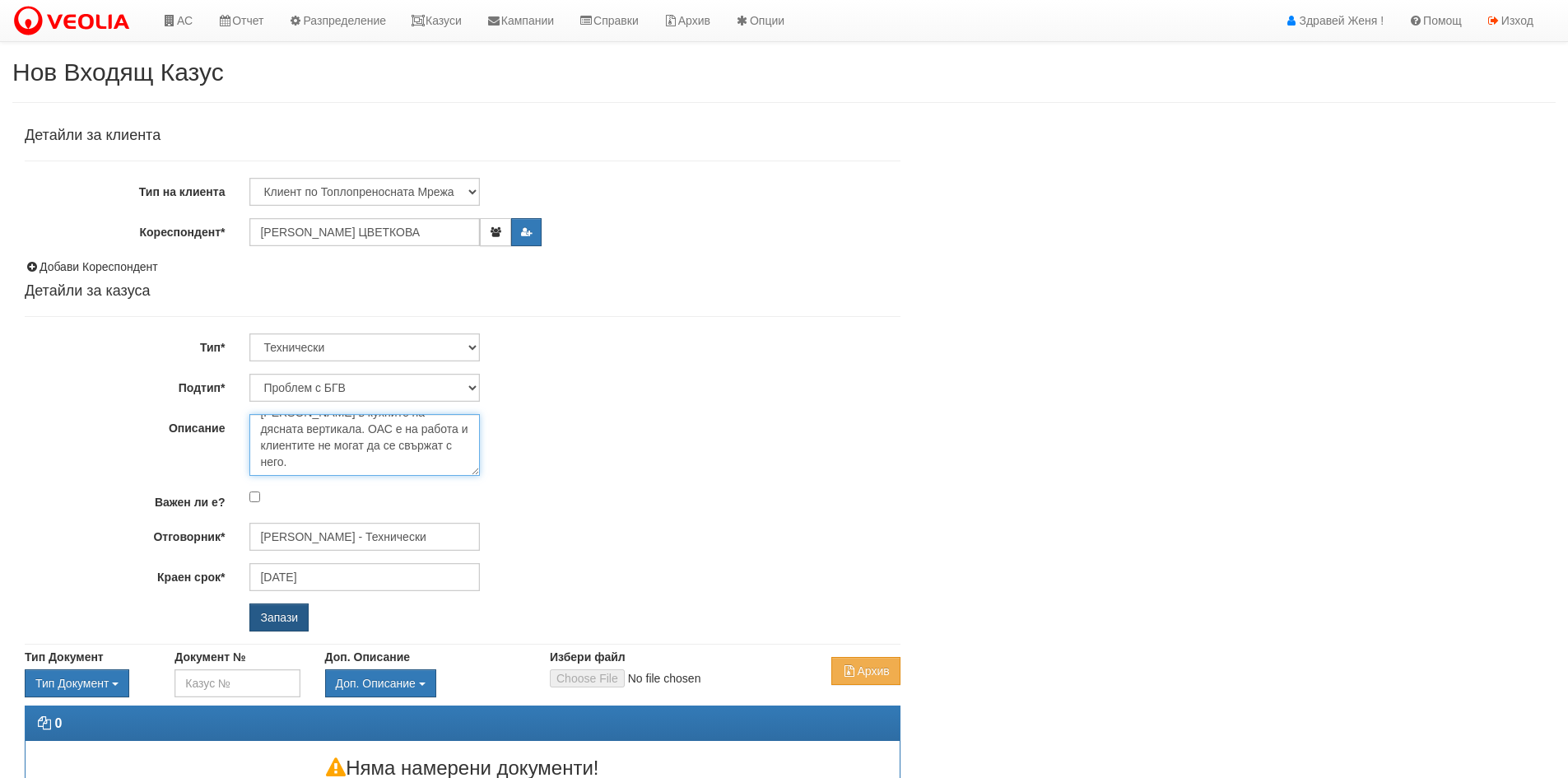
type textarea "Няма БГВ в кухните на дясната вертикала. ОАС е на работа и клиентите не могат д…"
click at [292, 616] on input "Запази" at bounding box center [279, 617] width 60 height 28
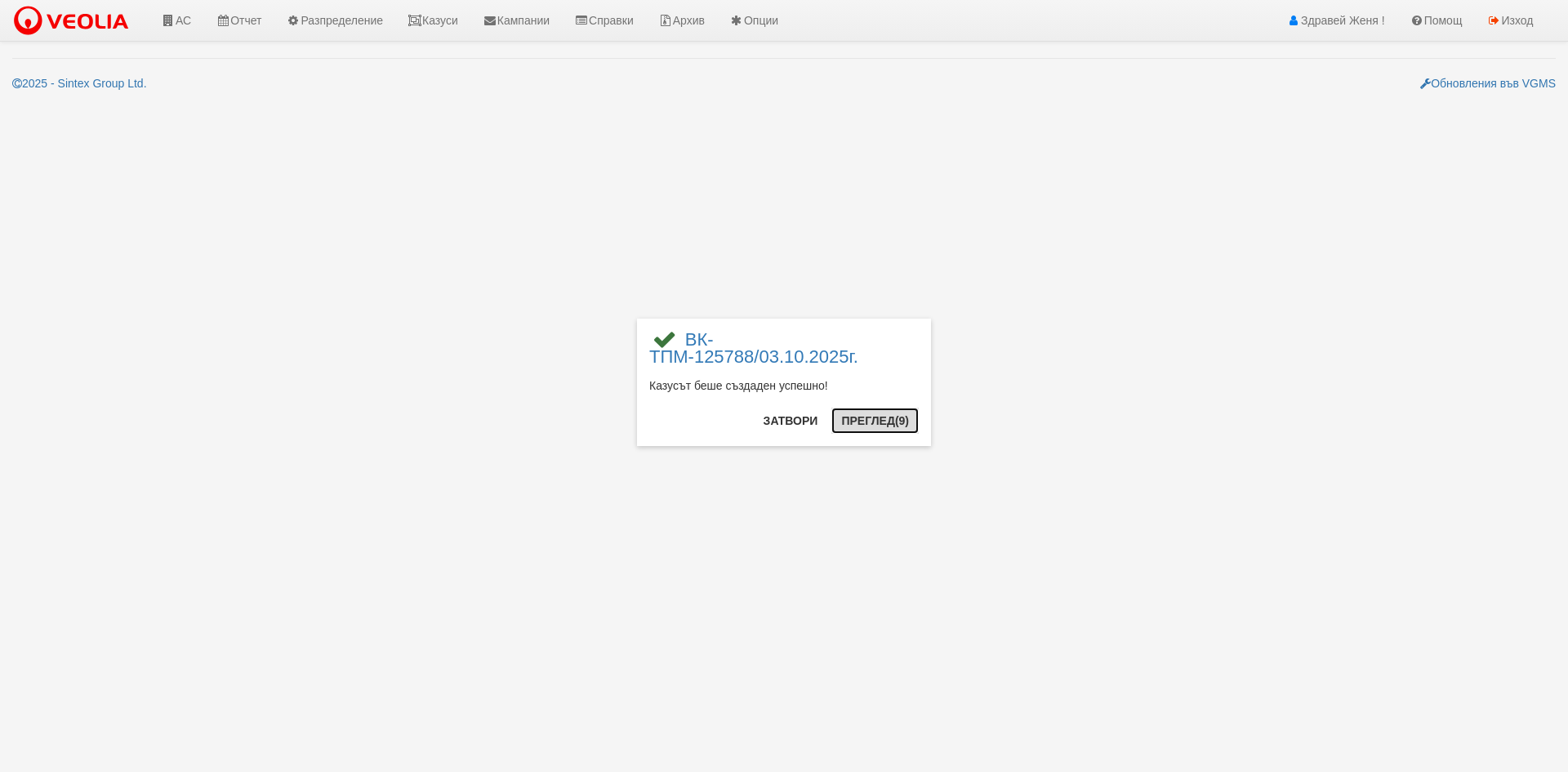
click at [874, 417] on button "Преглед (9)" at bounding box center [875, 420] width 87 height 26
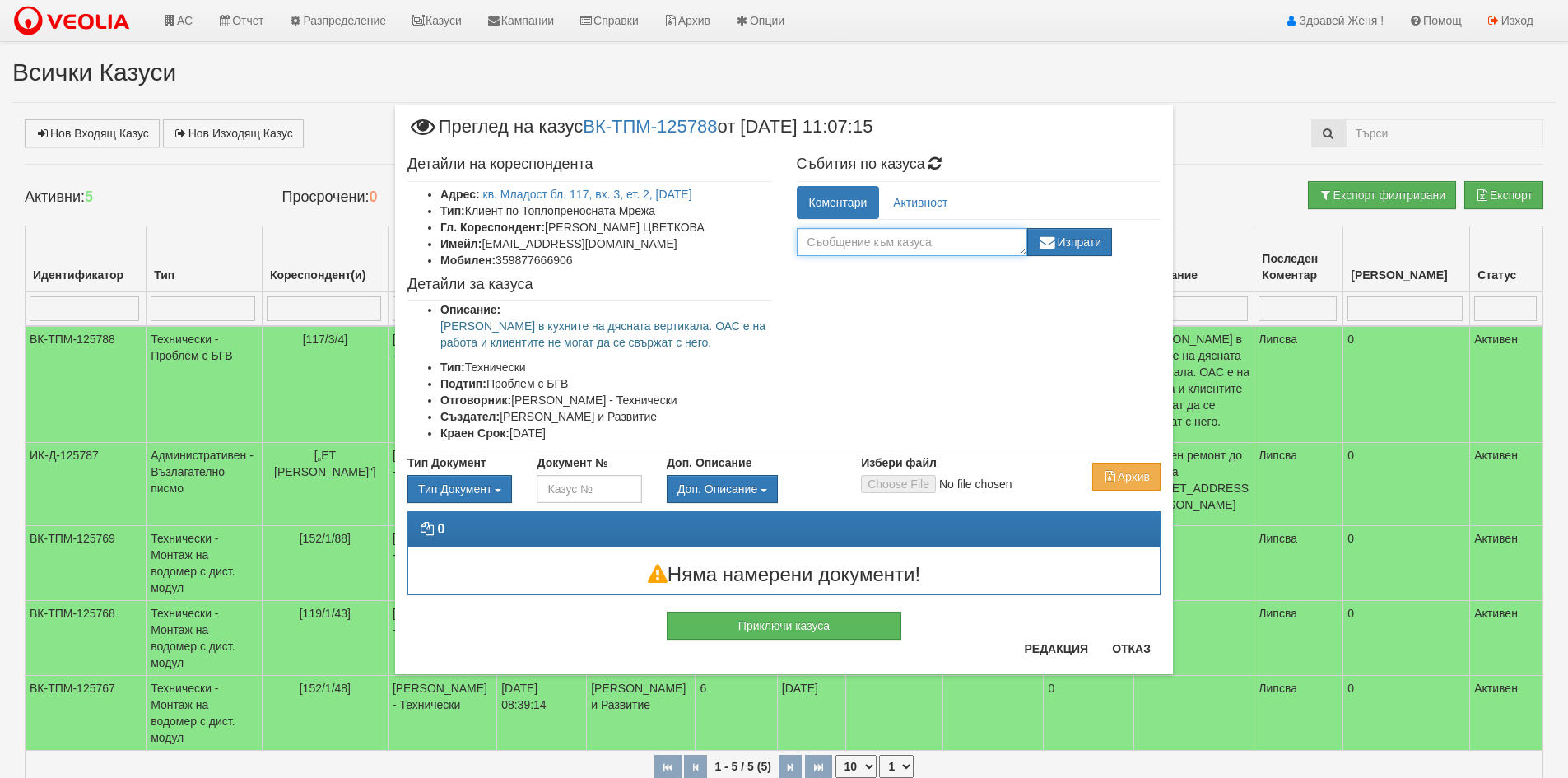
click at [859, 241] on textarea at bounding box center [912, 241] width 231 height 28
type textarea "Сигналът е пуснат от [PERSON_NAME]"
click at [1094, 243] on button "Изпрати" at bounding box center [1070, 241] width 85 height 28
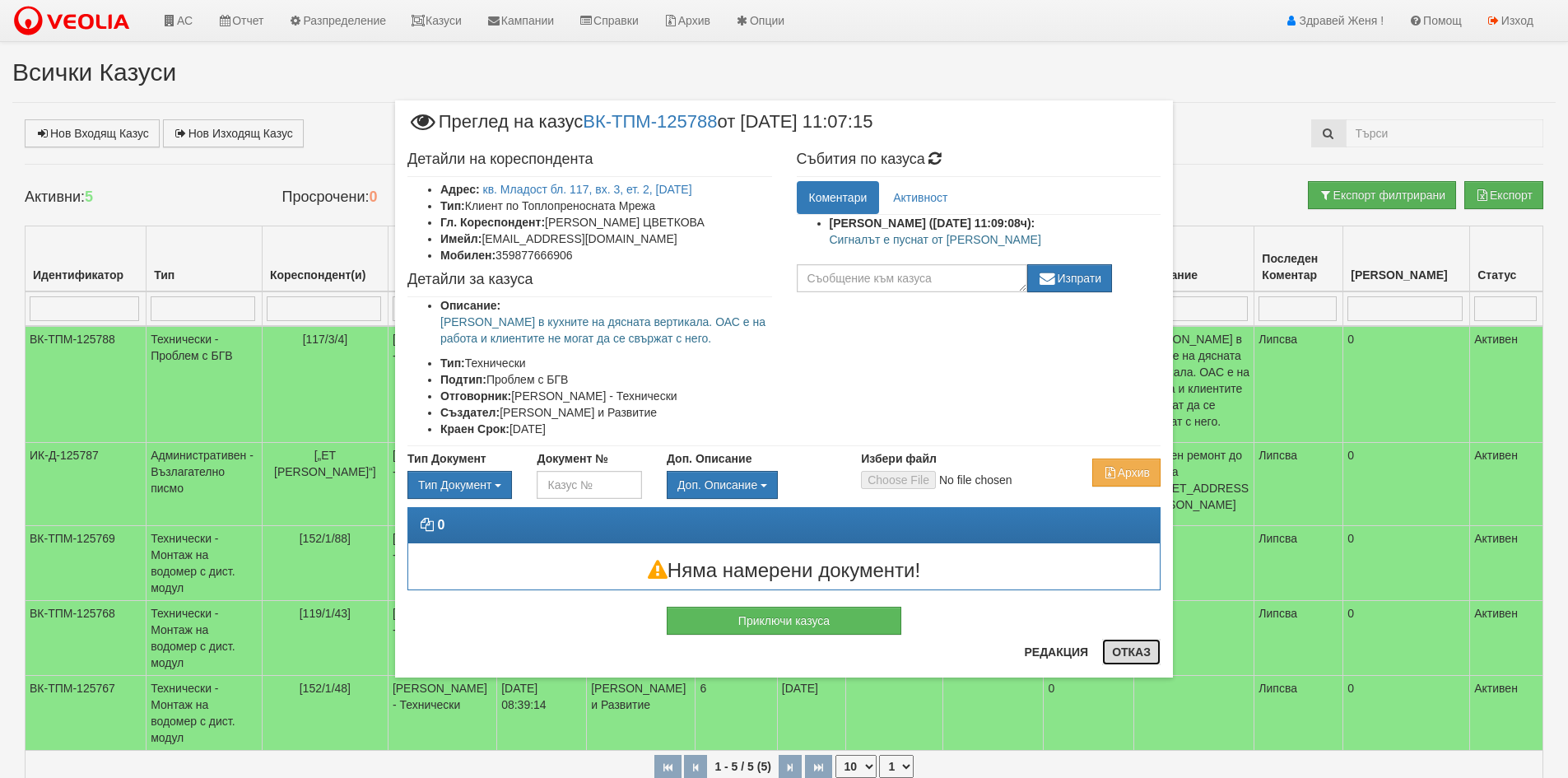
click at [1132, 657] on button "Отказ" at bounding box center [1132, 652] width 59 height 27
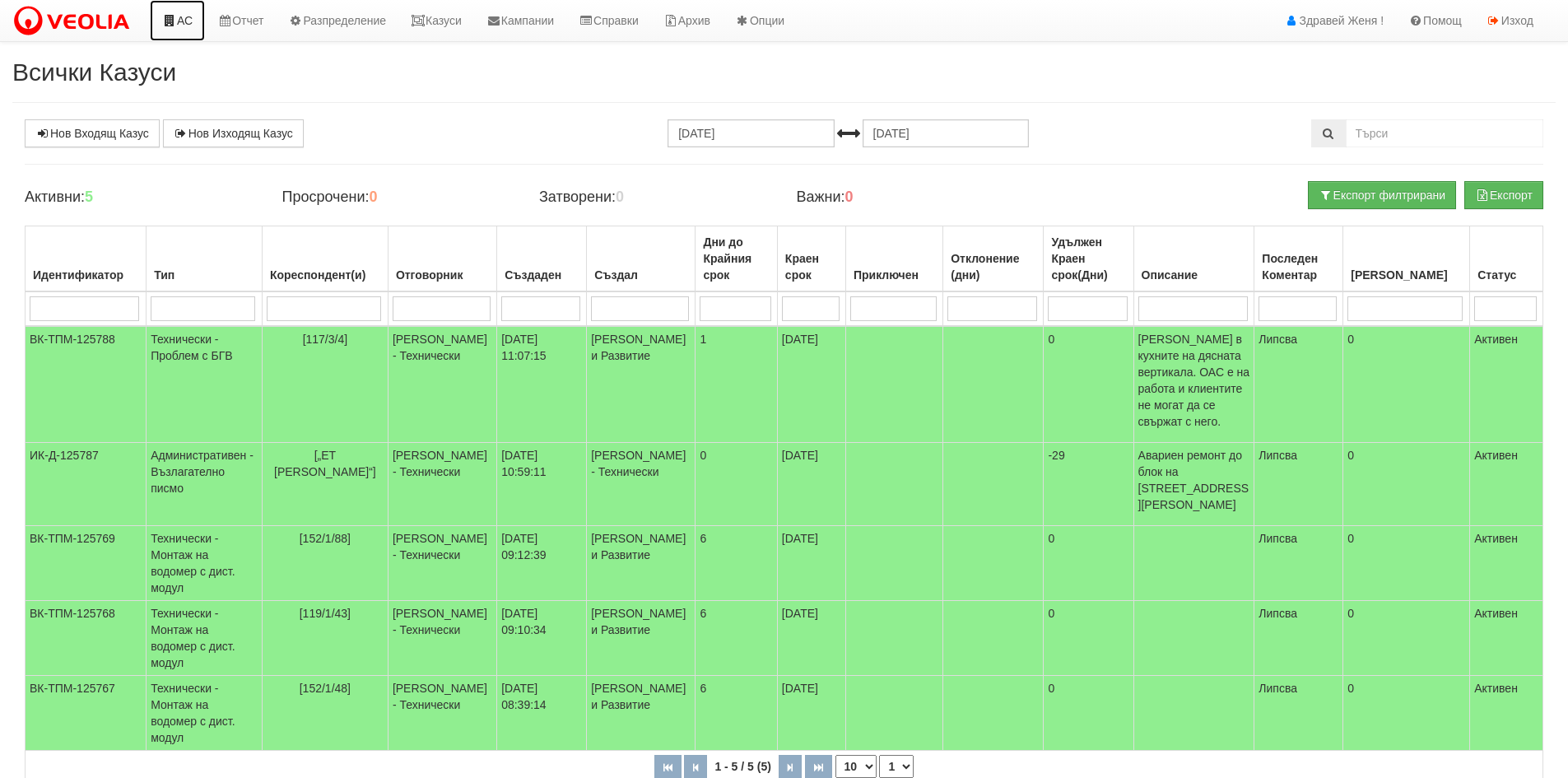
click at [175, 28] on link "АС" at bounding box center [177, 20] width 55 height 41
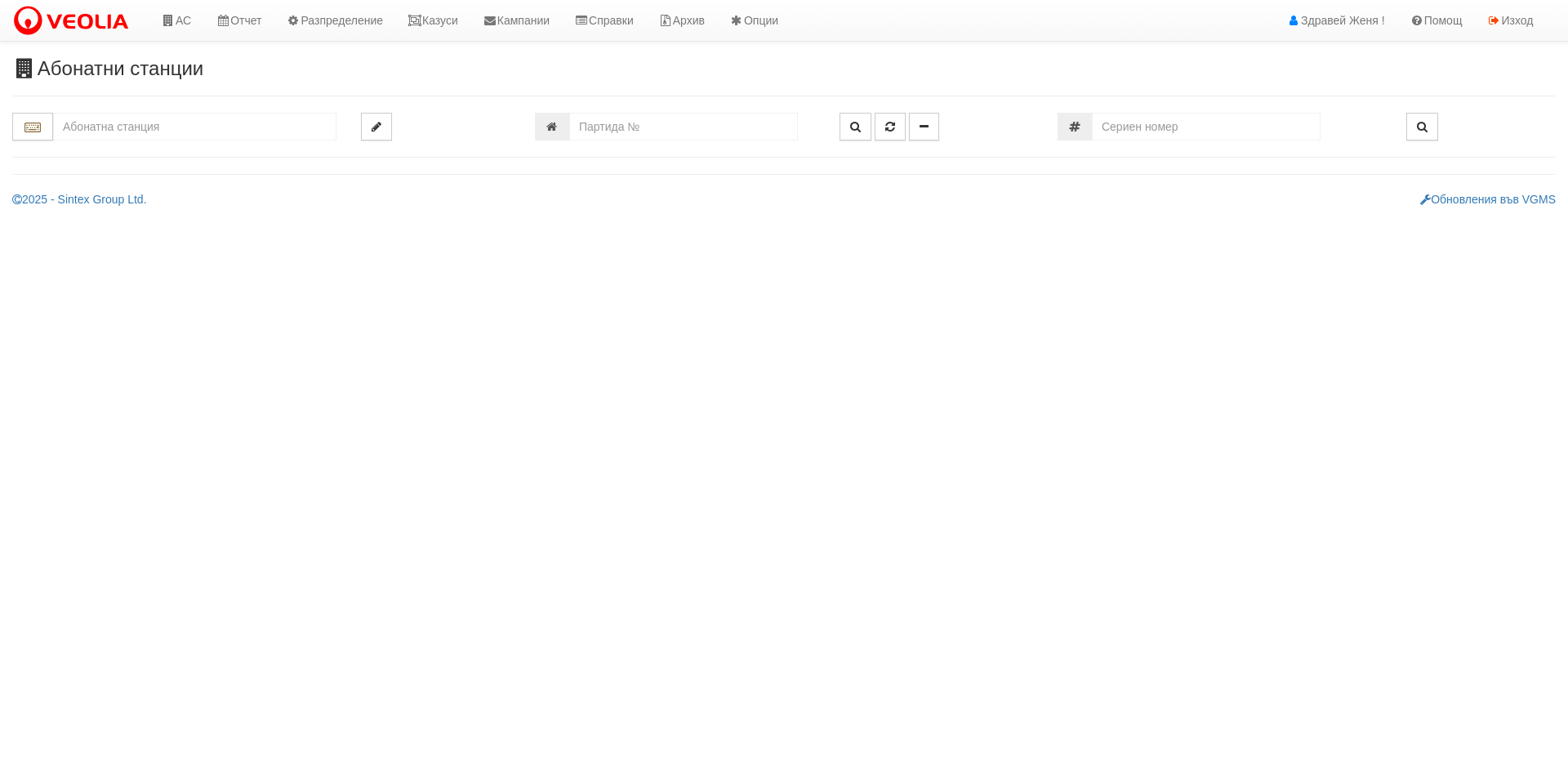
click at [170, 132] on input "text" at bounding box center [194, 126] width 284 height 27
click at [158, 149] on div "102/1 - Младост - "ХОЛИДЕЙ"" at bounding box center [194, 152] width 278 height 19
type input "102/1 - Младост - "ХОЛИДЕЙ""
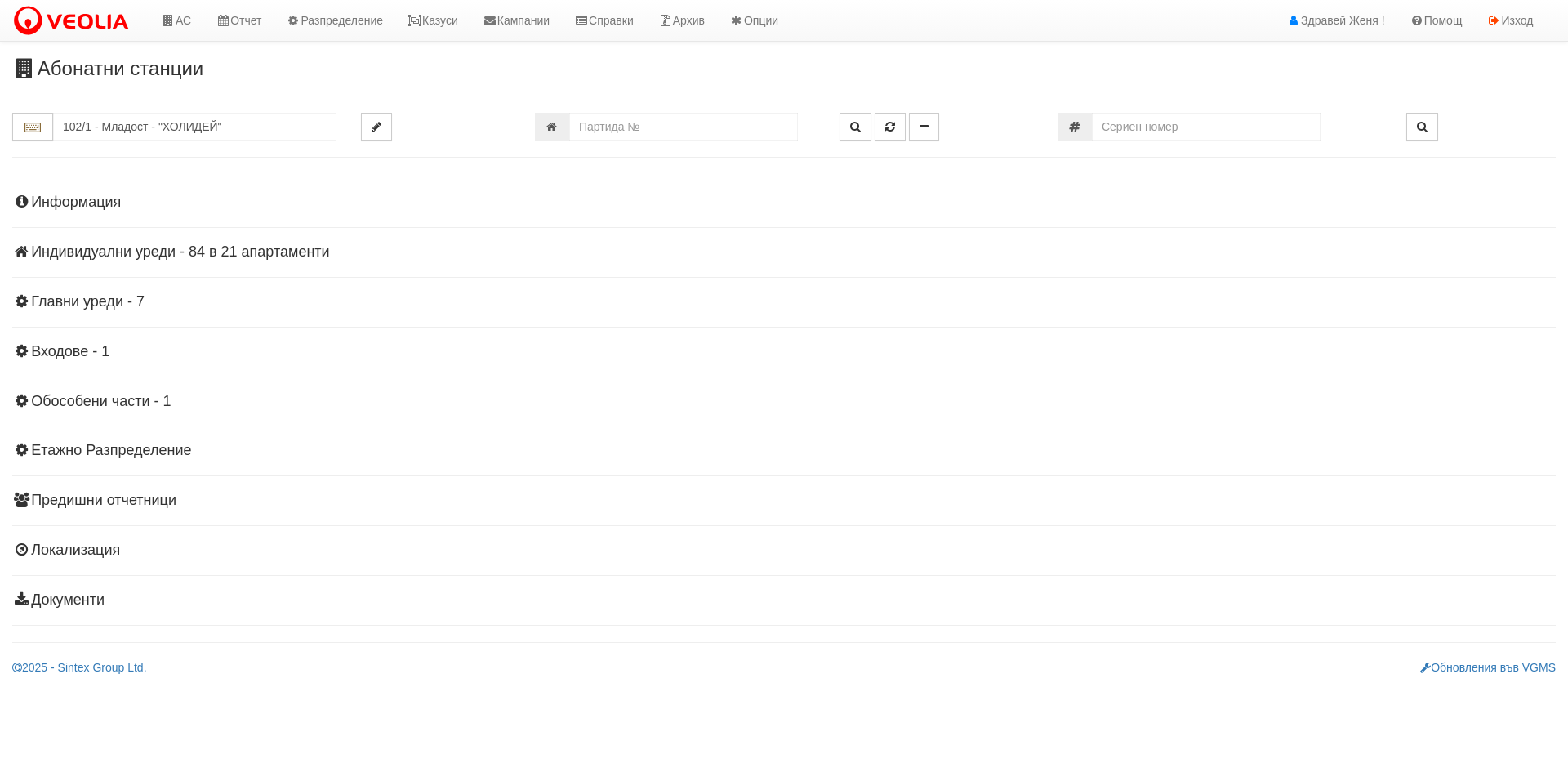
click at [101, 204] on h4 "Информация" at bounding box center [784, 202] width 1543 height 16
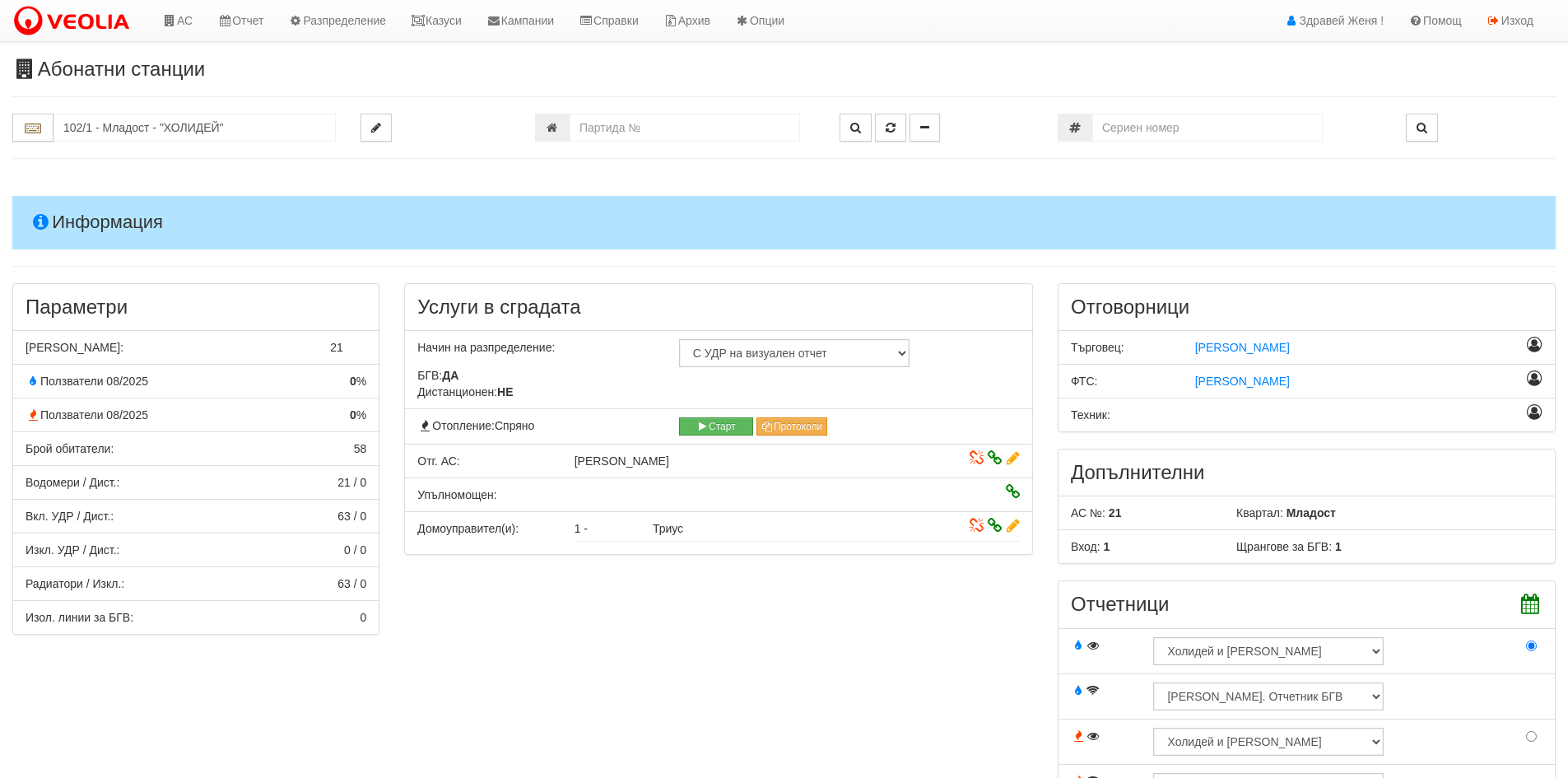
click at [102, 224] on h4 "Информация" at bounding box center [784, 222] width 1544 height 53
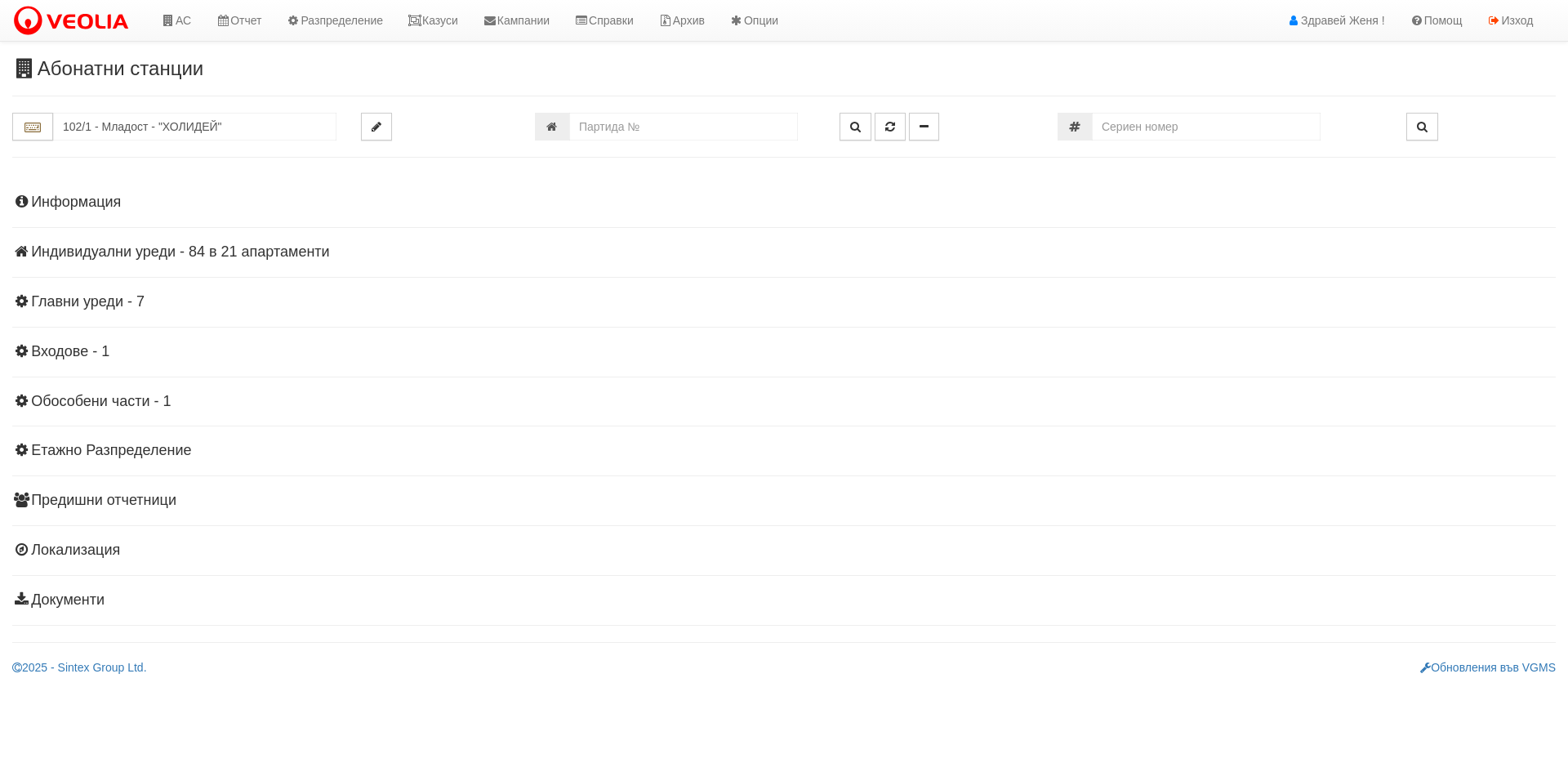
click at [102, 246] on h4 "Индивидуални уреди - 84 в 21 апартаменти" at bounding box center [784, 252] width 1543 height 16
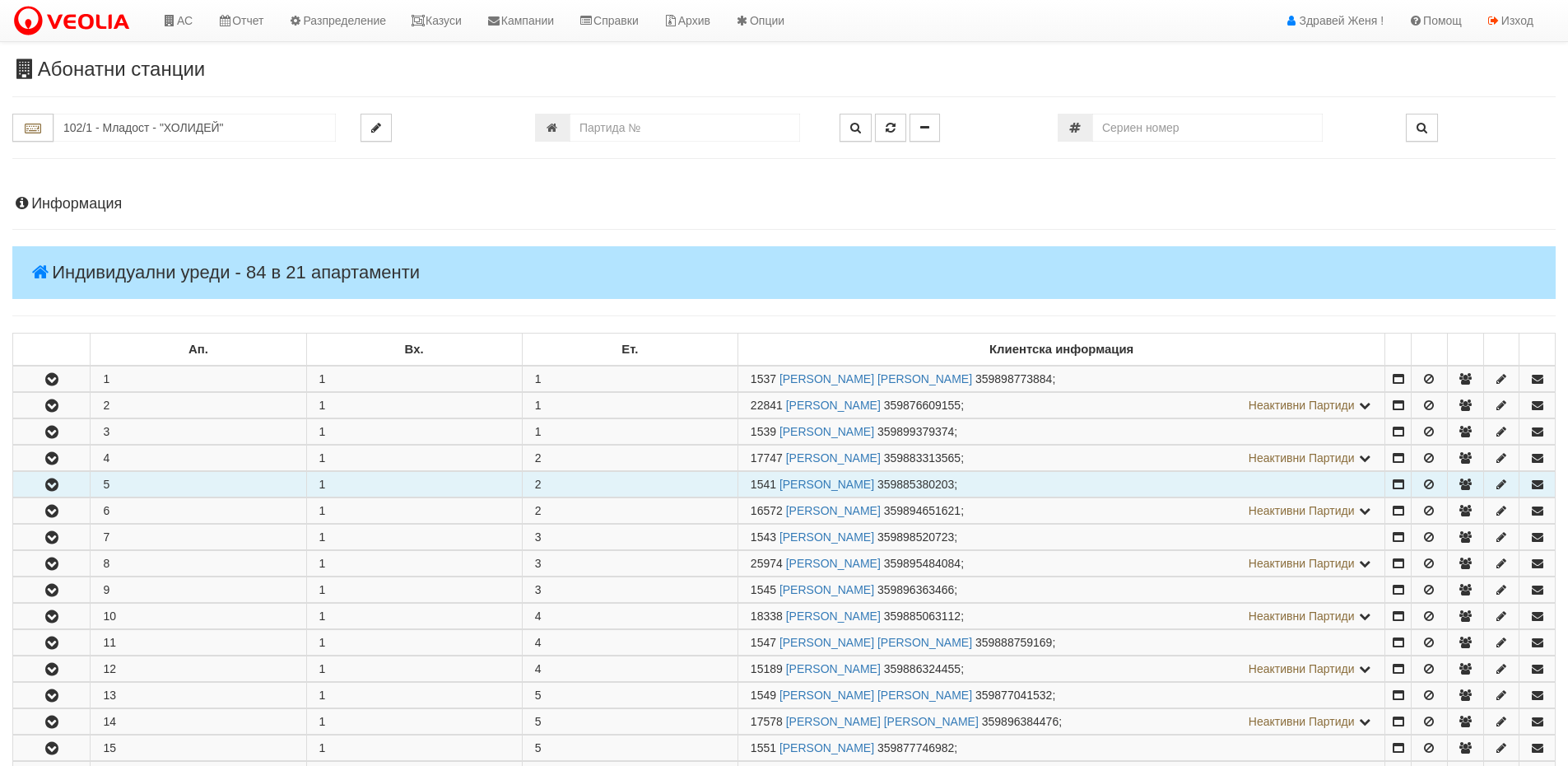
scroll to position [247, 0]
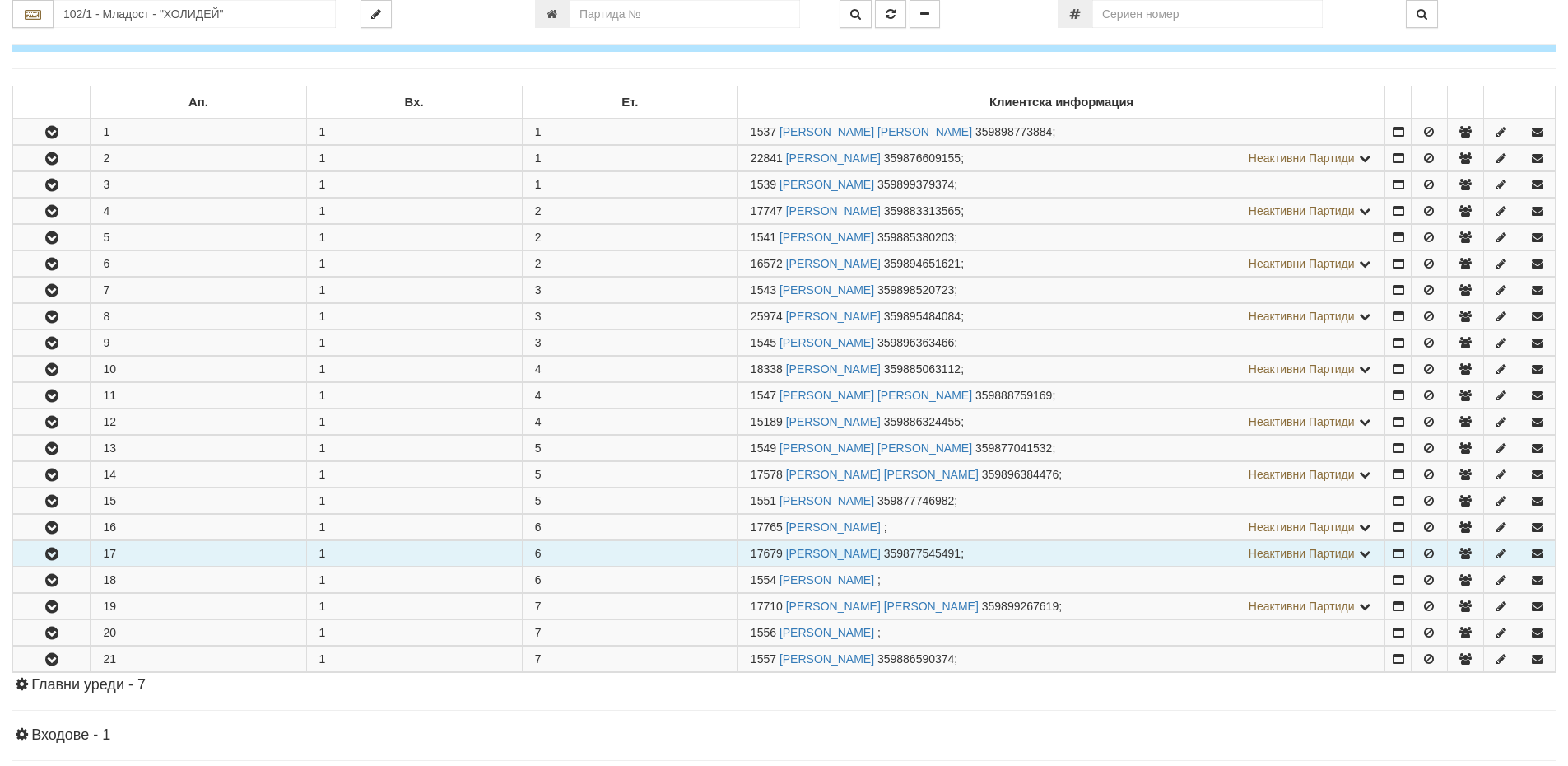
click at [48, 551] on icon "button" at bounding box center [52, 554] width 20 height 12
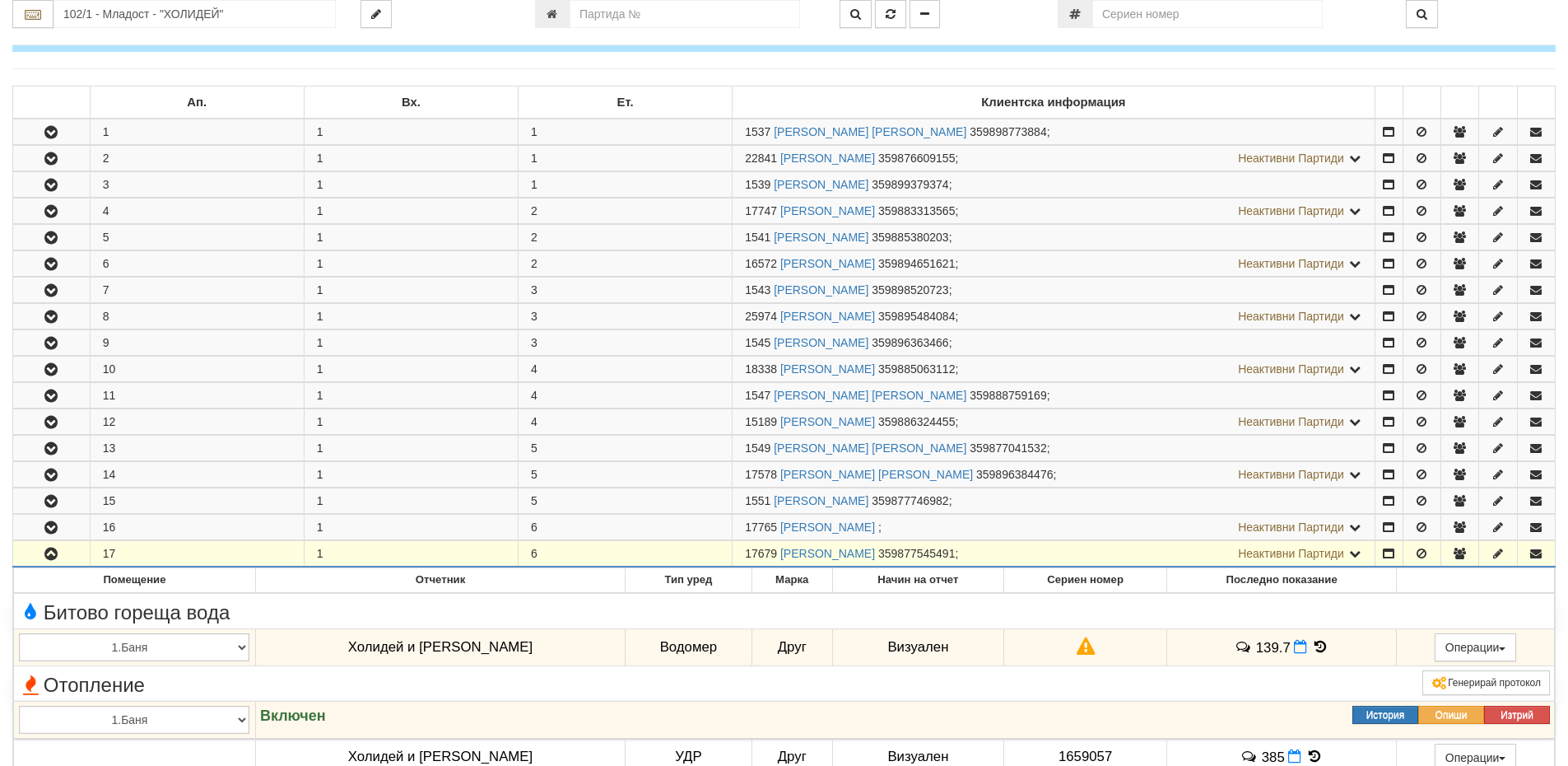
drag, startPoint x: 747, startPoint y: 552, endPoint x: 779, endPoint y: 550, distance: 32.1
click at [777, 550] on span "17679" at bounding box center [761, 553] width 32 height 13
copy span "17679"
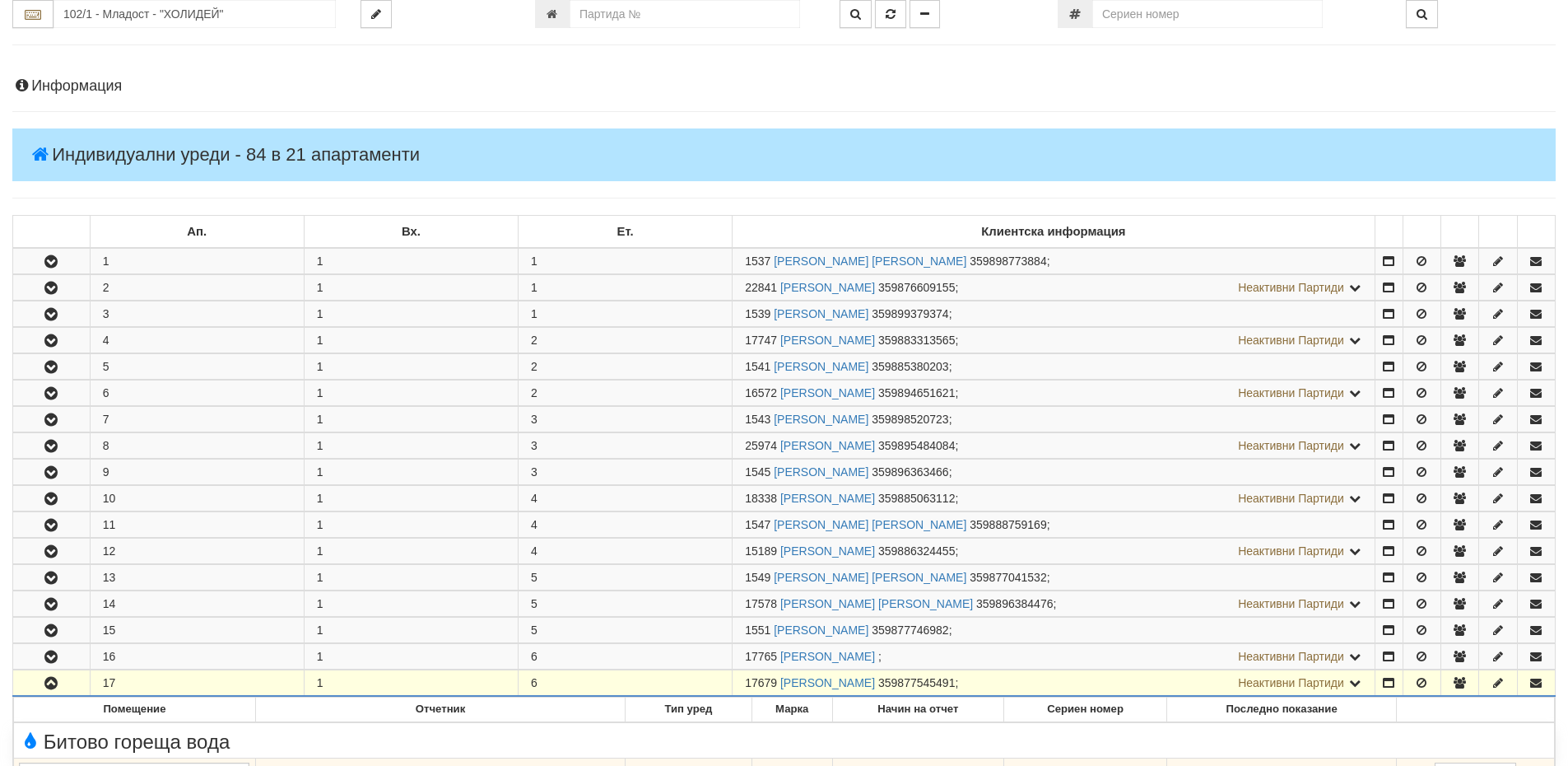
scroll to position [0, 0]
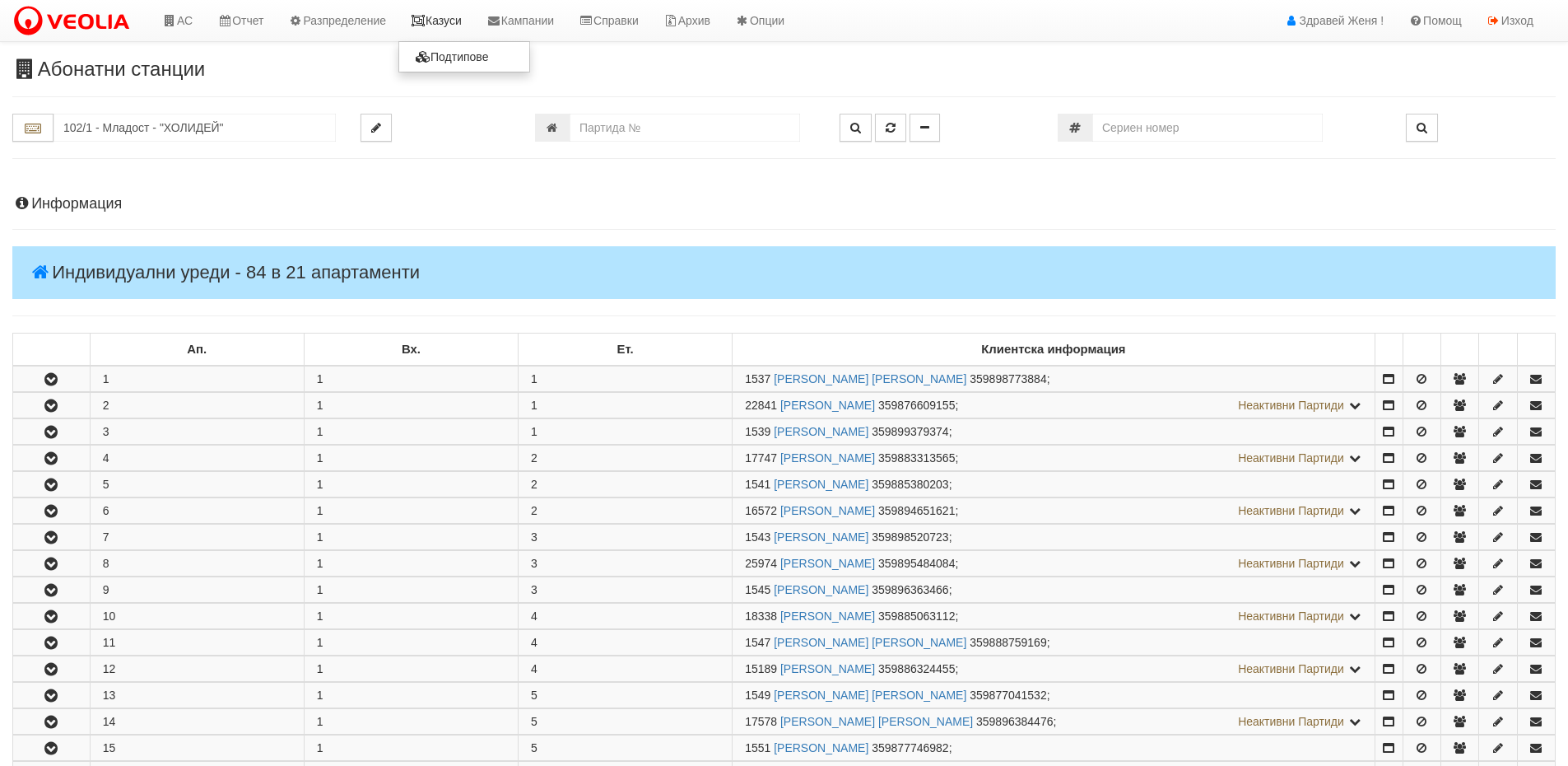
click at [459, 29] on link "Казуси" at bounding box center [435, 20] width 76 height 41
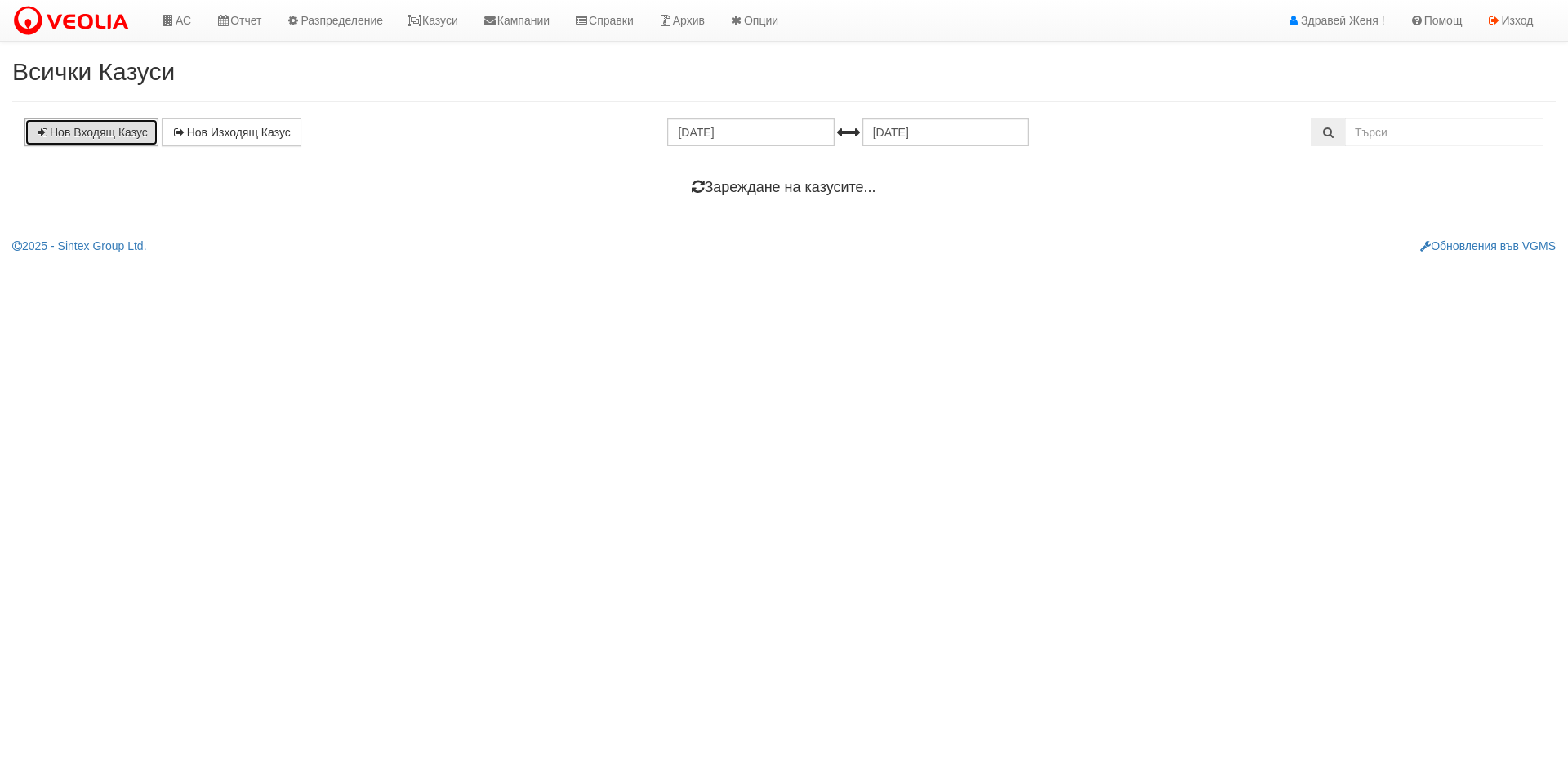
click at [95, 146] on link "Нов Входящ Казус" at bounding box center [92, 132] width 134 height 27
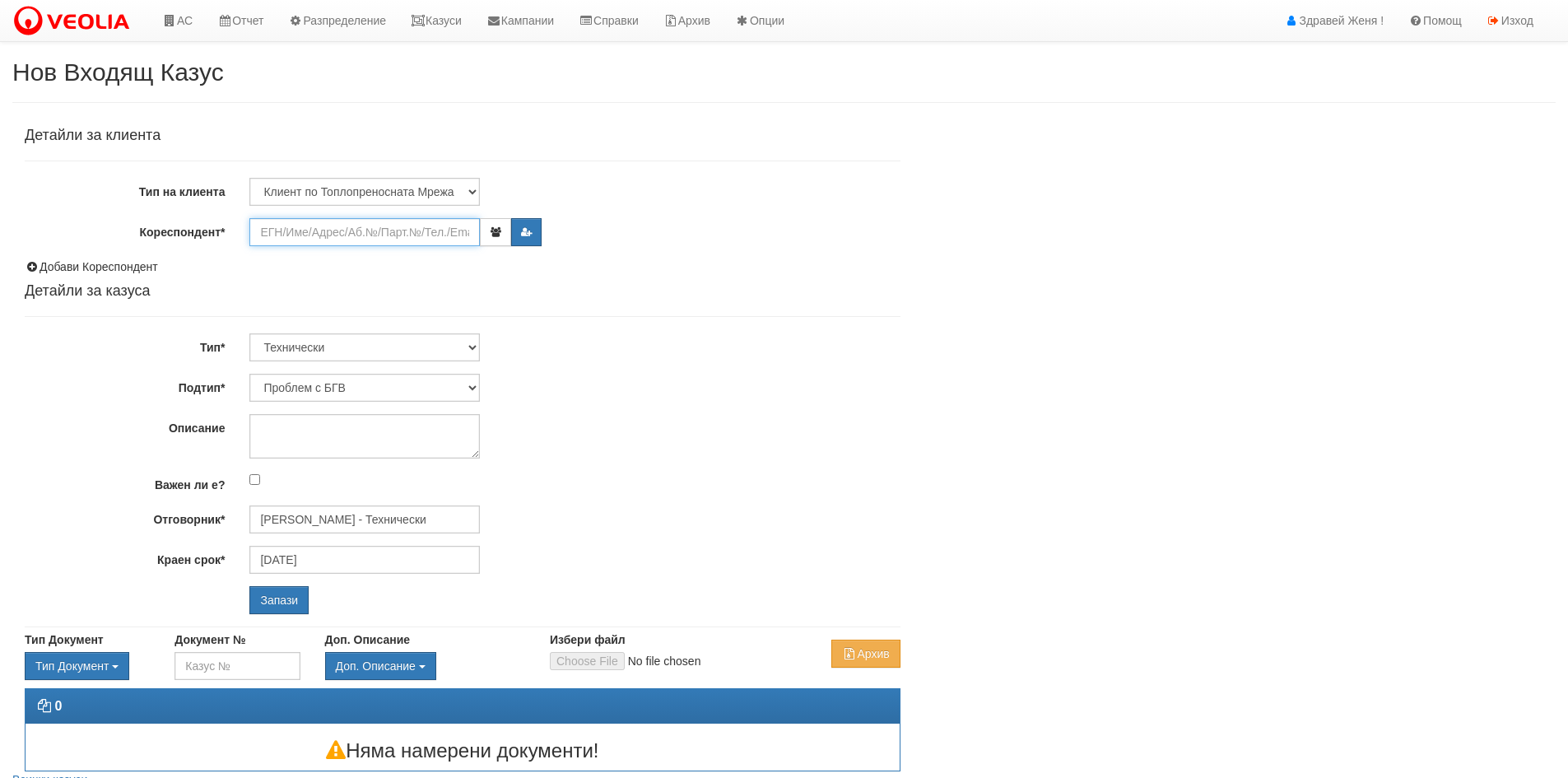
click at [420, 237] on input "Кореспондент*" at bounding box center [364, 231] width 231 height 28
paste input "17679"
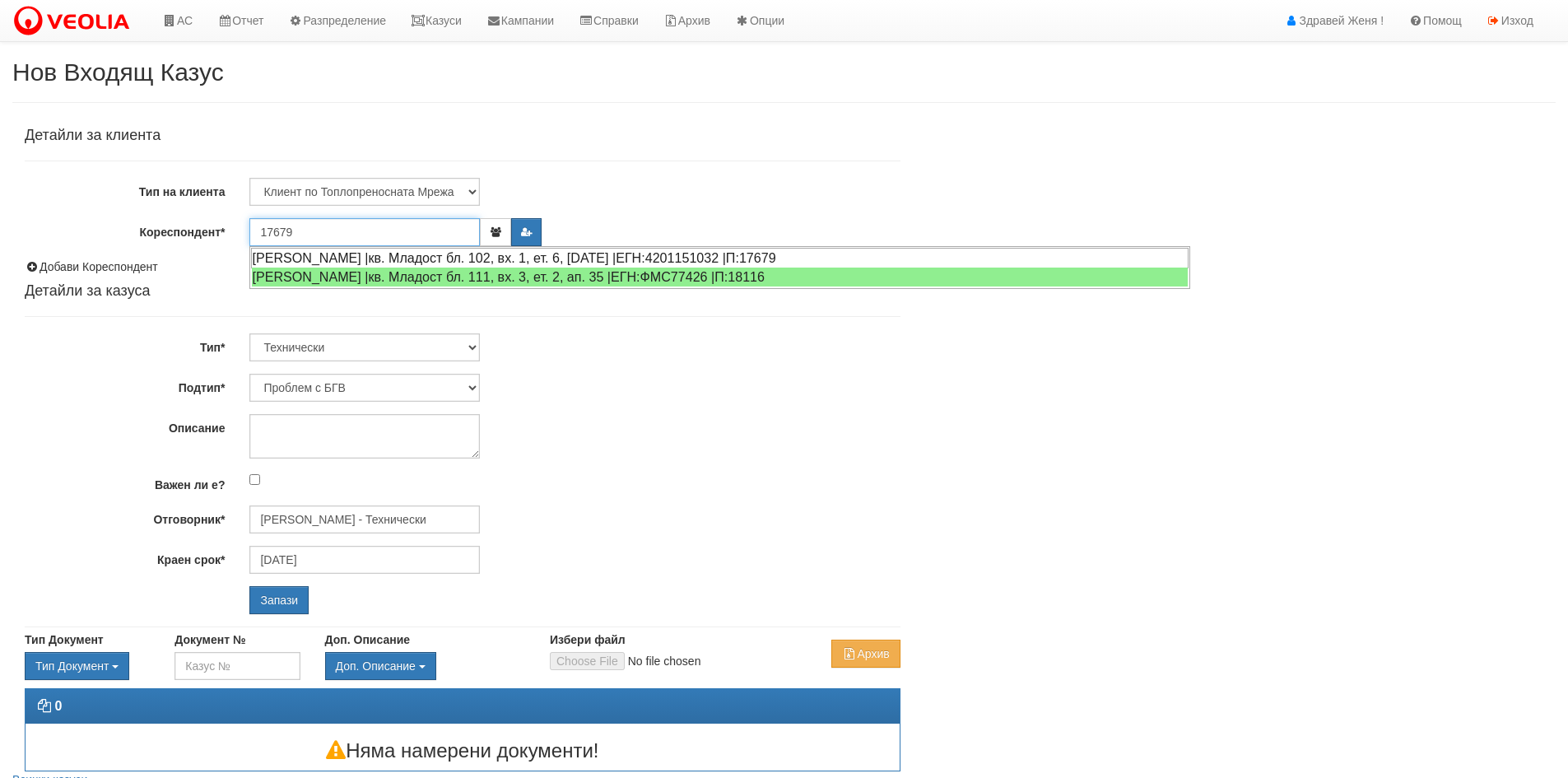
click at [495, 254] on div "[PERSON_NAME] |кв. Младост бл. 102, вх. 1, ет. 6, [DATE] |ЕГН:4201151032 |П:176…" at bounding box center [719, 257] width 938 height 20
type input "[PERSON_NAME]"
type input "[PERSON_NAME] - Технически"
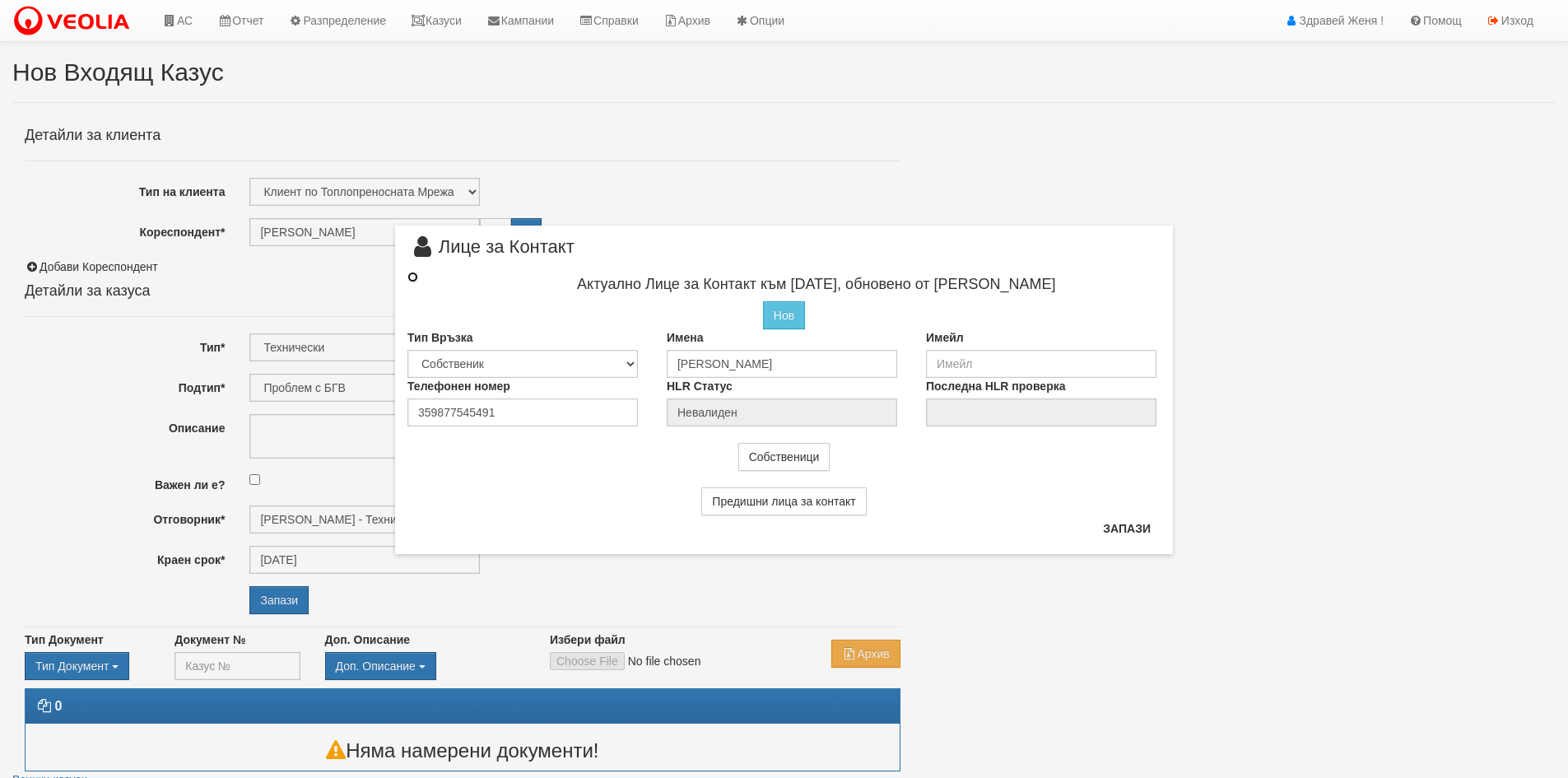
click at [413, 278] on input "radio" at bounding box center [413, 277] width 11 height 11
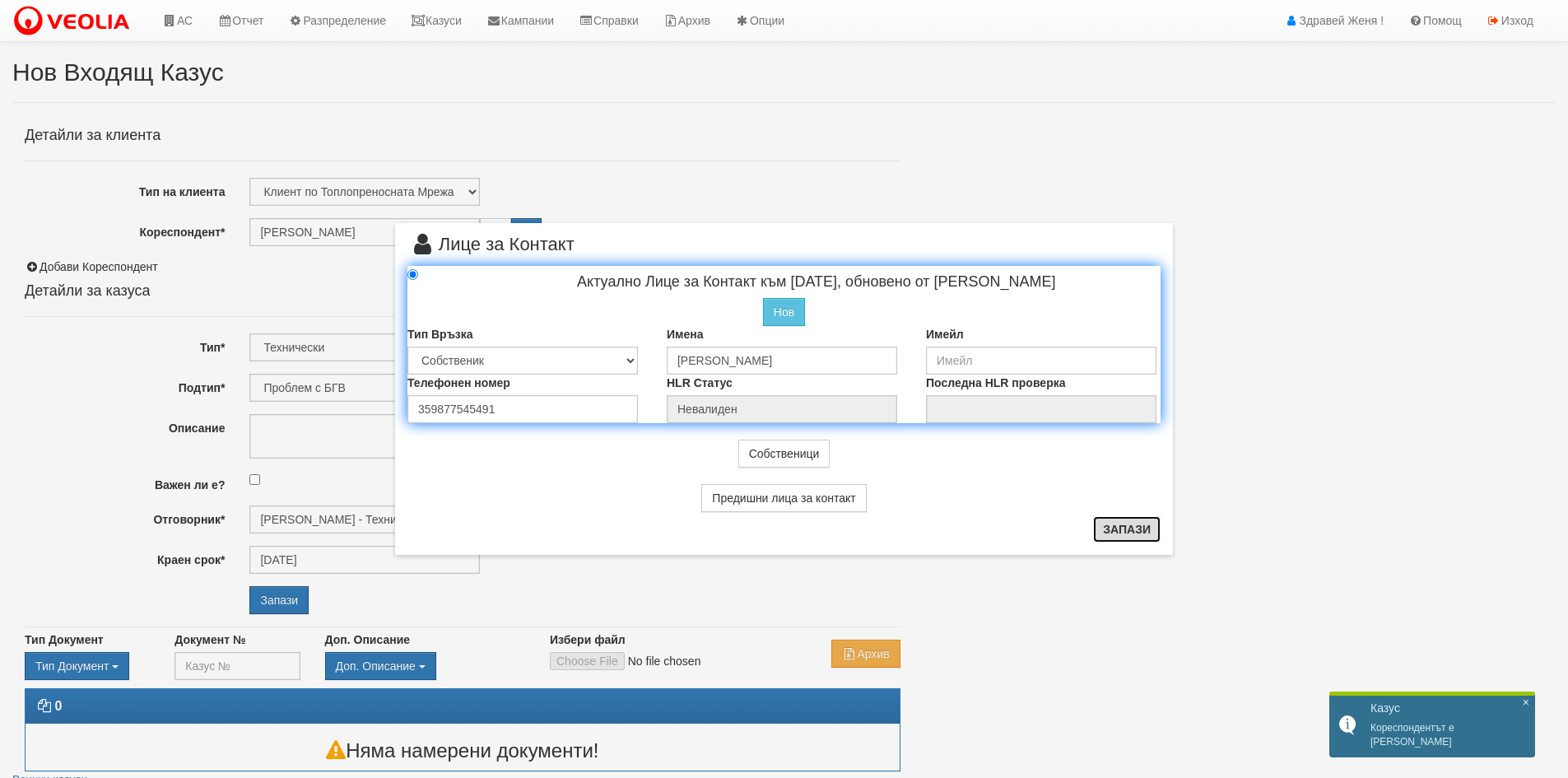
click at [1155, 539] on button "Запази" at bounding box center [1127, 530] width 68 height 27
radio input "true"
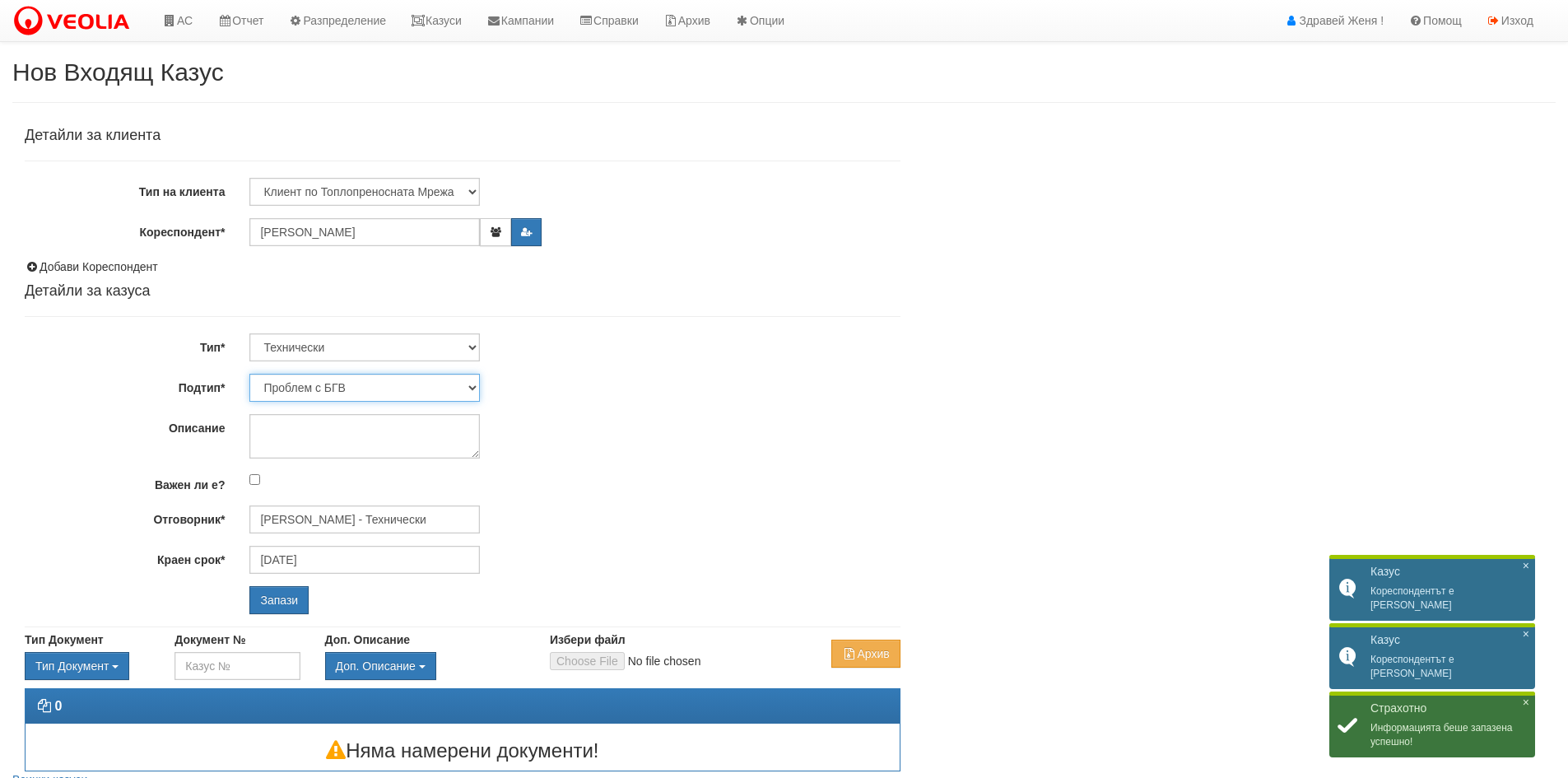
click at [281, 379] on select "Проблем с БГВ Теч ВОИ Теч БГВ Теч в АС Теч от водомер Проблем в АС Интервенция …" at bounding box center [364, 387] width 231 height 28
select select "Теч в [GEOGRAPHIC_DATA]"
click at [249, 374] on select "Проблем с БГВ Теч ВОИ Теч БГВ Теч в АС Теч от водомер Проблем в АС Интервенция …" at bounding box center [364, 387] width 231 height 28
type input "[DATE]"
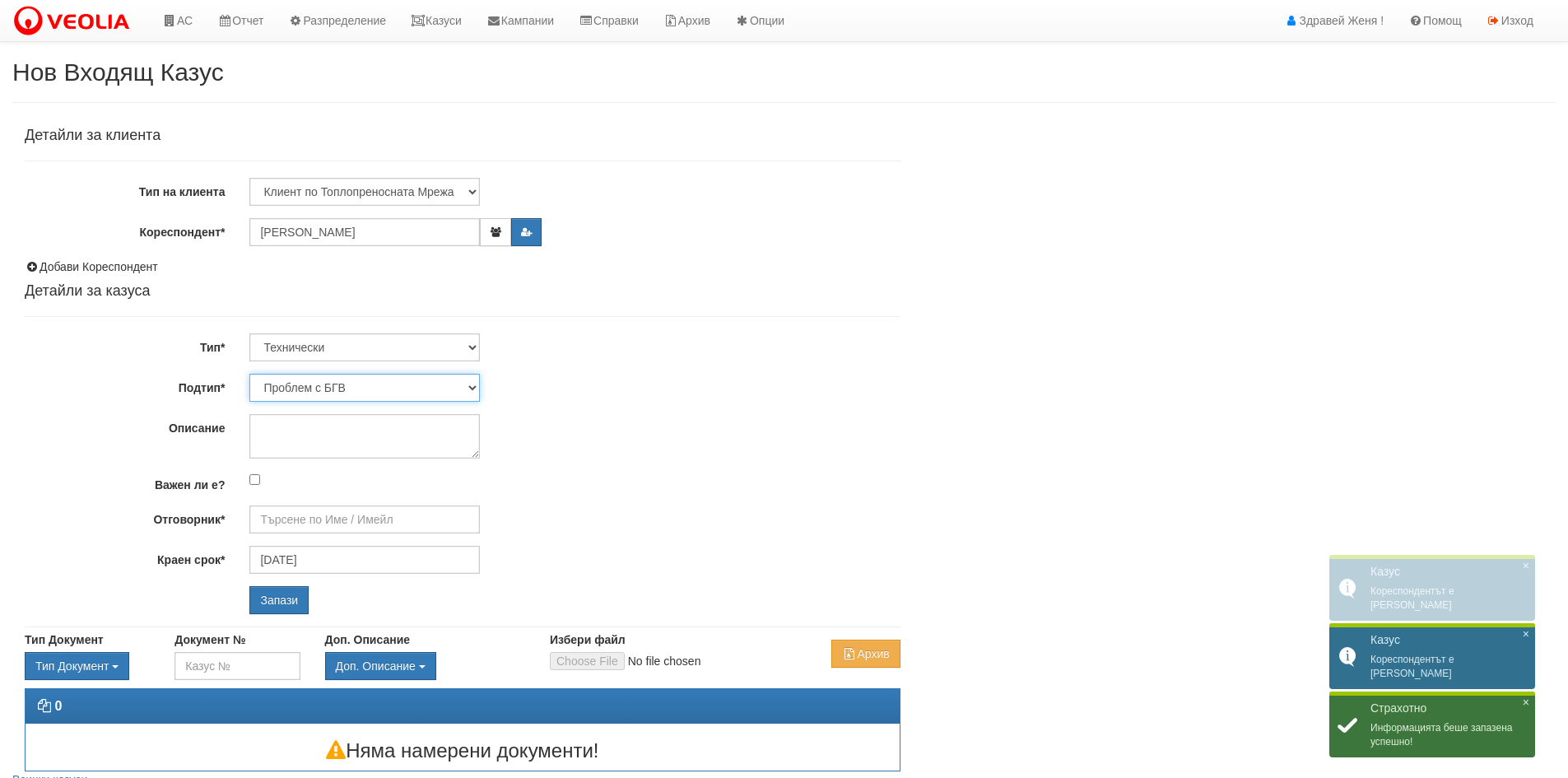
type input "[PERSON_NAME] - Технически"
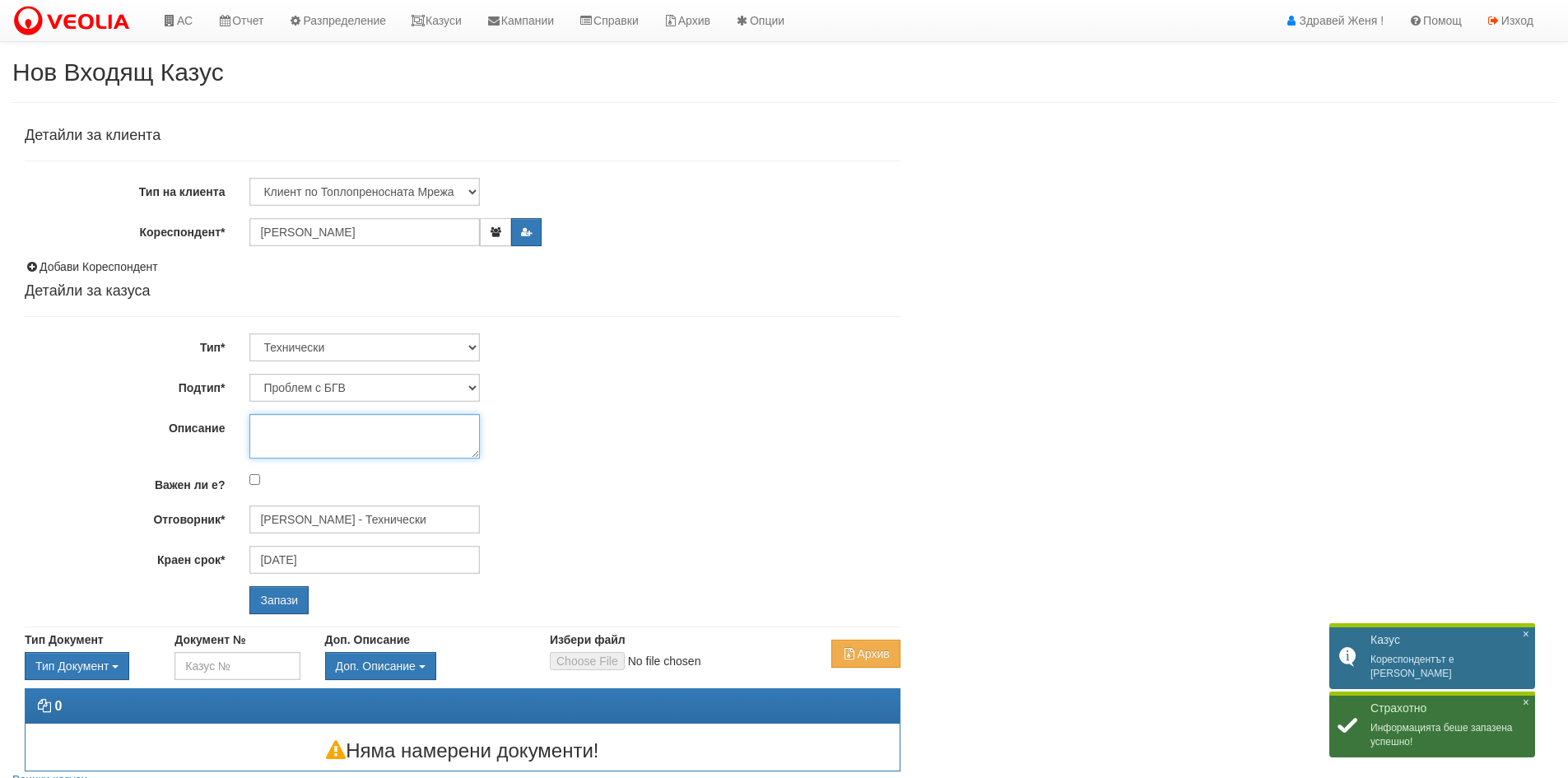
click at [297, 418] on textarea "Описание" at bounding box center [364, 436] width 231 height 45
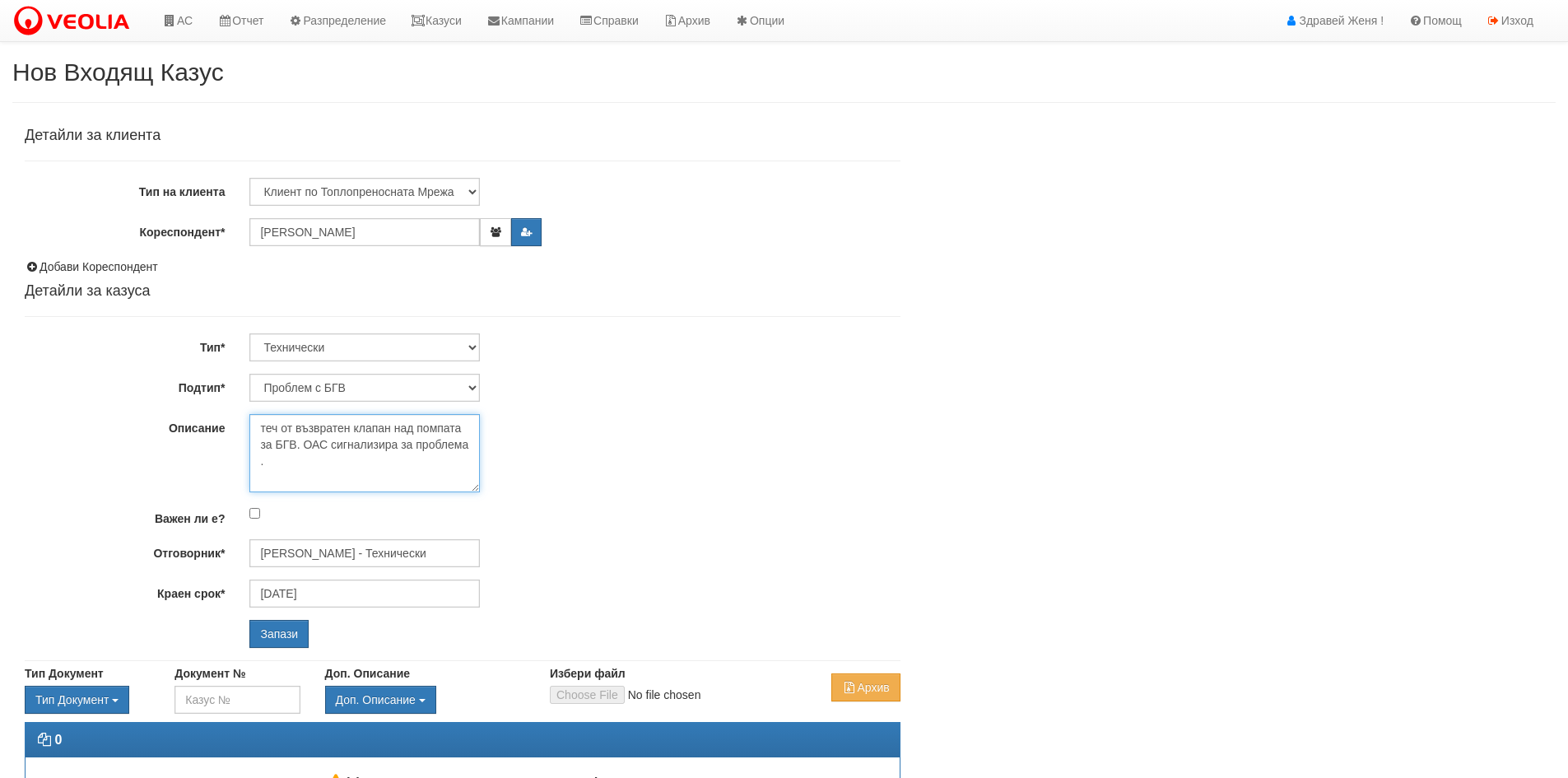
drag, startPoint x: 476, startPoint y: 450, endPoint x: 484, endPoint y: 485, distance: 35.9
click at [484, 485] on div "теч от възвратен клапан над помпата за БГВ. ОАС сигнализира за проблема ." at bounding box center [574, 453] width 675 height 78
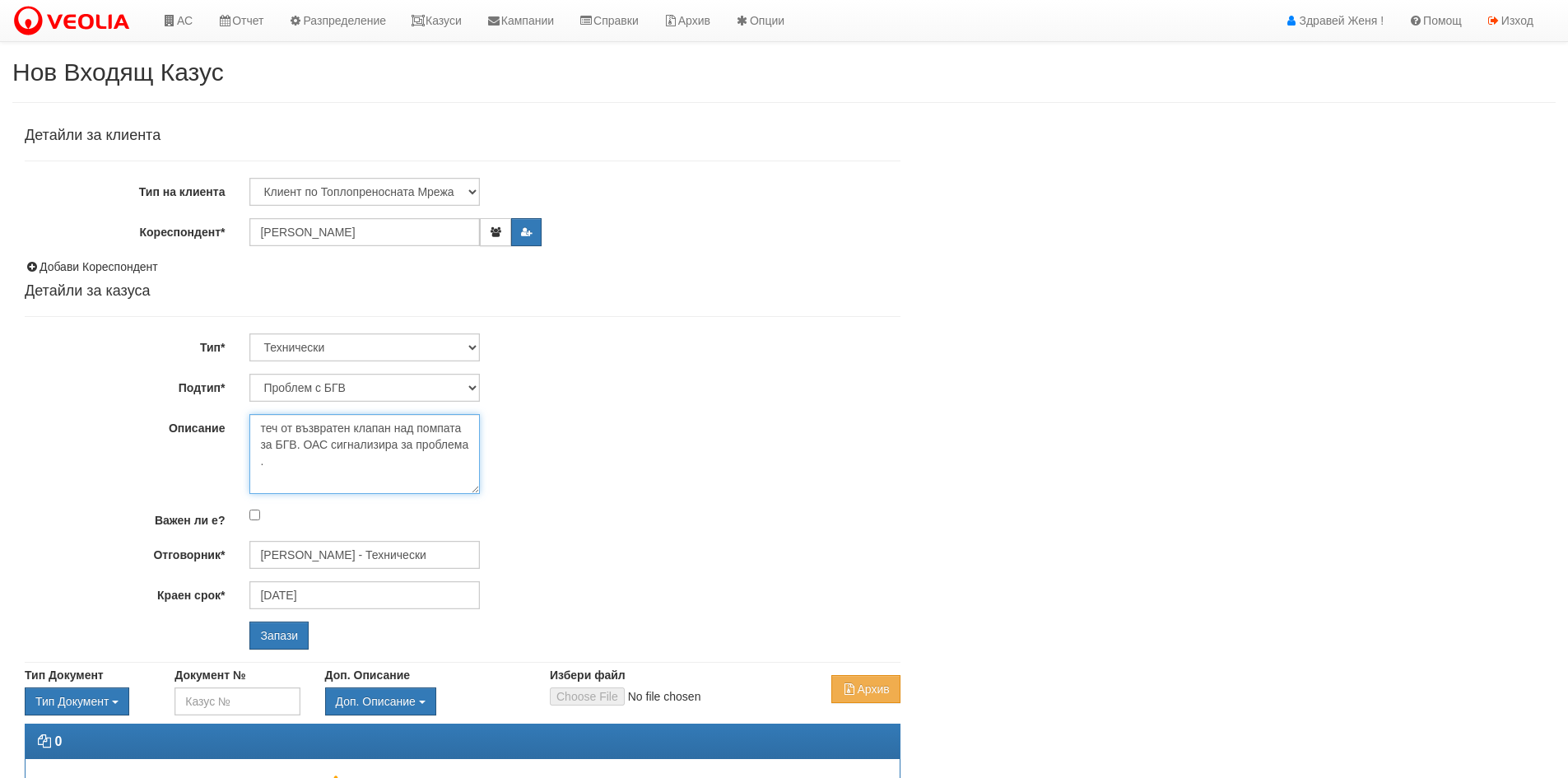
click at [266, 424] on textarea "теч от възвратен клапан над помпата за БГВ. ОАС сигнализира за проблема ." at bounding box center [364, 454] width 231 height 80
type textarea "Теч от възвратен клапан над помпата за БГВ. ОАС сигнализира за проблема ."
click at [279, 638] on input "Запази" at bounding box center [279, 635] width 60 height 28
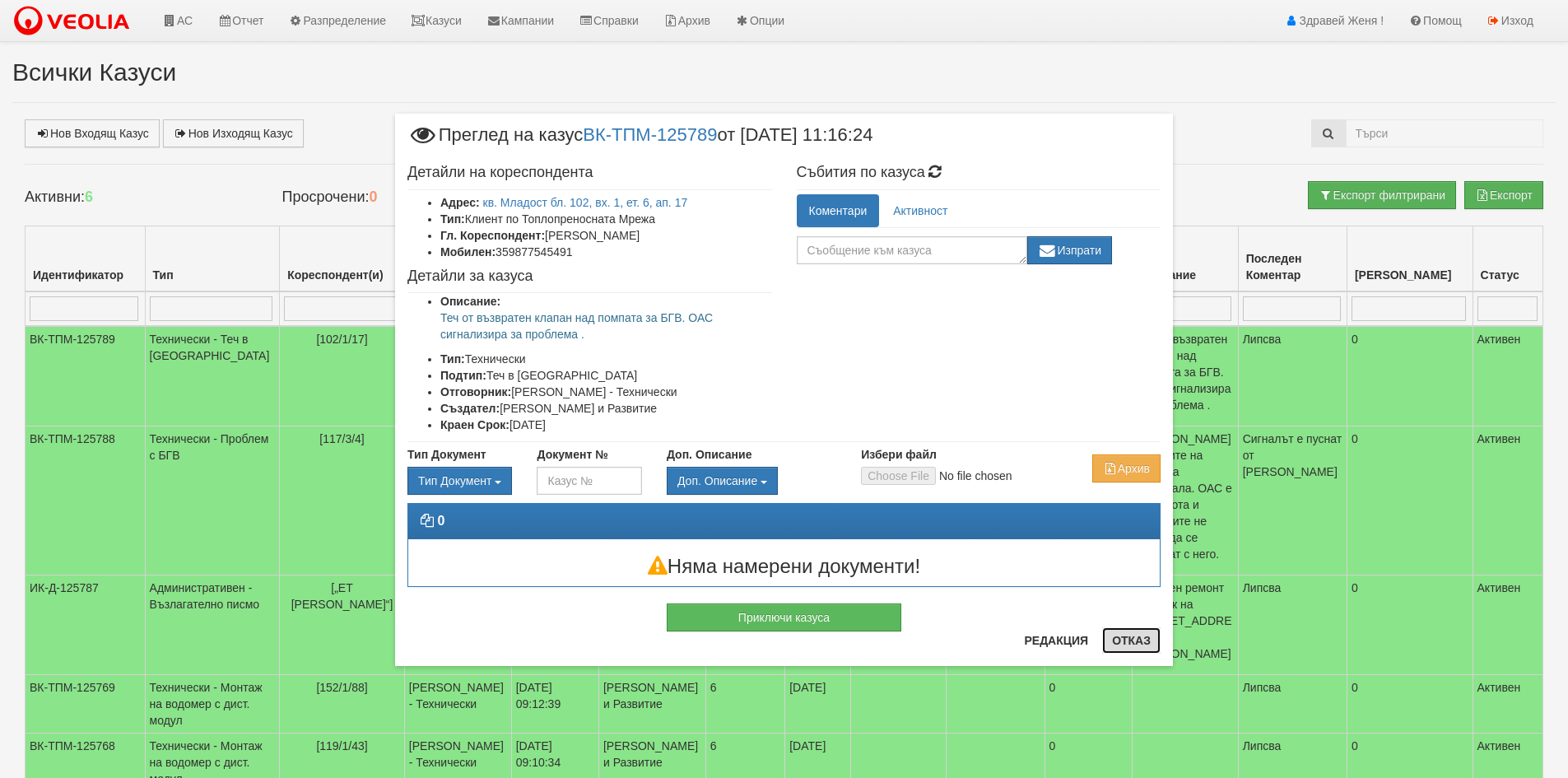
click at [1129, 636] on button "Отказ" at bounding box center [1132, 641] width 59 height 27
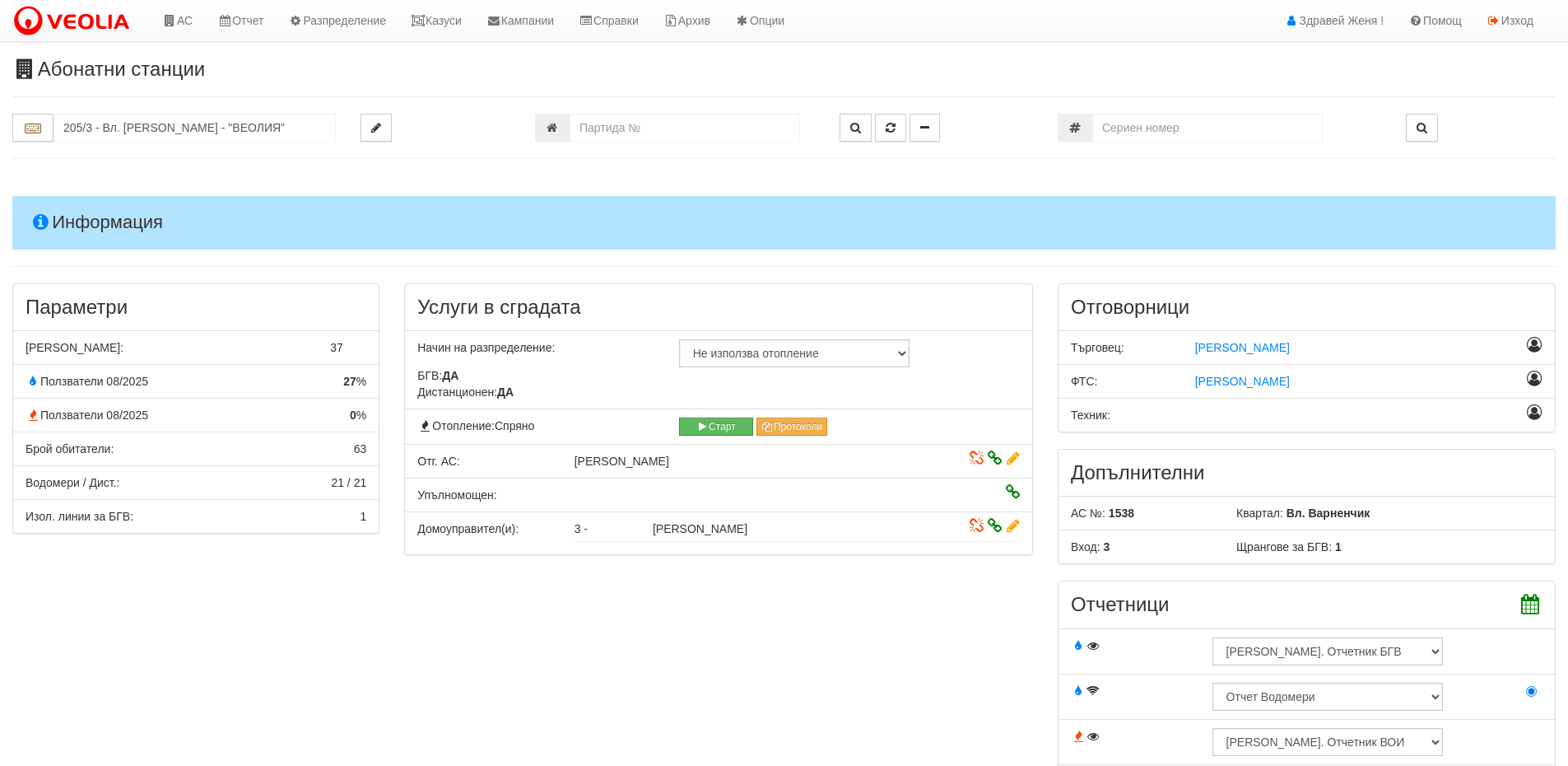
scroll to position [1153, 0]
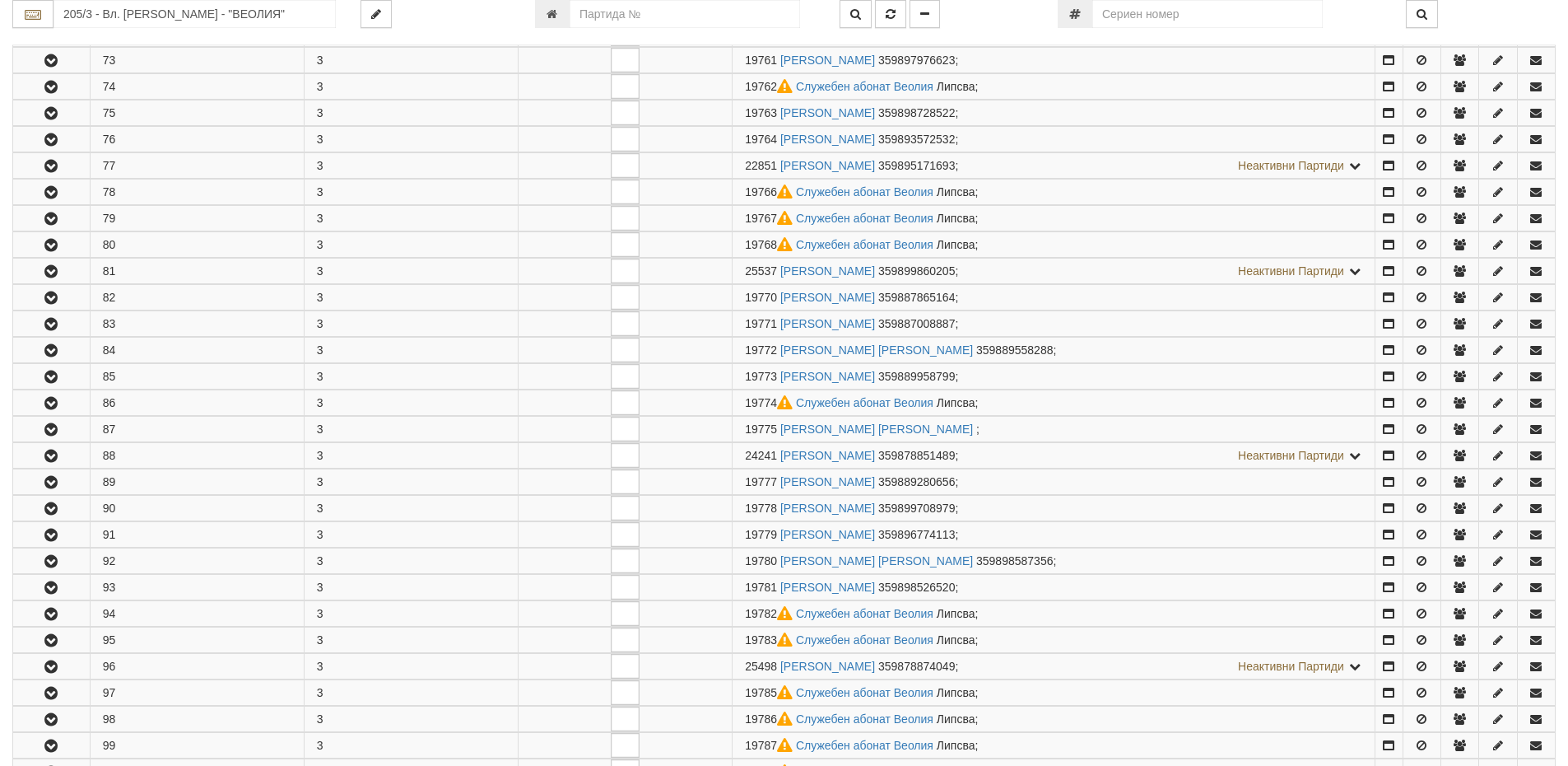
click at [597, 29] on div "205/3 - Вл. [PERSON_NAME] - "ВЕОЛИЯ"" at bounding box center [784, 22] width 1544 height 45
click at [603, 17] on input "number" at bounding box center [685, 13] width 231 height 28
paste input "7622"
type input "7622"
type input "149/8 - "[PERSON_NAME] [GEOGRAPHIC_DATA] " ЕАД"
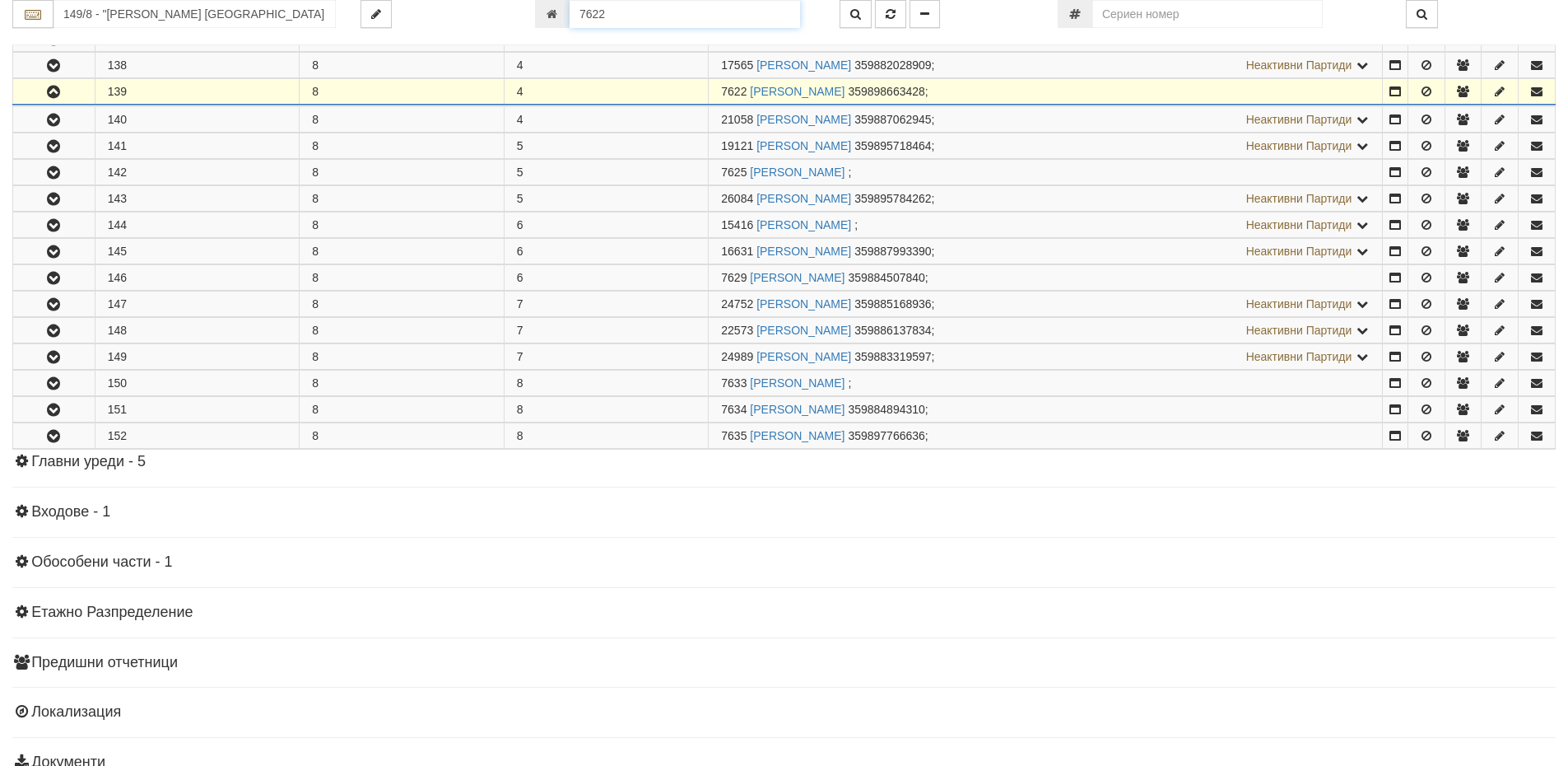
scroll to position [589, 0]
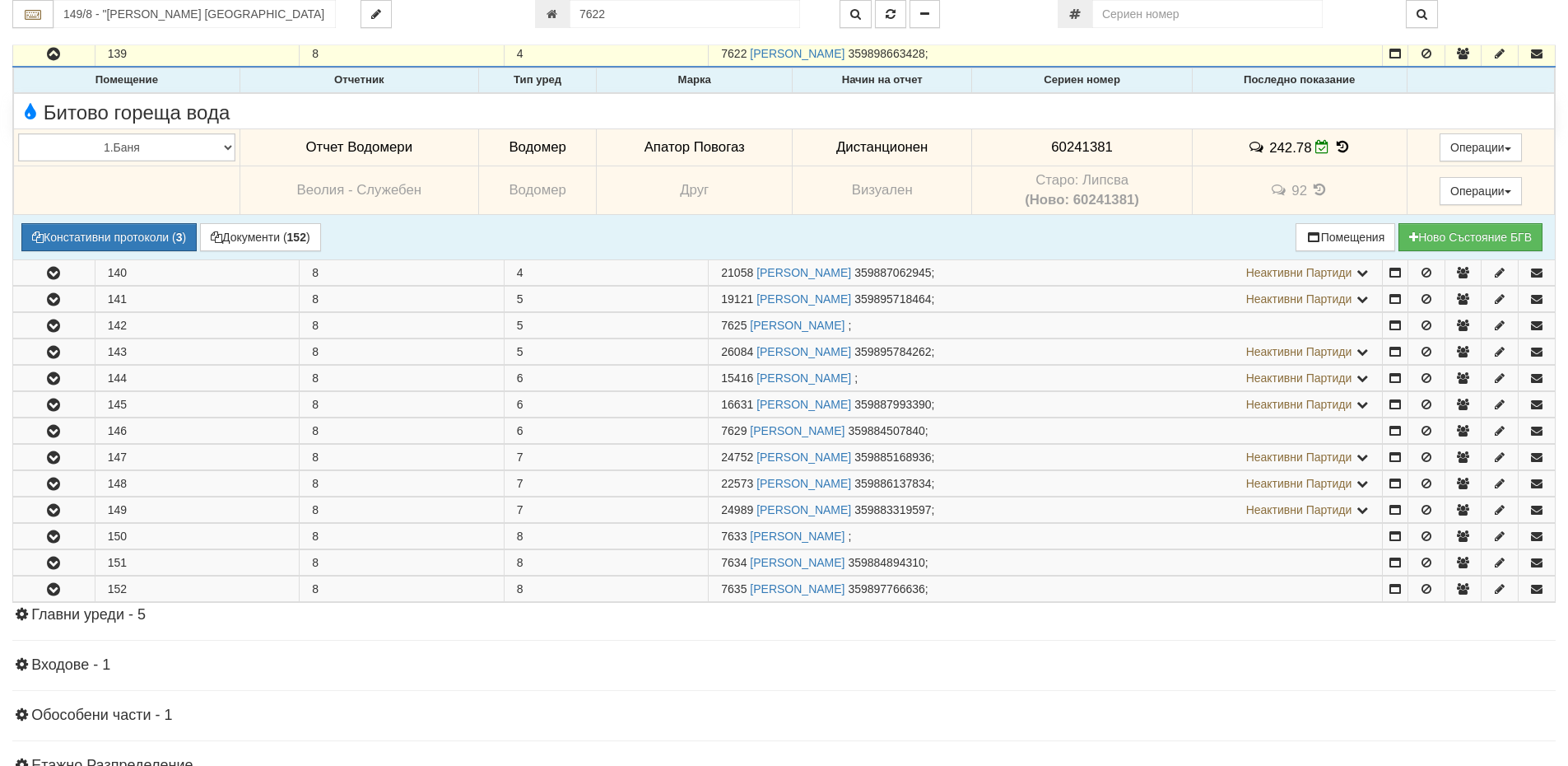
click at [1337, 147] on icon at bounding box center [1343, 147] width 18 height 14
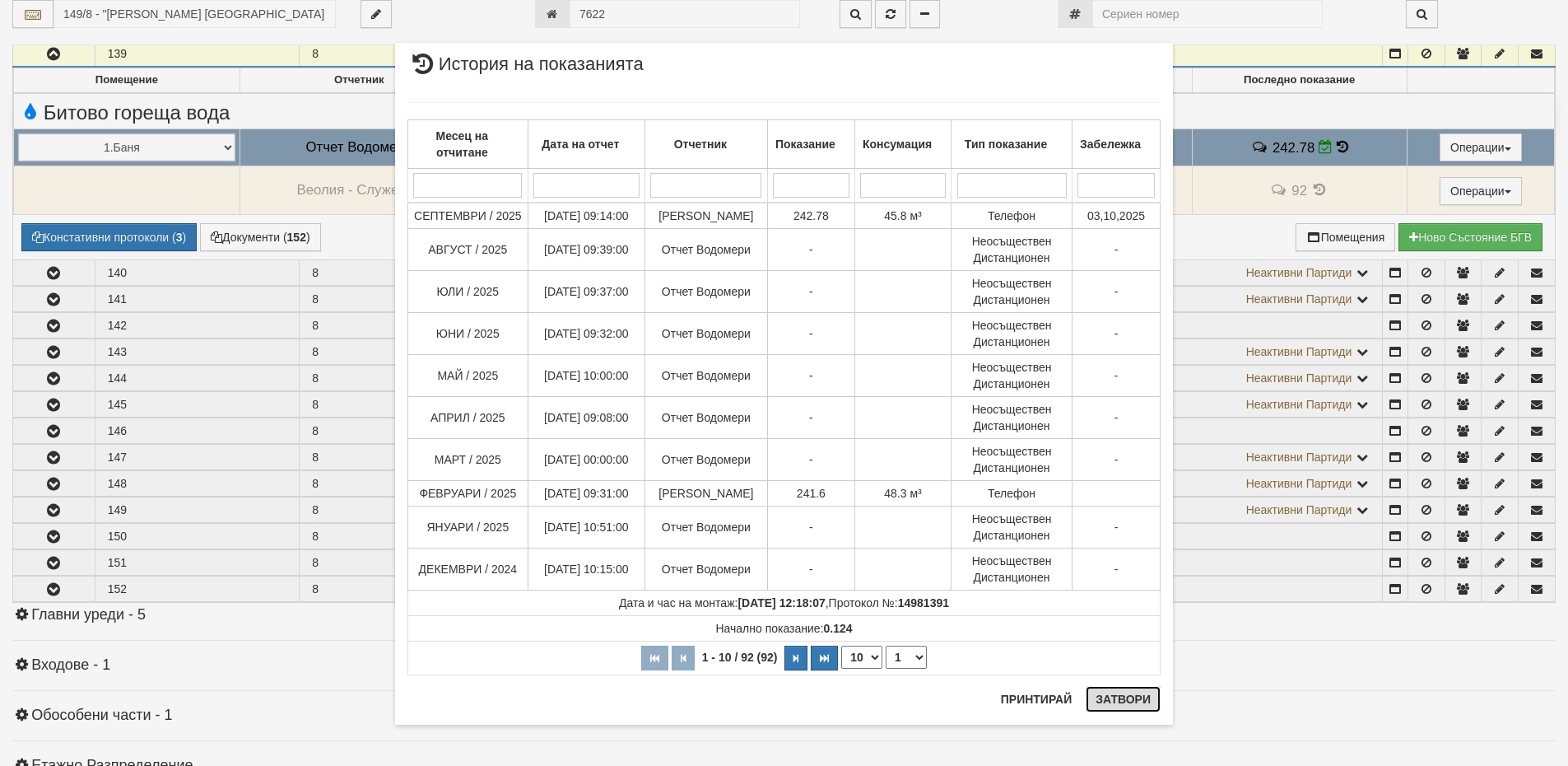
click at [1096, 705] on button "Затвори" at bounding box center [1124, 699] width 75 height 27
